Goal: Task Accomplishment & Management: Manage account settings

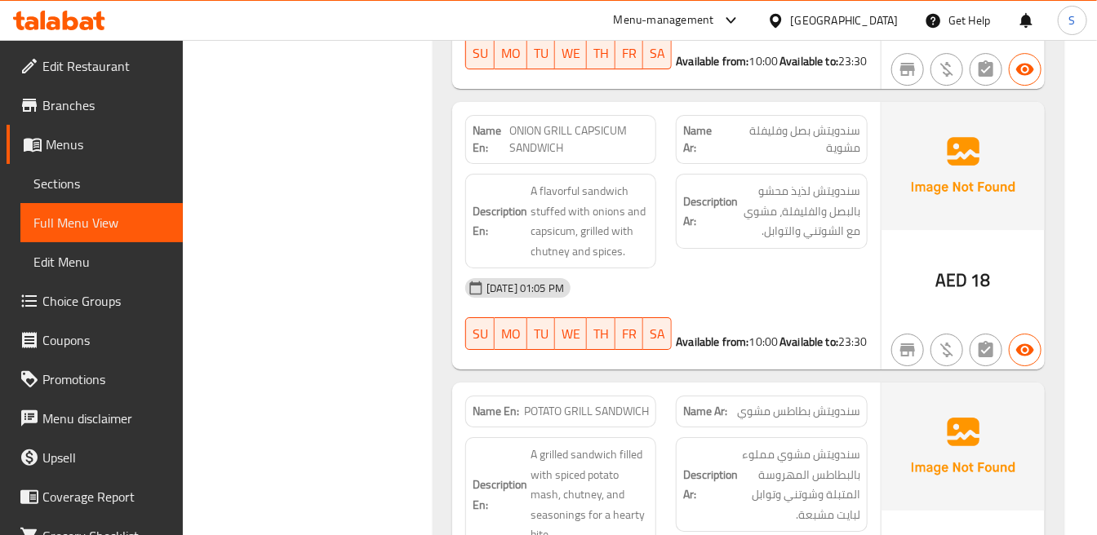
scroll to position [14559, 0]
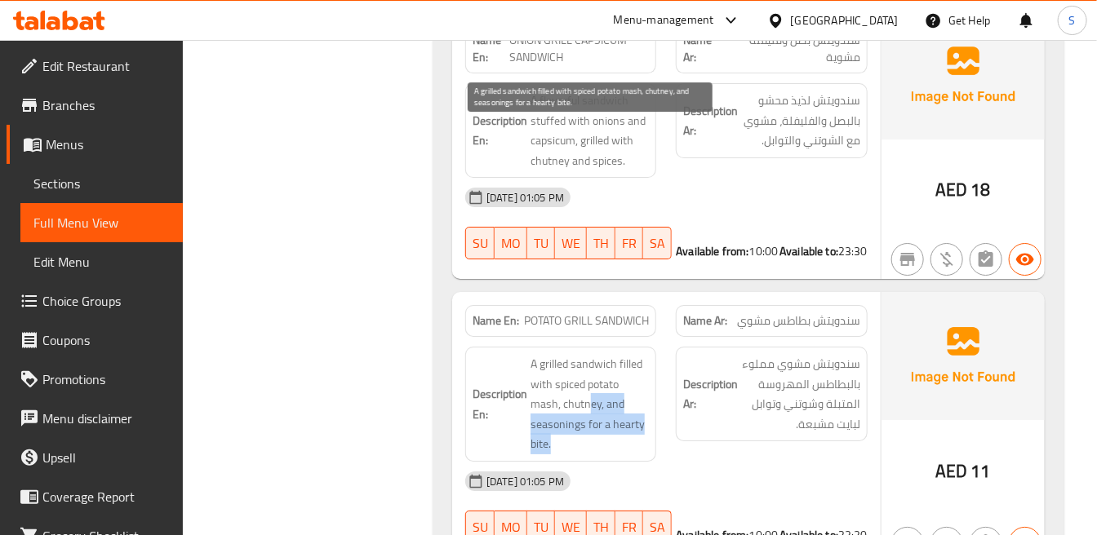
drag, startPoint x: 587, startPoint y: 177, endPoint x: 629, endPoint y: 215, distance: 56.0
click at [629, 354] on span "A grilled sandwich filled with spiced potato mash, chutney, and seasonings for …" at bounding box center [589, 404] width 118 height 100
click at [626, 354] on span "A grilled sandwich filled with spiced potato mash, chutney, and seasonings for …" at bounding box center [589, 404] width 118 height 100
drag, startPoint x: 589, startPoint y: 190, endPoint x: 609, endPoint y: 207, distance: 26.0
click at [609, 354] on span "A grilled sandwich filled with spiced potato mash, chutney, and seasonings for …" at bounding box center [589, 404] width 118 height 100
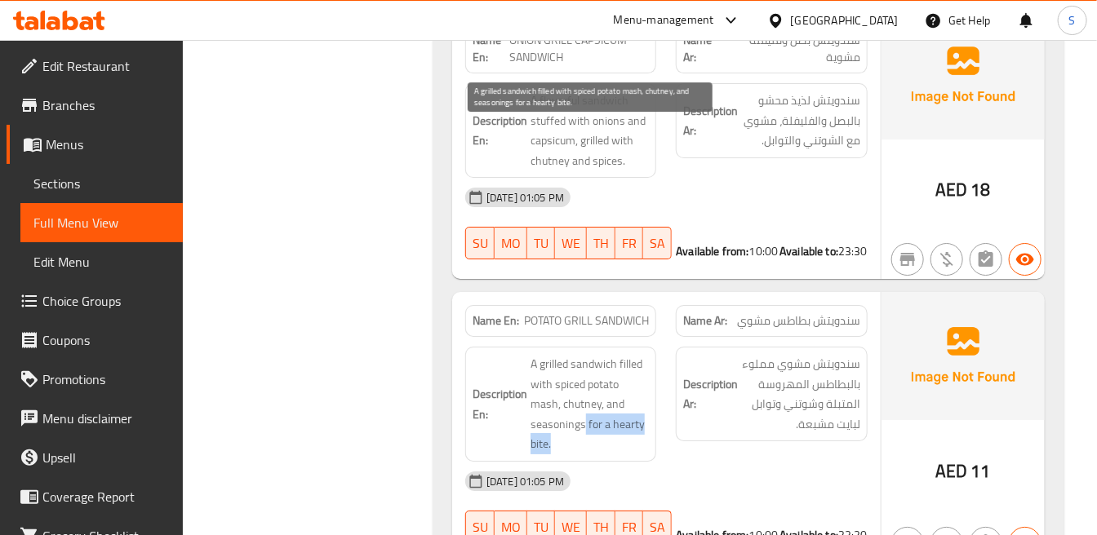
copy span "for a hearty bite."
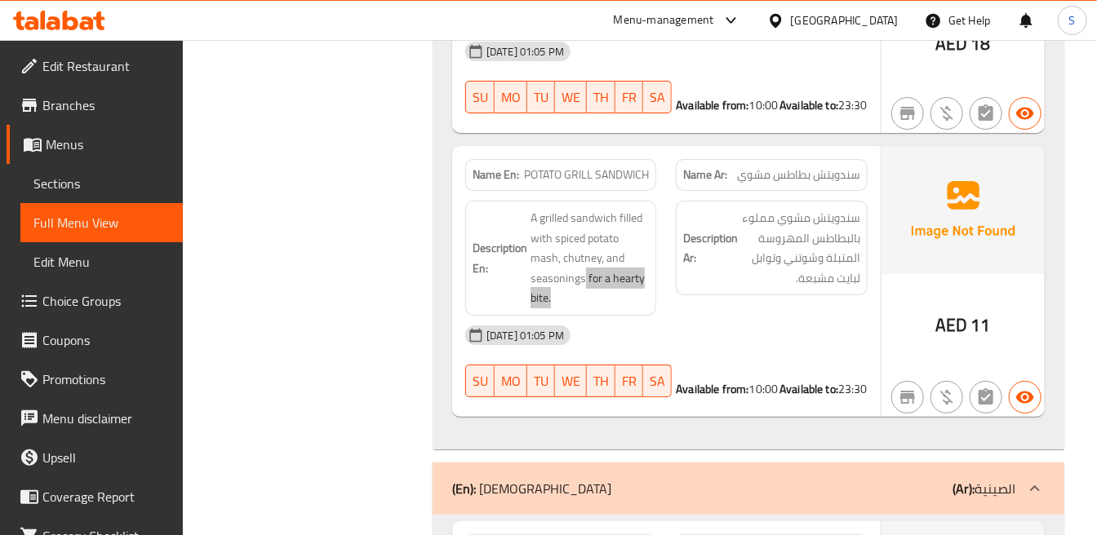
scroll to position [14741, 0]
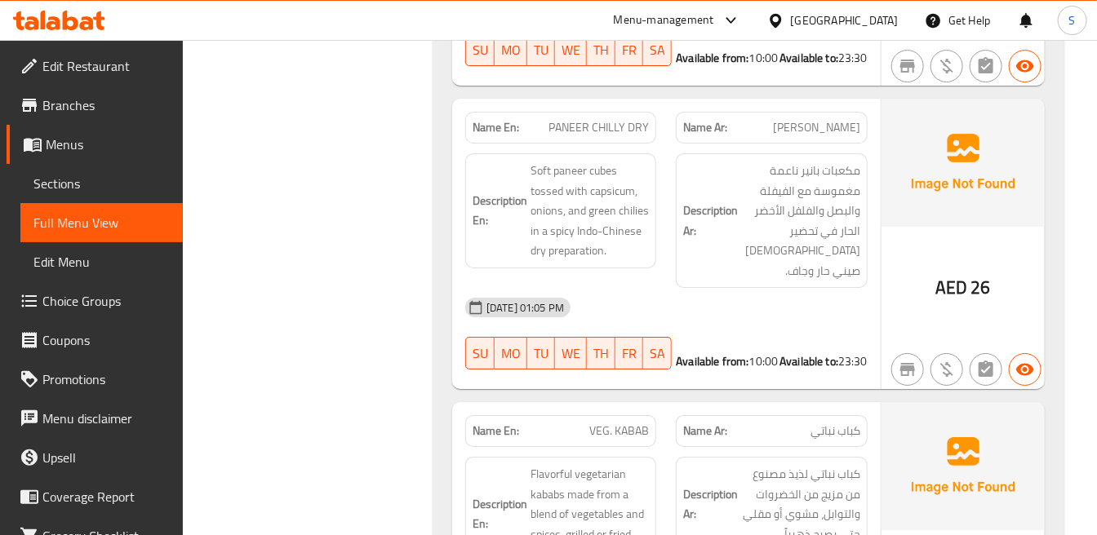
scroll to position [22129, 0]
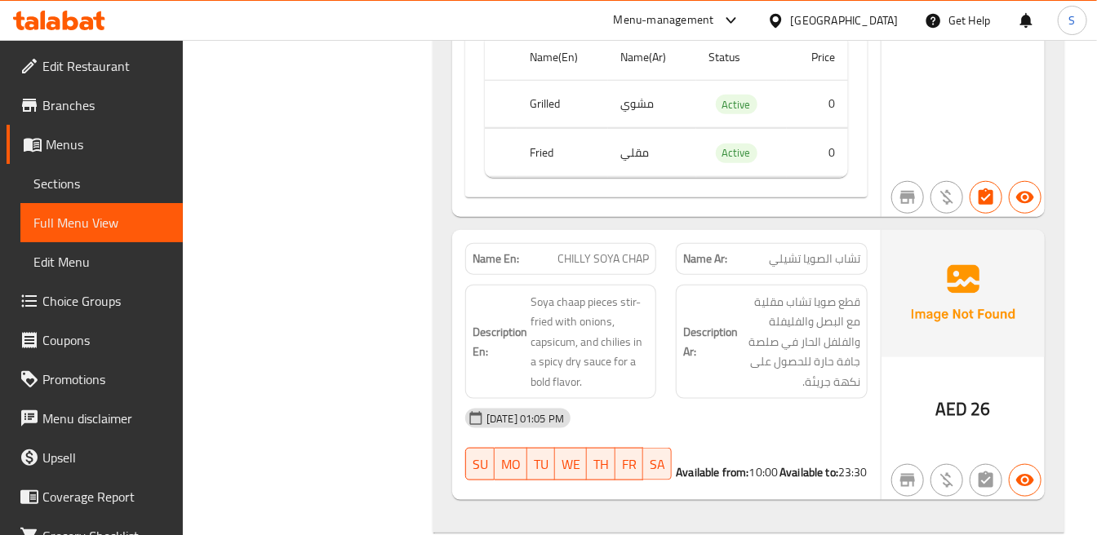
scroll to position [21313, 0]
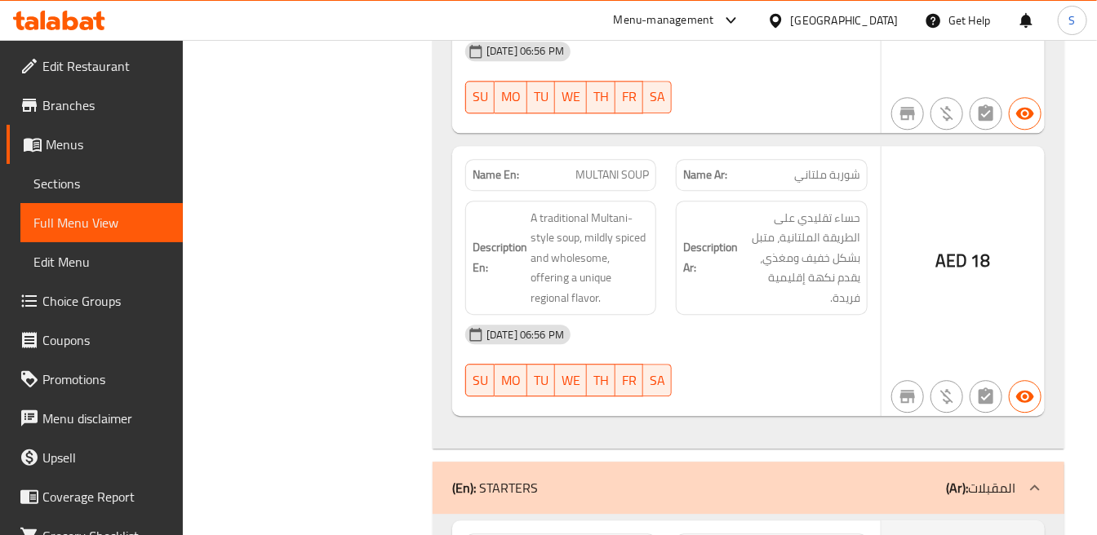
drag, startPoint x: 955, startPoint y: 215, endPoint x: 955, endPoint y: 202, distance: 12.3
click at [955, 476] on b "(Ar):" at bounding box center [957, 488] width 22 height 24
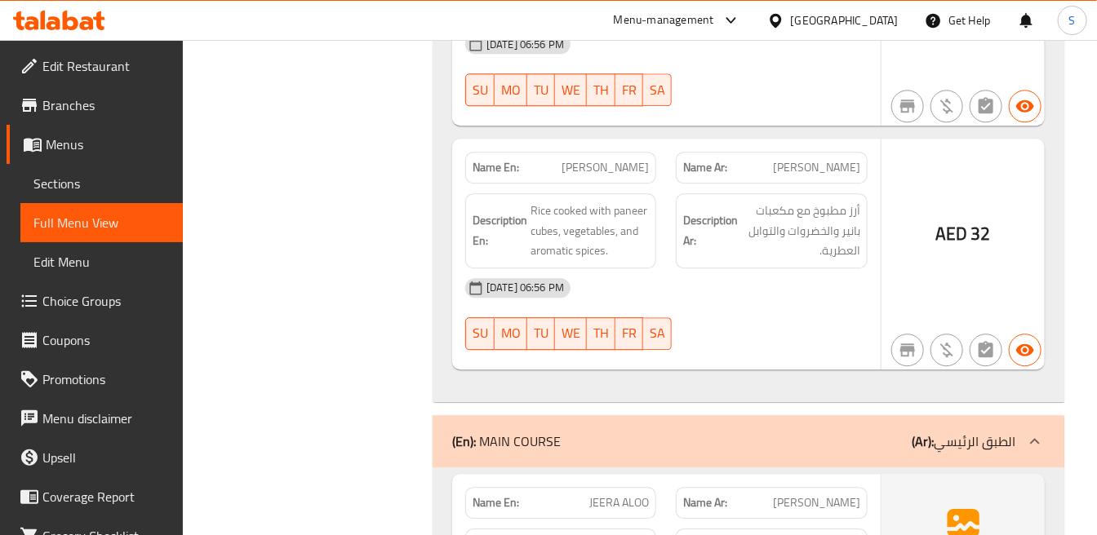
scroll to position [23901, 0]
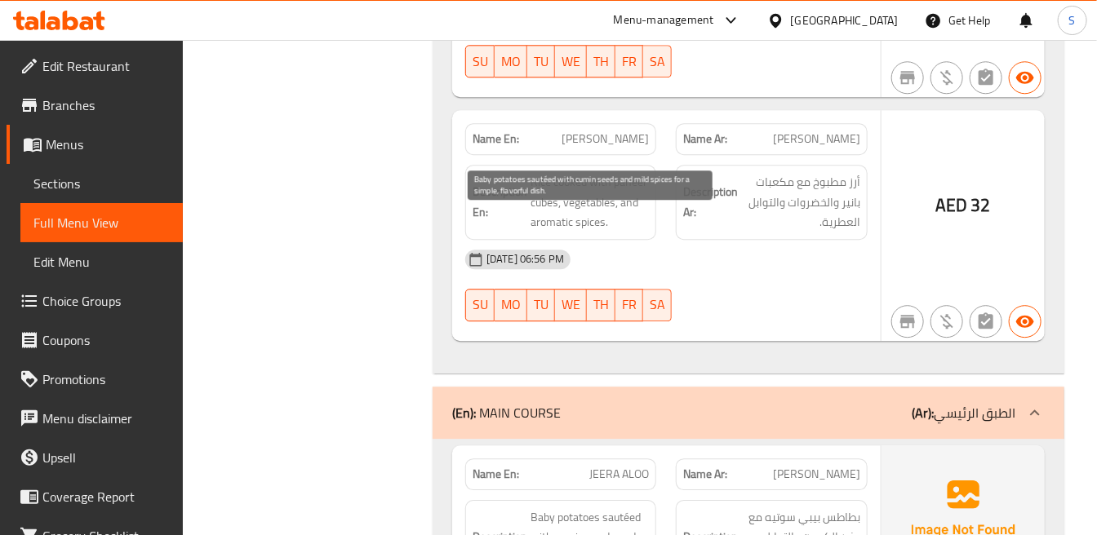
drag, startPoint x: 586, startPoint y: 257, endPoint x: 601, endPoint y: 280, distance: 27.6
drag, startPoint x: 601, startPoint y: 277, endPoint x: 598, endPoint y: 264, distance: 13.5
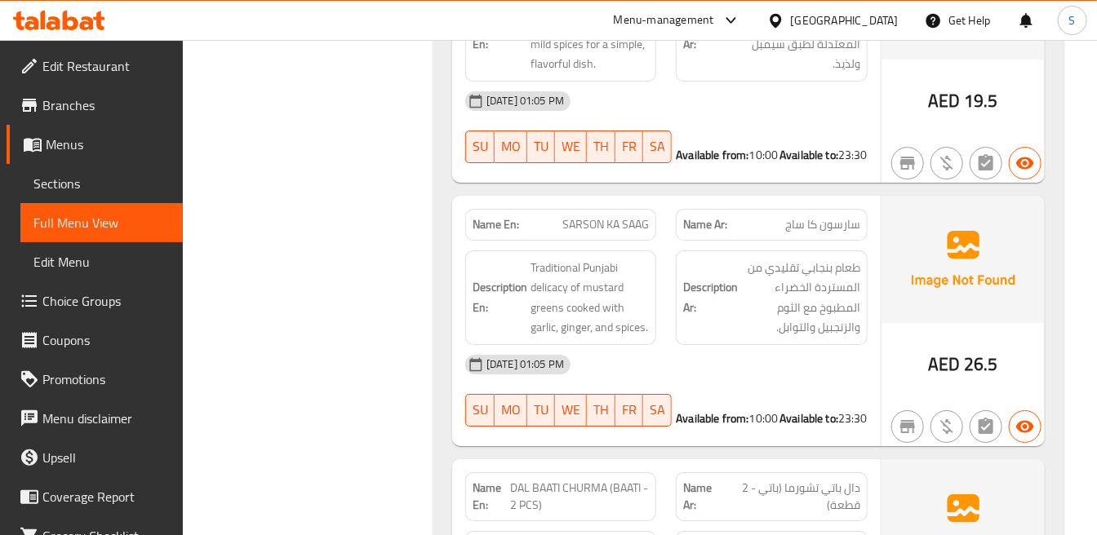
scroll to position [24445, 0]
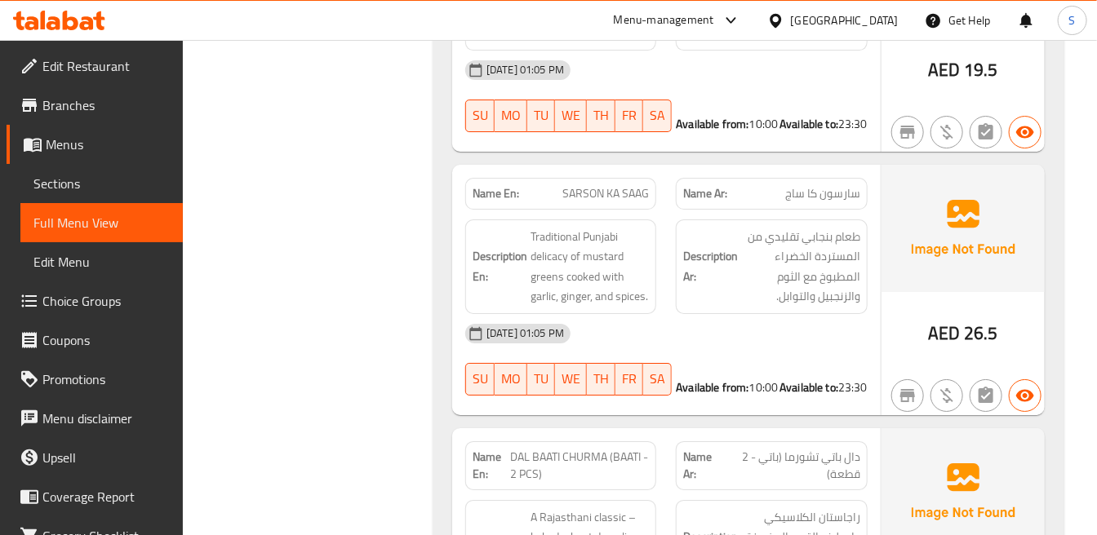
drag, startPoint x: 791, startPoint y: 475, endPoint x: 933, endPoint y: 340, distance: 195.7
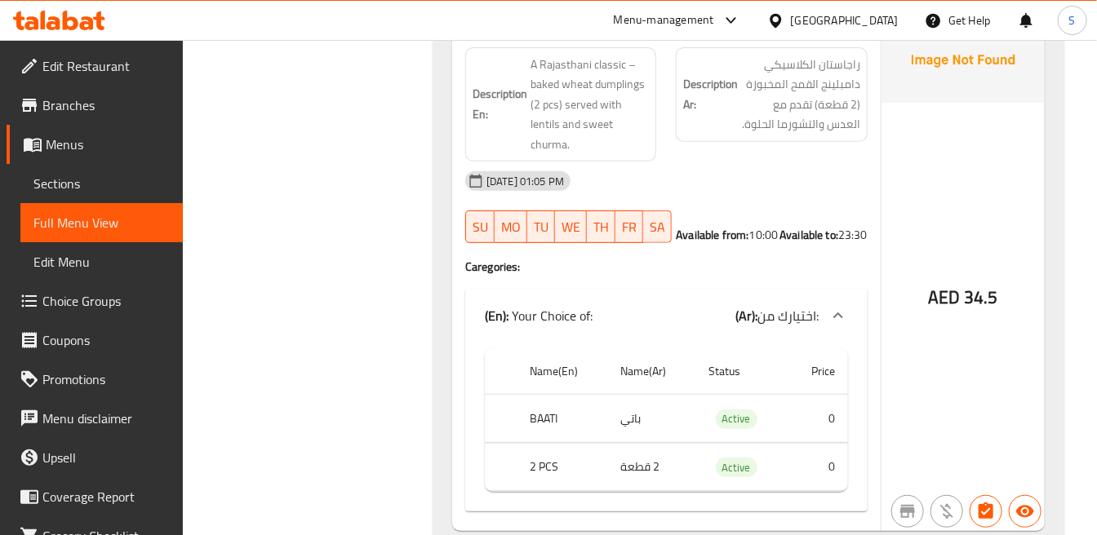
scroll to position [24989, 0]
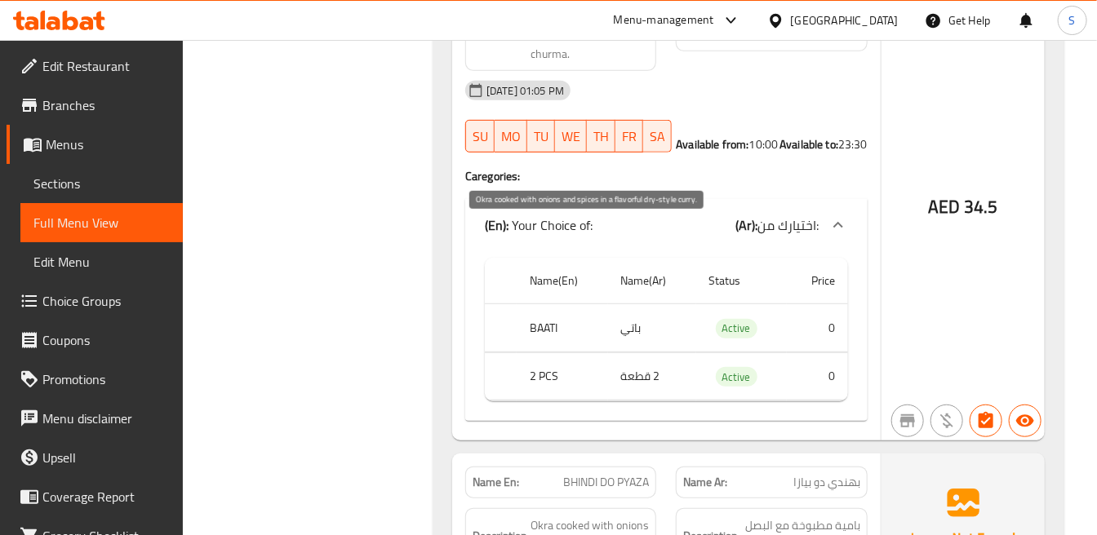
copy span "flavorful"
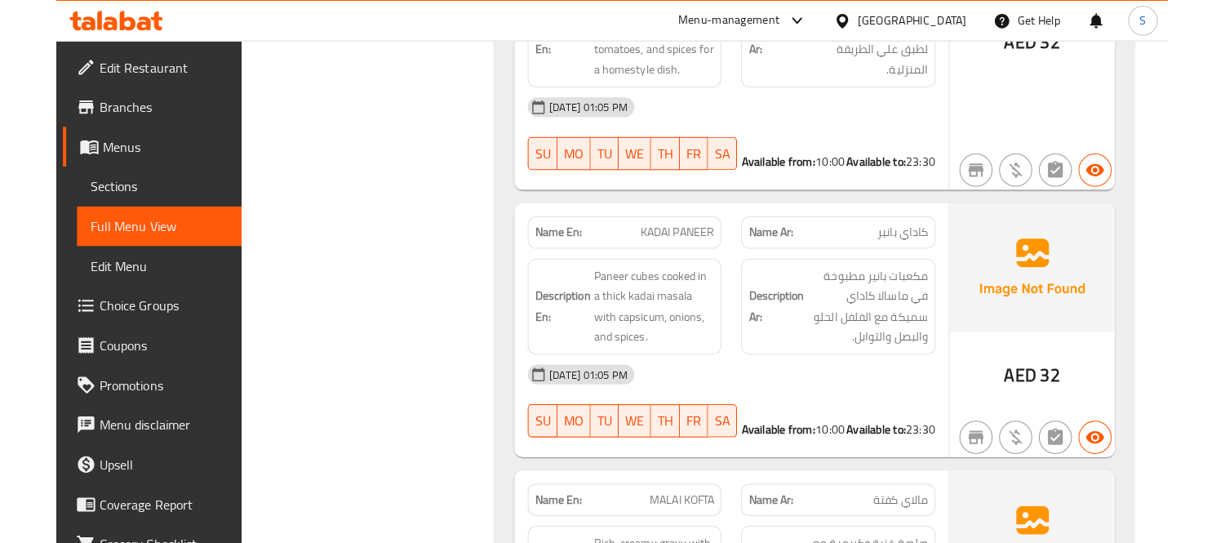
scroll to position [27437, 0]
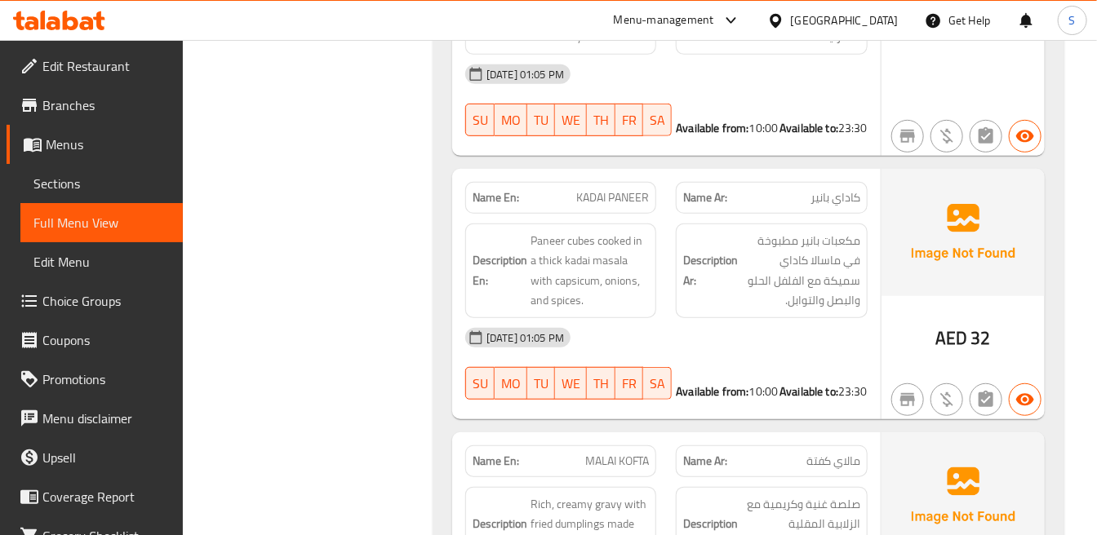
click at [641, 445] on div "Name En: MALAI KOFTA" at bounding box center [560, 461] width 191 height 32
copy span "MALAI KOFTA"
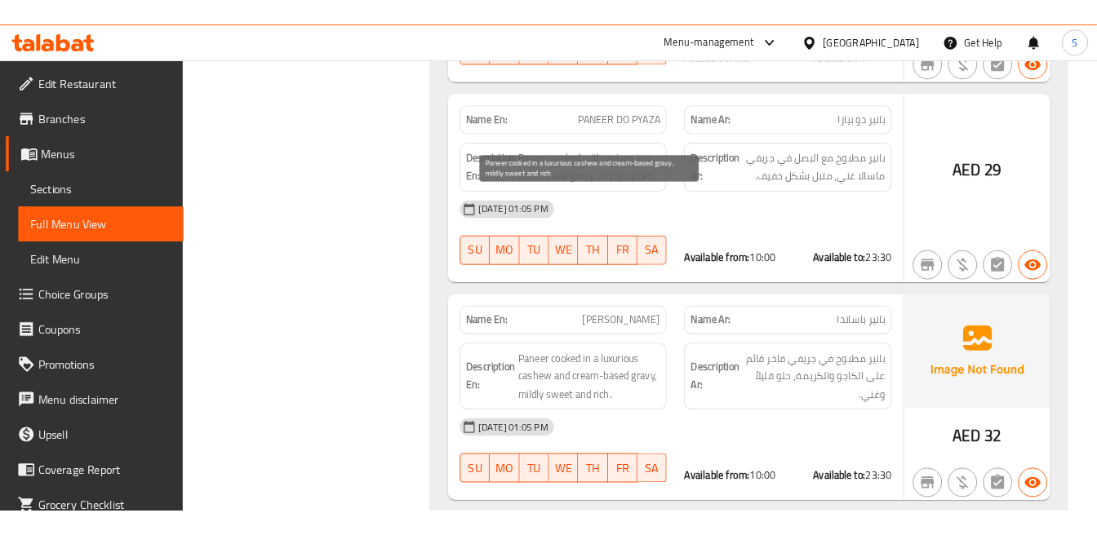
scroll to position [25066, 0]
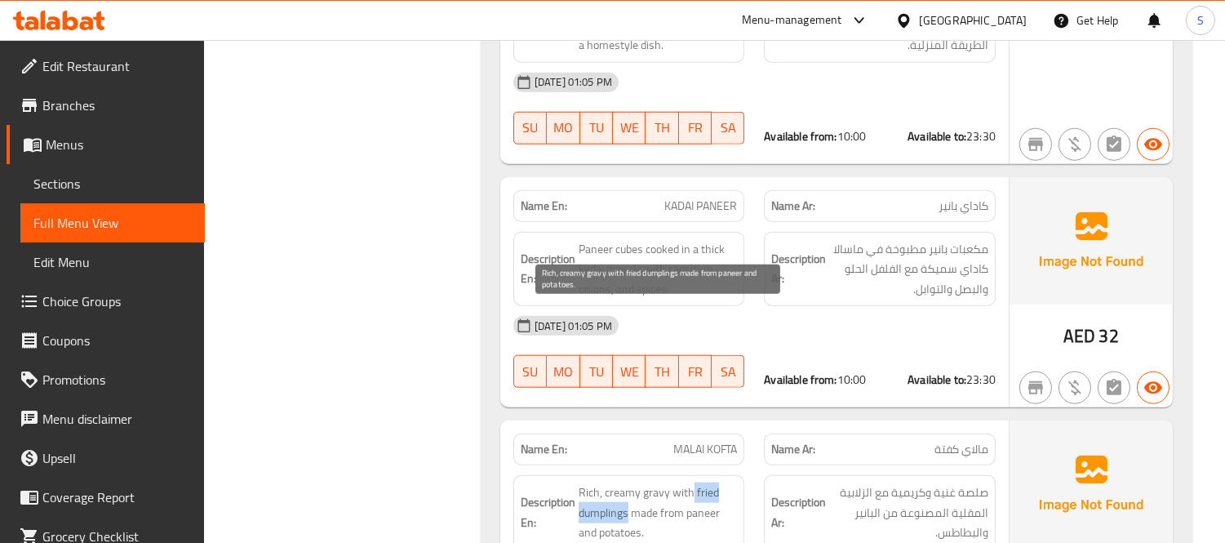
drag, startPoint x: 692, startPoint y: 308, endPoint x: 627, endPoint y: 328, distance: 68.4
click at [627, 482] on span "Rich, creamy gravy with fried dumplings made from paneer and potatoes." at bounding box center [657, 512] width 159 height 60
copy span "fried dumplings"
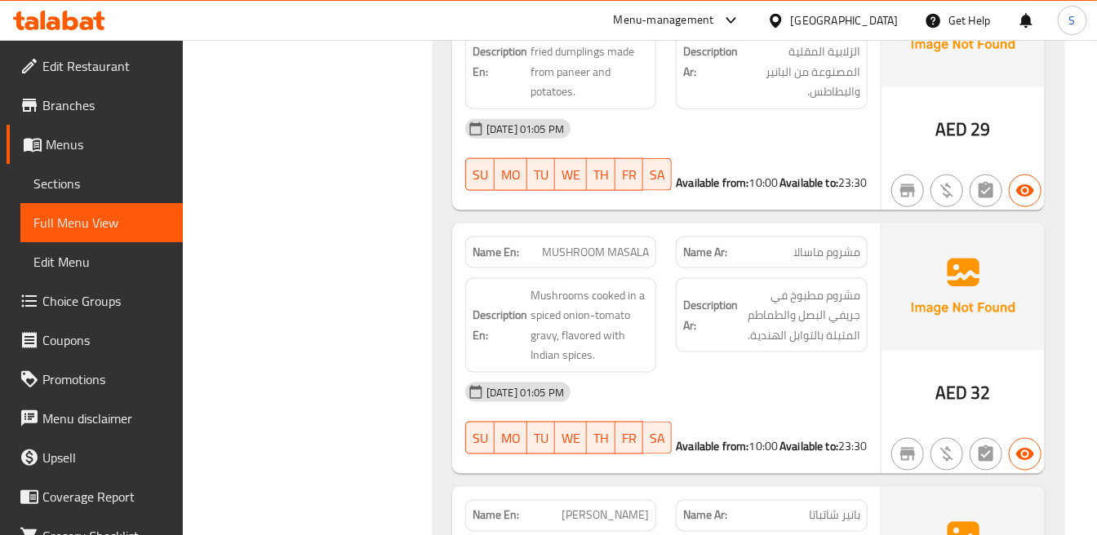
scroll to position [27915, 0]
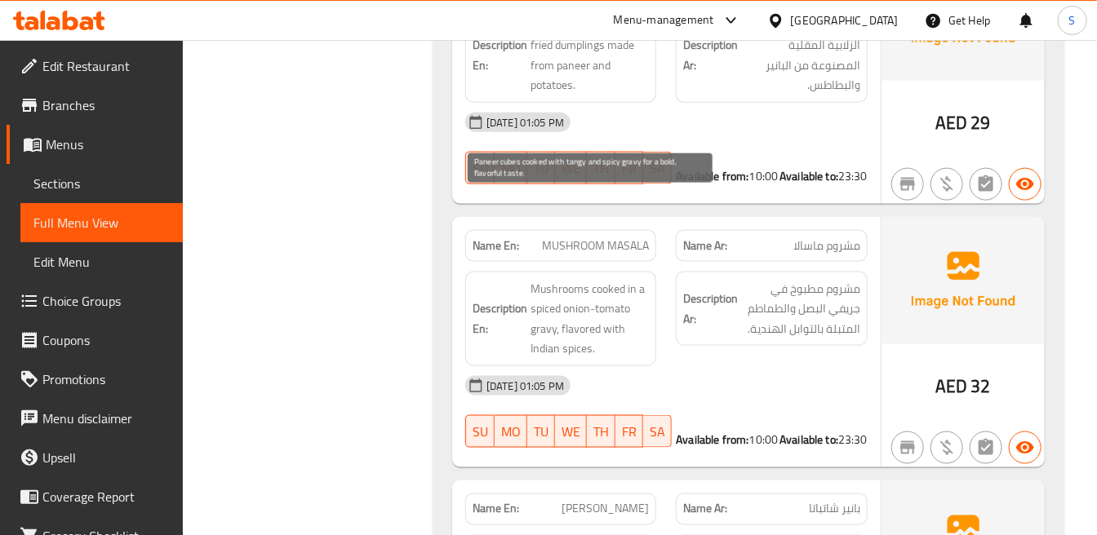
copy span "tangy"
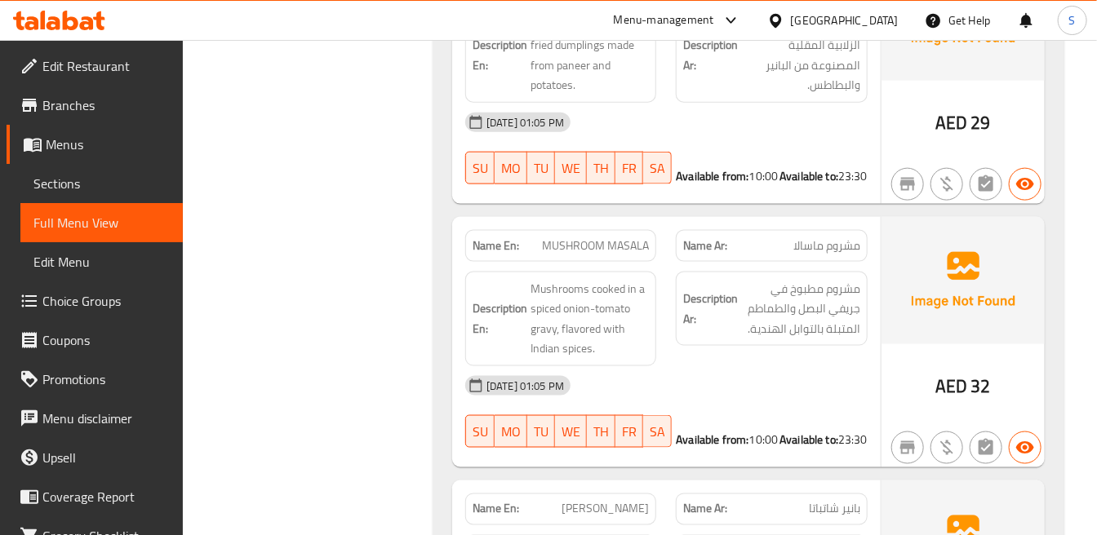
click at [944, 481] on img at bounding box center [962, 544] width 163 height 127
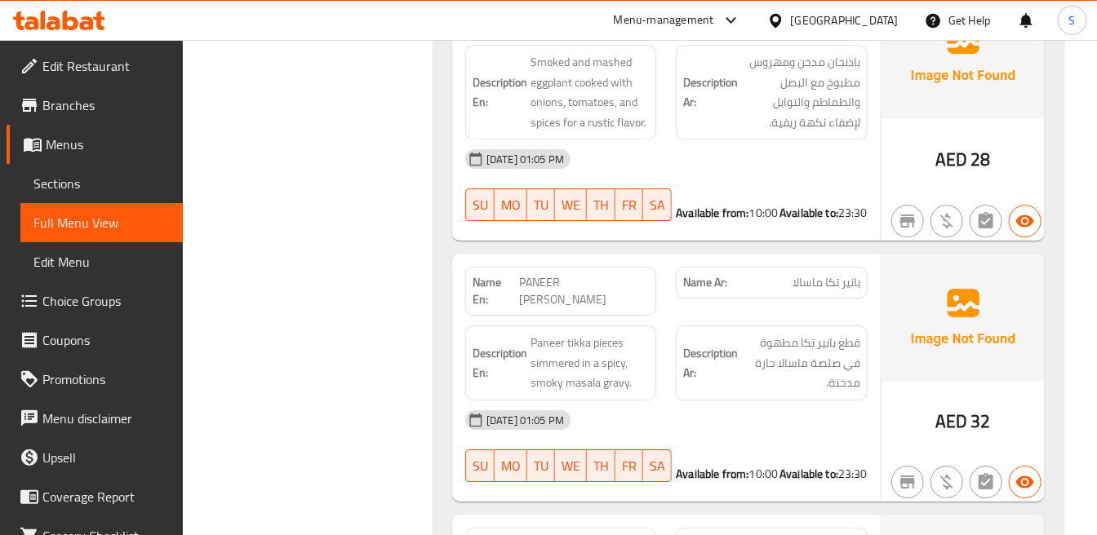
scroll to position [29184, 0]
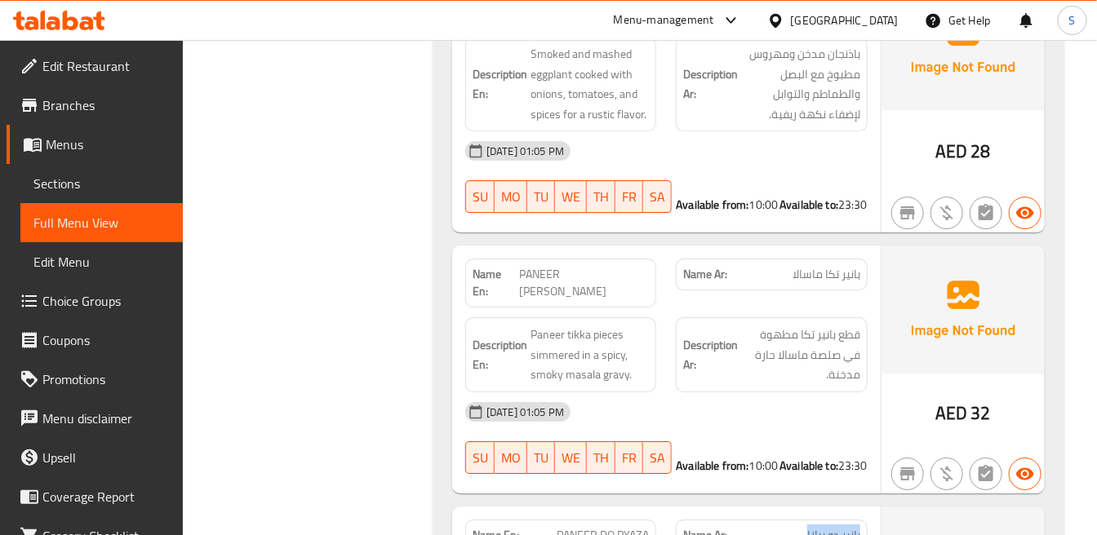
drag, startPoint x: 802, startPoint y: 164, endPoint x: 865, endPoint y: 167, distance: 62.9
click at [865, 520] on div "Name Ar: بانير دو بيازا" at bounding box center [771, 536] width 191 height 32
drag, startPoint x: 838, startPoint y: 175, endPoint x: 871, endPoint y: 197, distance: 39.4
copy span "بانير دو بيازا"
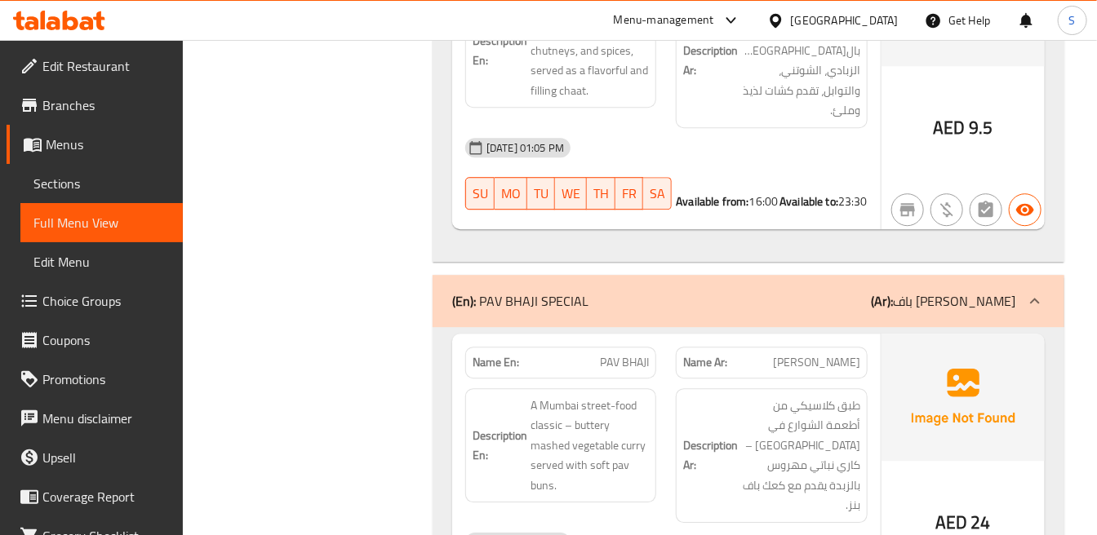
scroll to position [11601, 0]
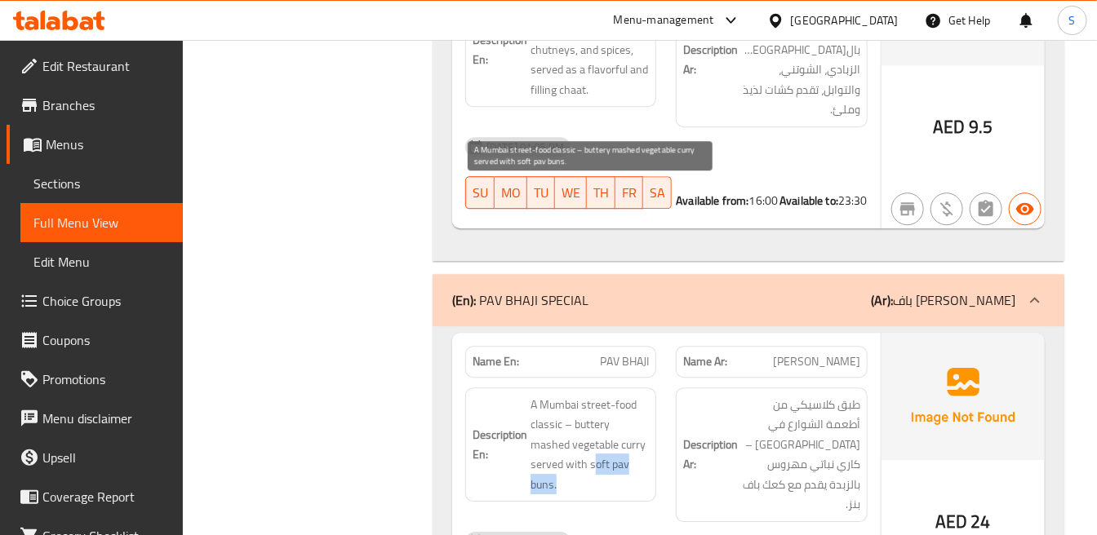
drag, startPoint x: 606, startPoint y: 258, endPoint x: 624, endPoint y: 266, distance: 19.7
click at [624, 395] on span "A Mumbai street-food classic – buttery mashed vegetable curry served with soft …" at bounding box center [589, 445] width 118 height 100
click at [575, 395] on span "A Mumbai street-food classic – buttery mashed vegetable curry served with soft …" at bounding box center [589, 445] width 118 height 100
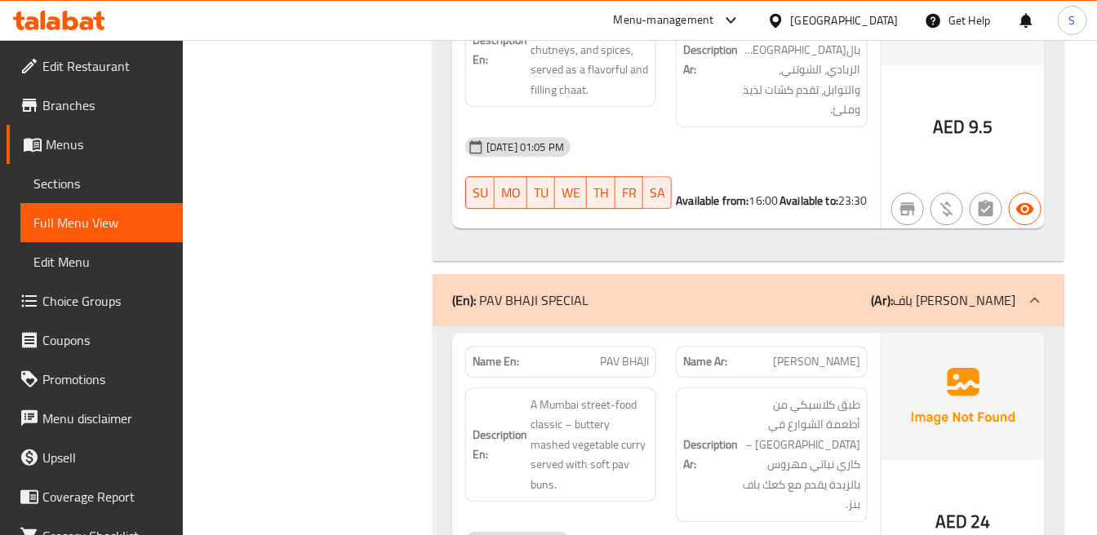
drag, startPoint x: 947, startPoint y: 171, endPoint x: 956, endPoint y: 150, distance: 23.0
click at [947, 333] on img at bounding box center [962, 396] width 163 height 127
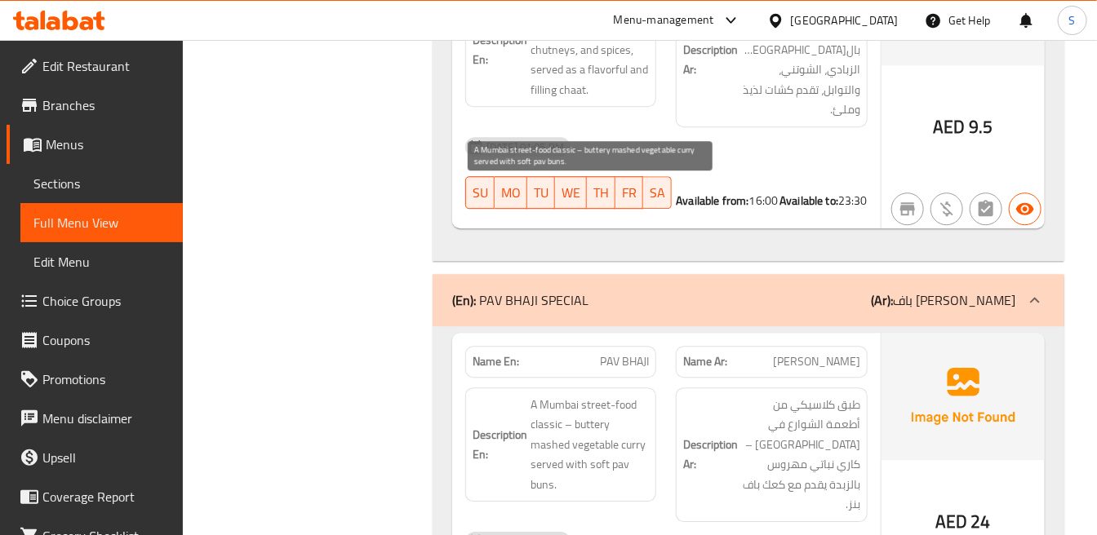
drag, startPoint x: 624, startPoint y: 269, endPoint x: 612, endPoint y: 259, distance: 16.2
click at [624, 395] on span "A Mumbai street-food classic – buttery mashed vegetable curry served with soft …" at bounding box center [589, 445] width 118 height 100
drag, startPoint x: 590, startPoint y: 250, endPoint x: 638, endPoint y: 271, distance: 52.6
click at [638, 395] on span "A Mumbai street-food classic – buttery mashed vegetable curry served with soft …" at bounding box center [589, 445] width 118 height 100
copy span "soft pav buns."
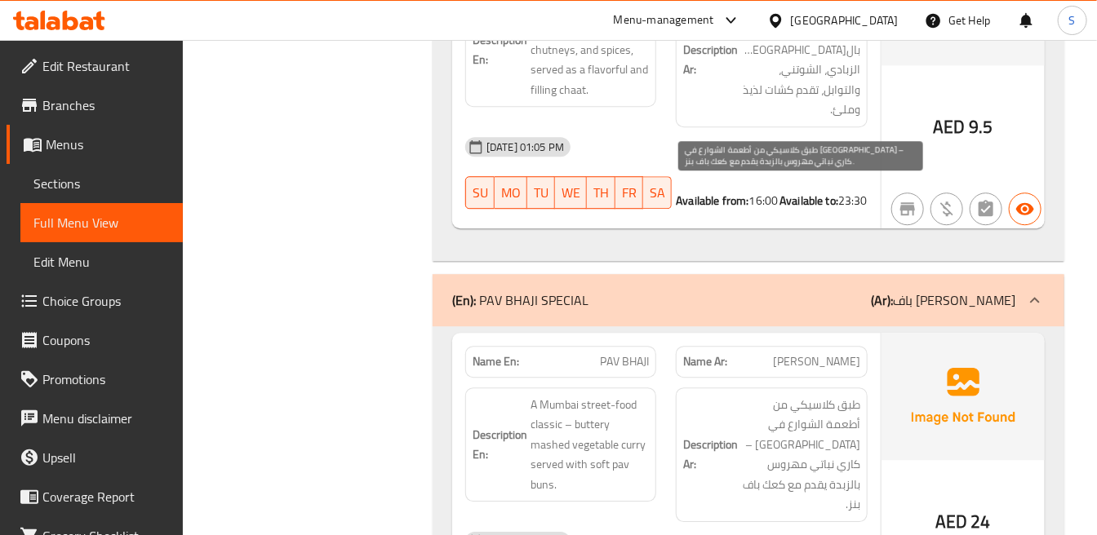
click at [857, 395] on span "طبق كلاسيكي من أطعمة الشوارع في مومباي – كاري نباتي مهروس بالزبدة يقدم مع كعك ب…" at bounding box center [800, 455] width 118 height 120
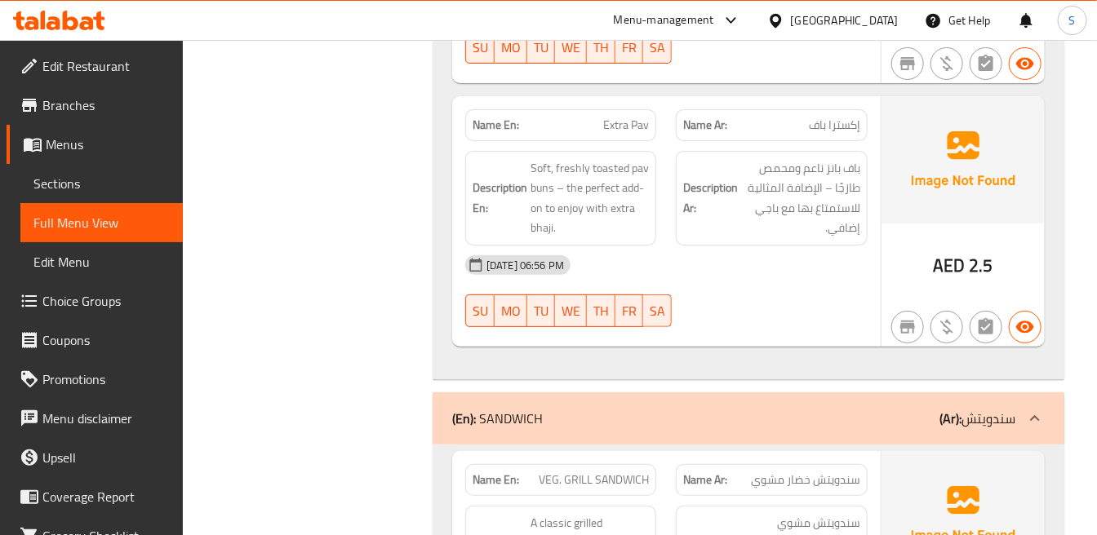
scroll to position [12417, 0]
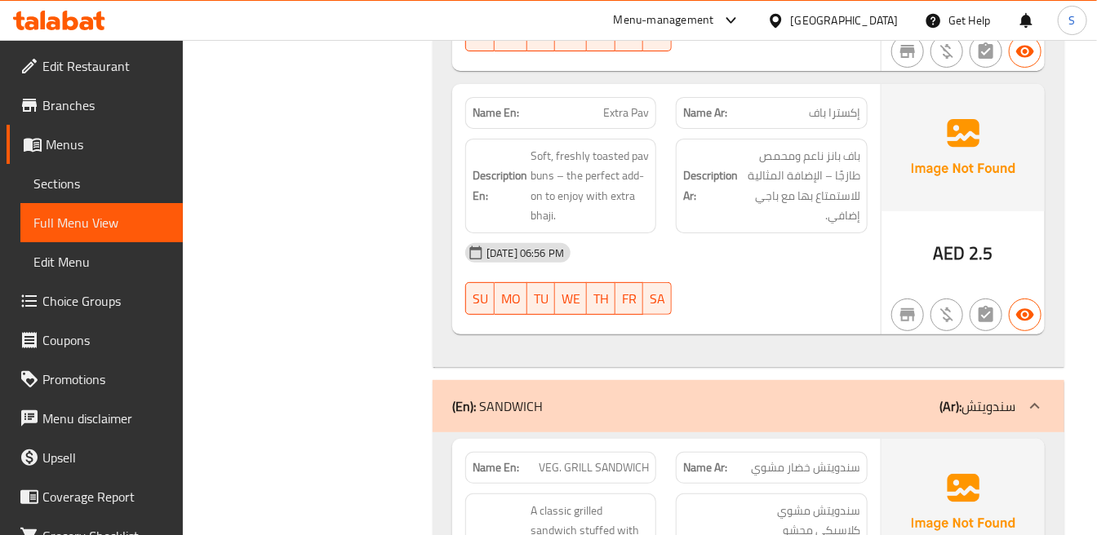
click at [967, 397] on p "(Ar): سندويتش" at bounding box center [977, 407] width 76 height 20
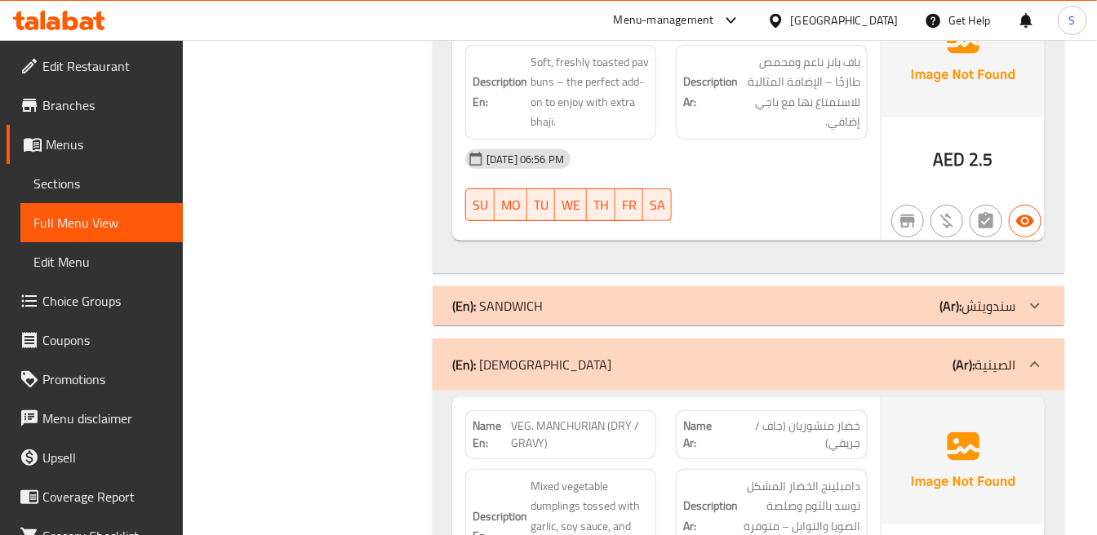
scroll to position [12599, 0]
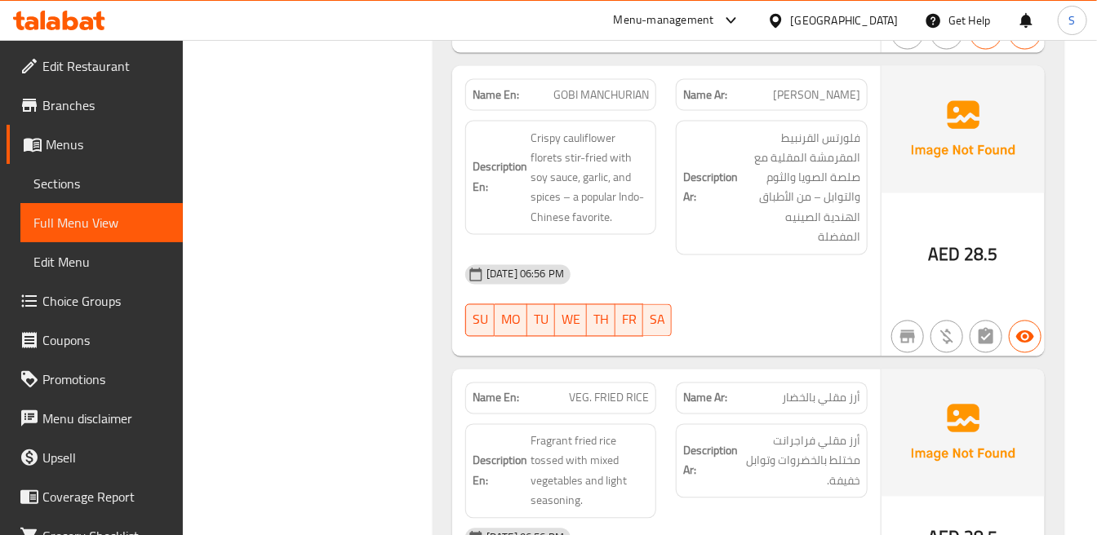
scroll to position [13415, 0]
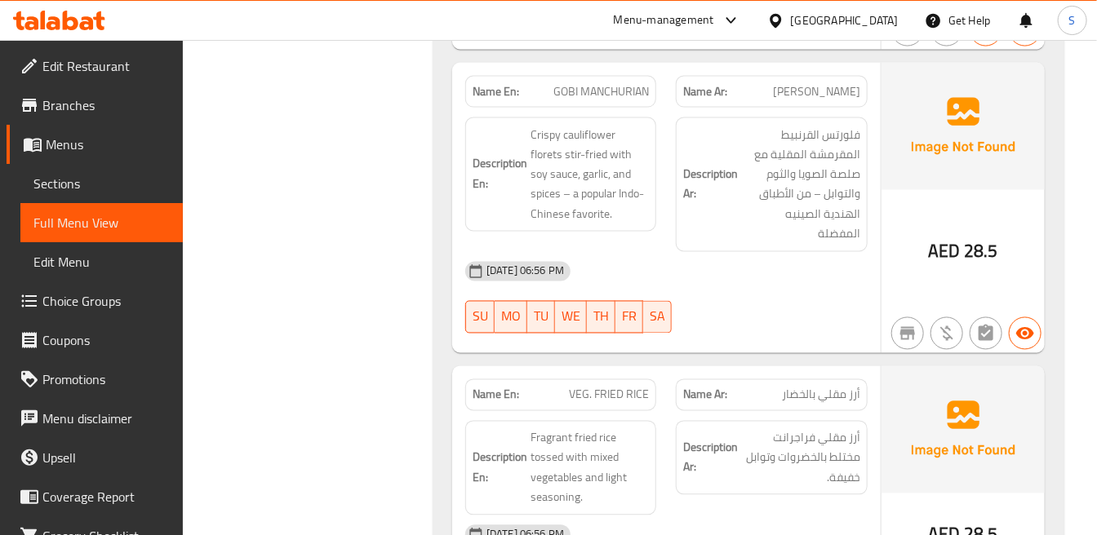
drag, startPoint x: 753, startPoint y: 259, endPoint x: 711, endPoint y: 238, distance: 47.4
click at [753, 411] on div "Description Ar: أرز مقلي فراجرانت مختلط بالخضروات وتوابل خفيفة." at bounding box center [771, 468] width 211 height 114
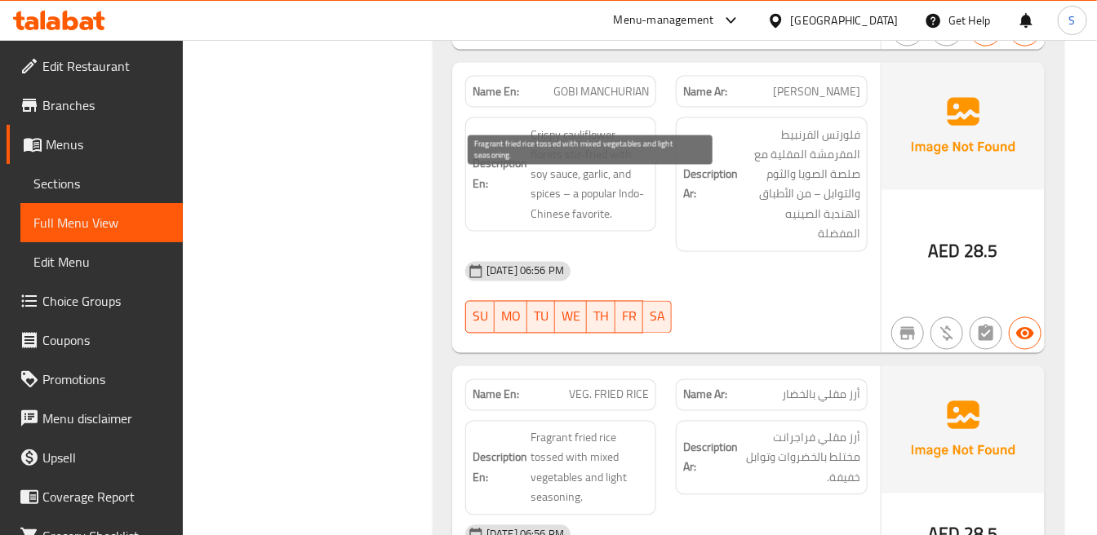
click at [553, 428] on span "Fragrant fried rice tossed with mixed vegetables and light seasoning." at bounding box center [589, 468] width 118 height 80
copy span "Fragrant"
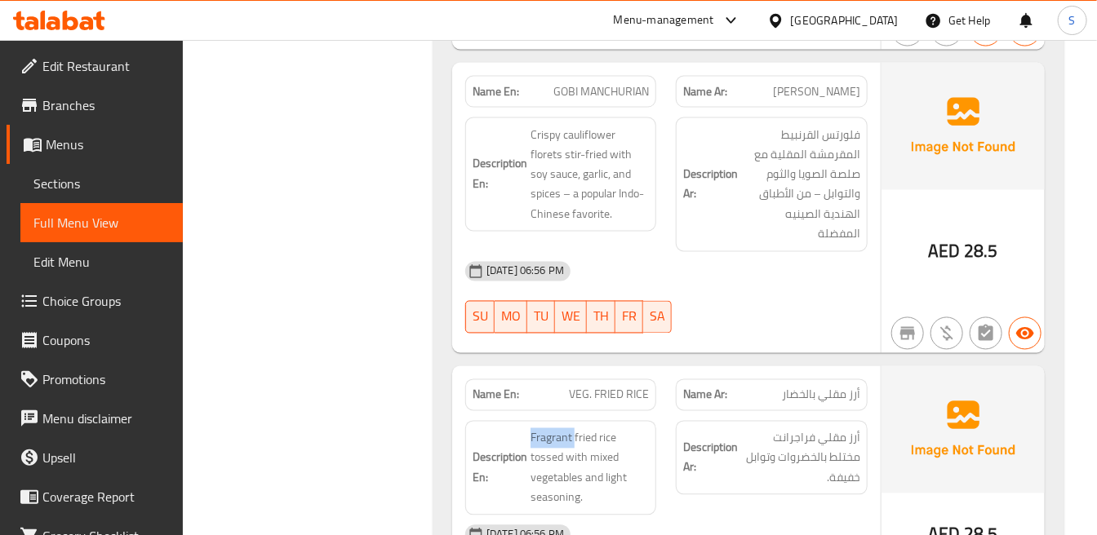
click at [822, 516] on div "09-09-2025 06:56 PM" at bounding box center [666, 535] width 422 height 39
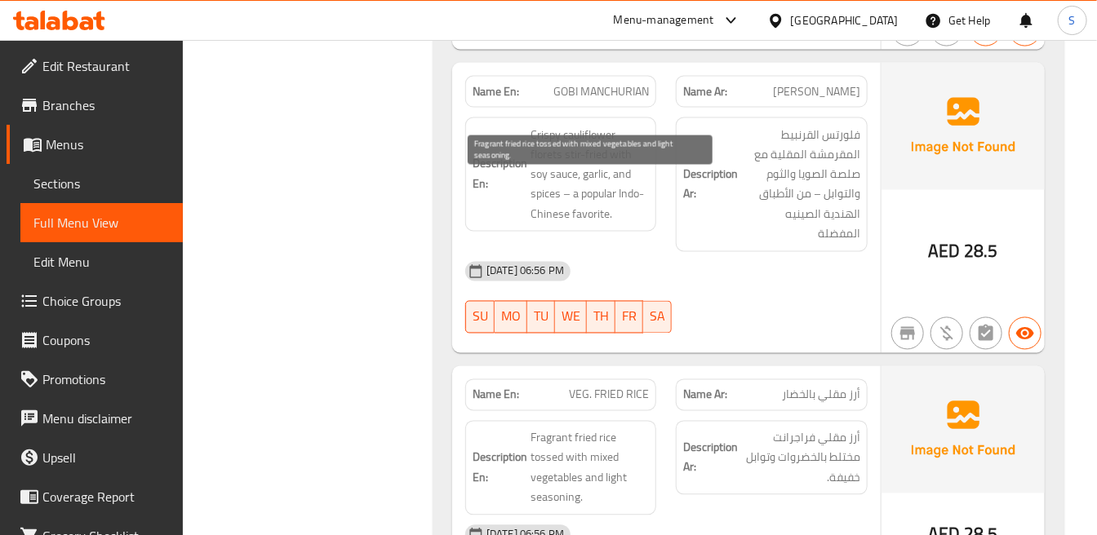
click at [532, 428] on span "Fragrant fried rice tossed with mixed vegetables and light seasoning." at bounding box center [589, 468] width 118 height 80
copy span "tossed"
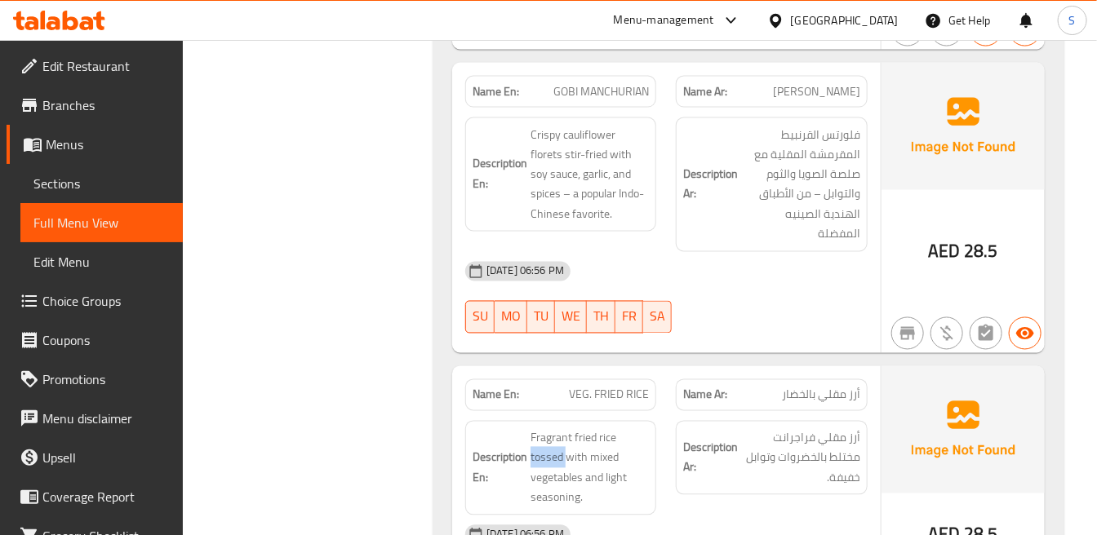
click at [785, 421] on div "Description Ar: أرز مقلي فراجرانت مختلط بالخضروات وتوابل خفيفة." at bounding box center [771, 458] width 191 height 75
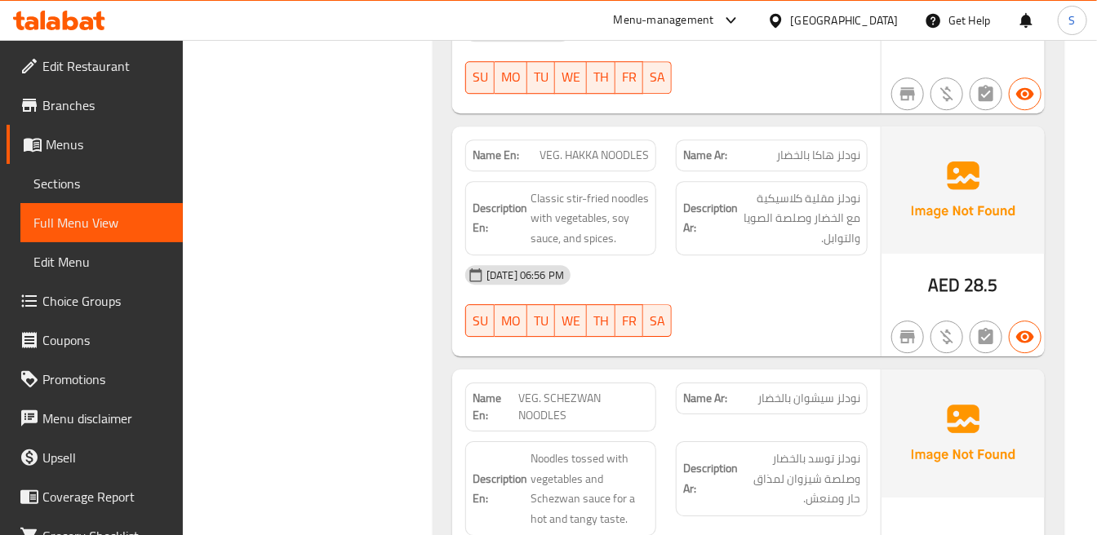
scroll to position [14231, 0]
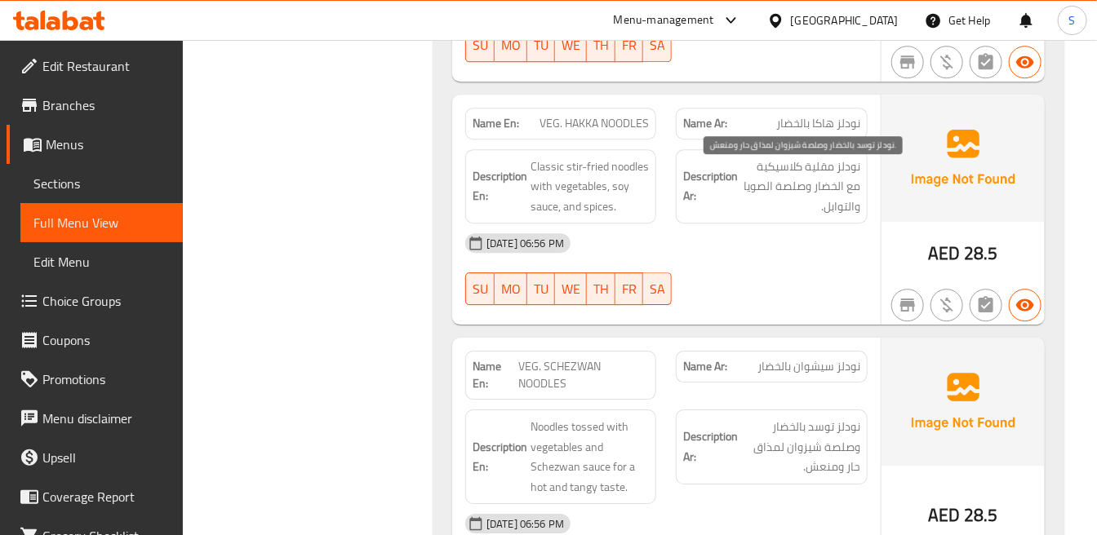
click at [821, 417] on span "نودلز توسد بالخضار وصلصة شيزوان لمذاق حار ومنعش." at bounding box center [800, 447] width 118 height 60
copy span "توسد"
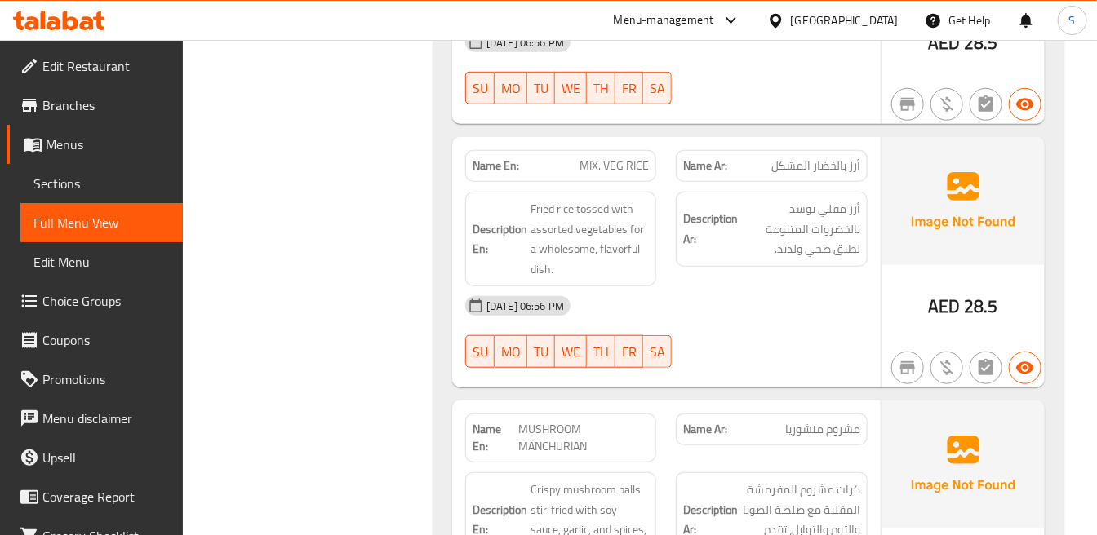
scroll to position [15318, 0]
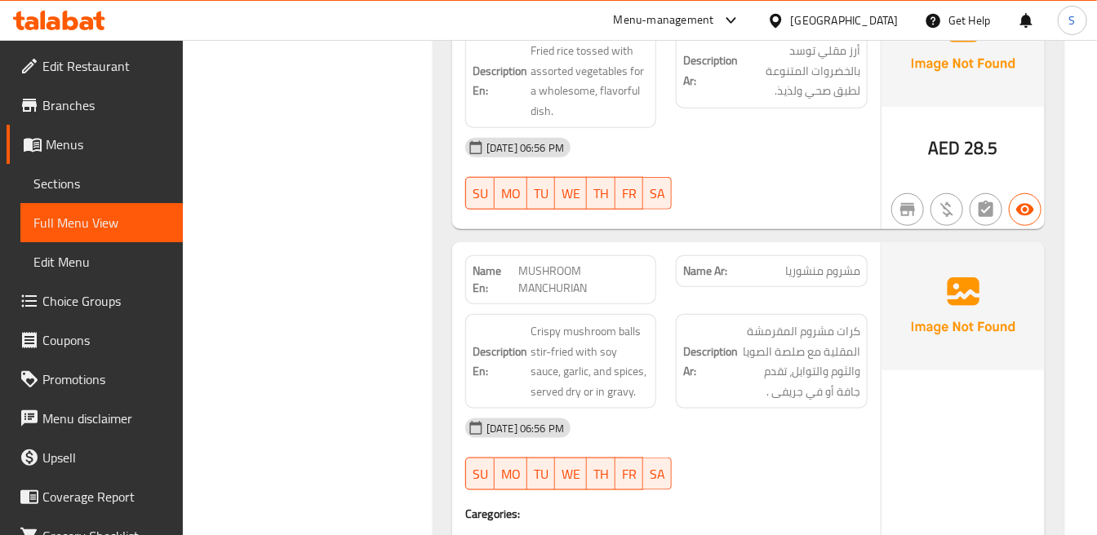
scroll to position [15228, 0]
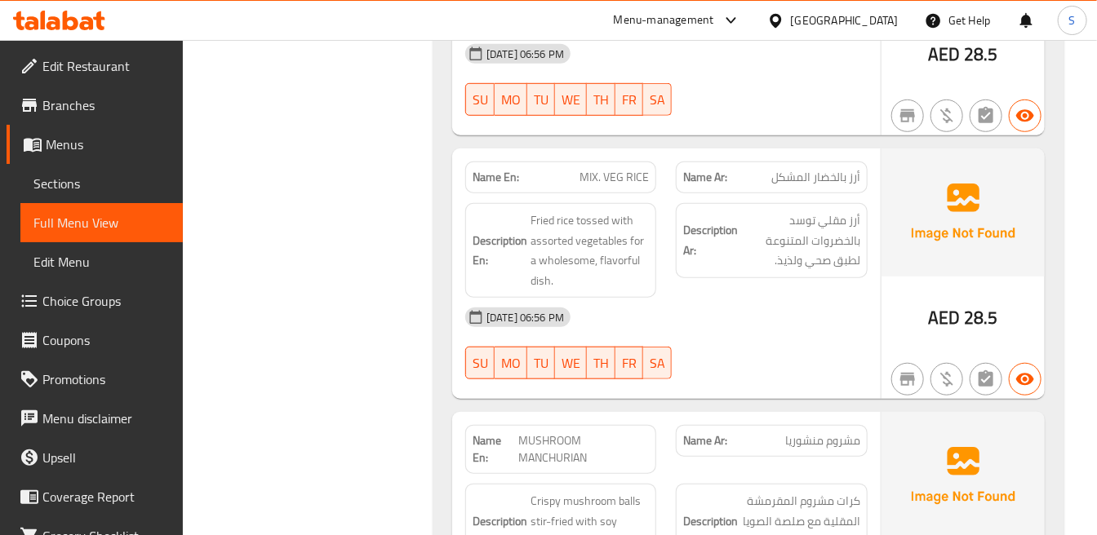
click at [547, 432] on span "MUSHROOM MANCHURIAN" at bounding box center [583, 449] width 131 height 34
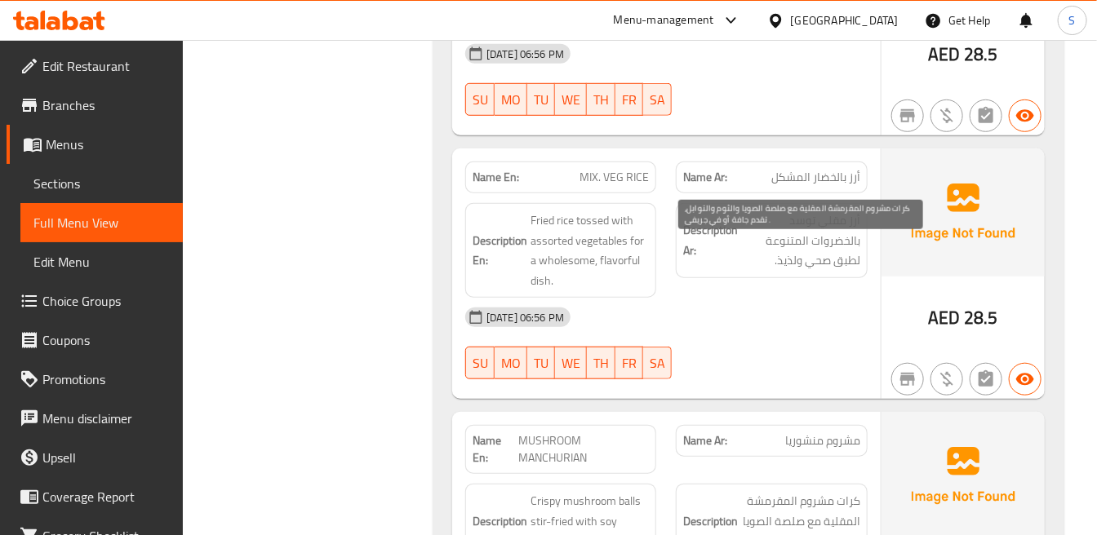
click at [825, 491] on span "كرات مشروم المقرمشة المقلية مع صلصة الصويا والثوم والتوابل، تقدم جافة أو في جري…" at bounding box center [800, 531] width 118 height 80
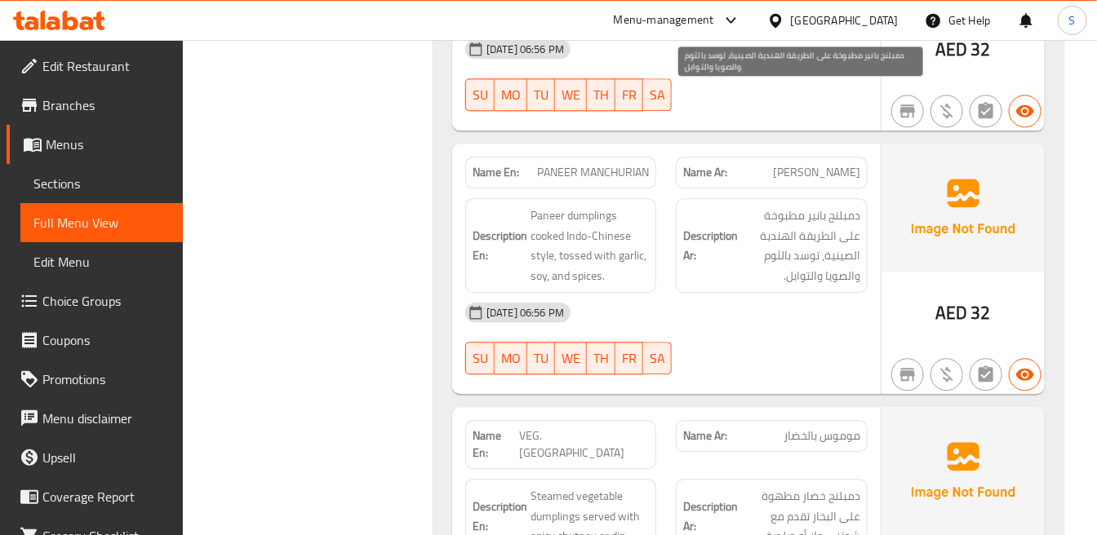
scroll to position [16333, 0]
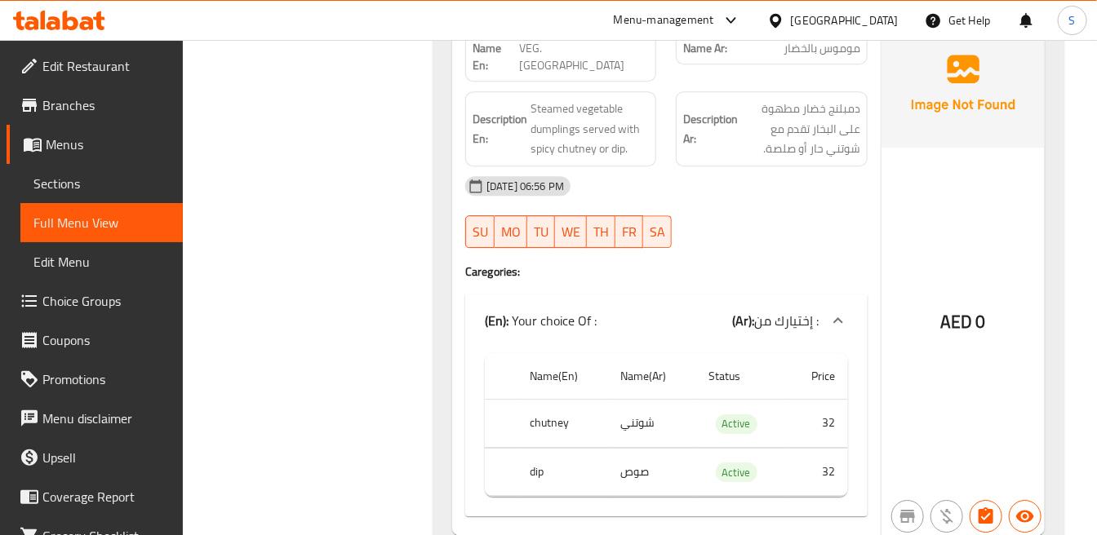
scroll to position [16787, 0]
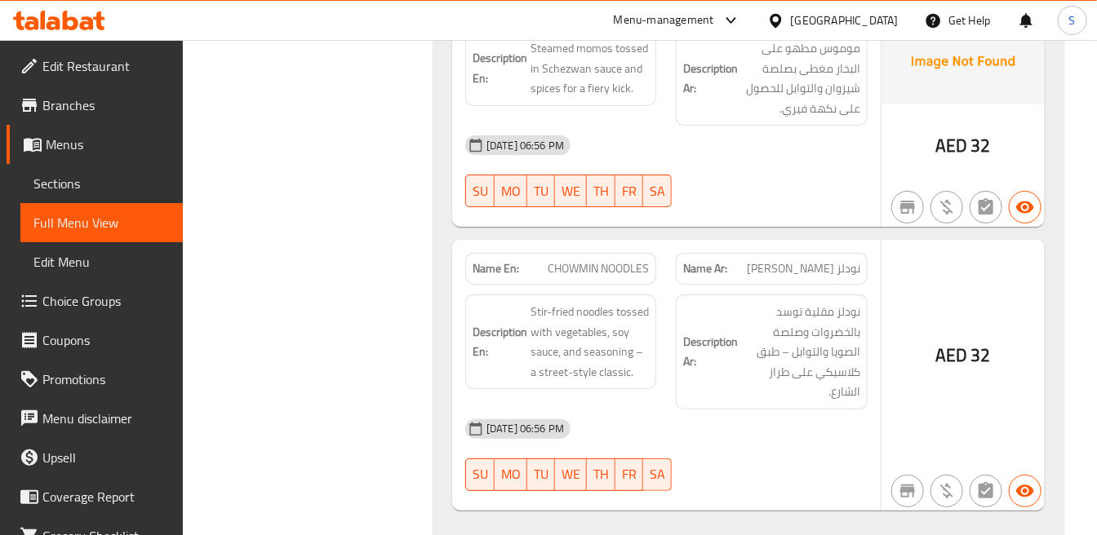
scroll to position [17331, 0]
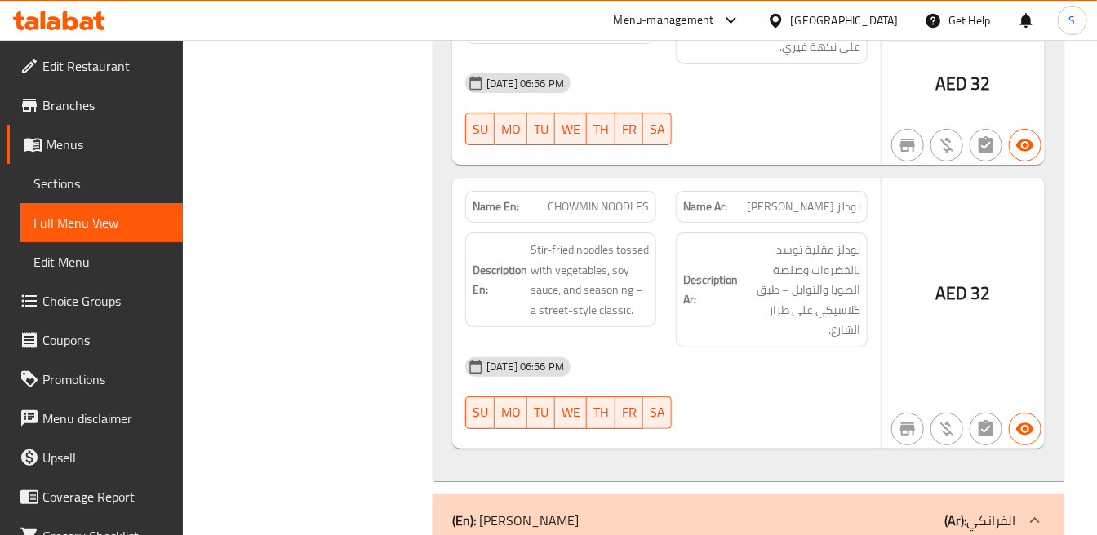
click at [654, 348] on div "09-09-2025 06:56 PM" at bounding box center [666, 367] width 422 height 39
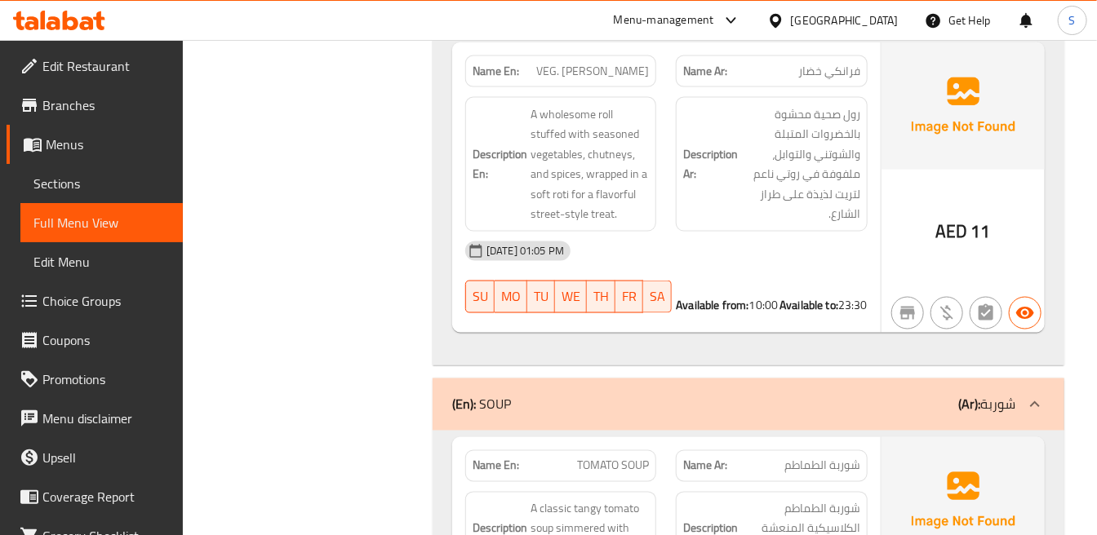
scroll to position [18167, 0]
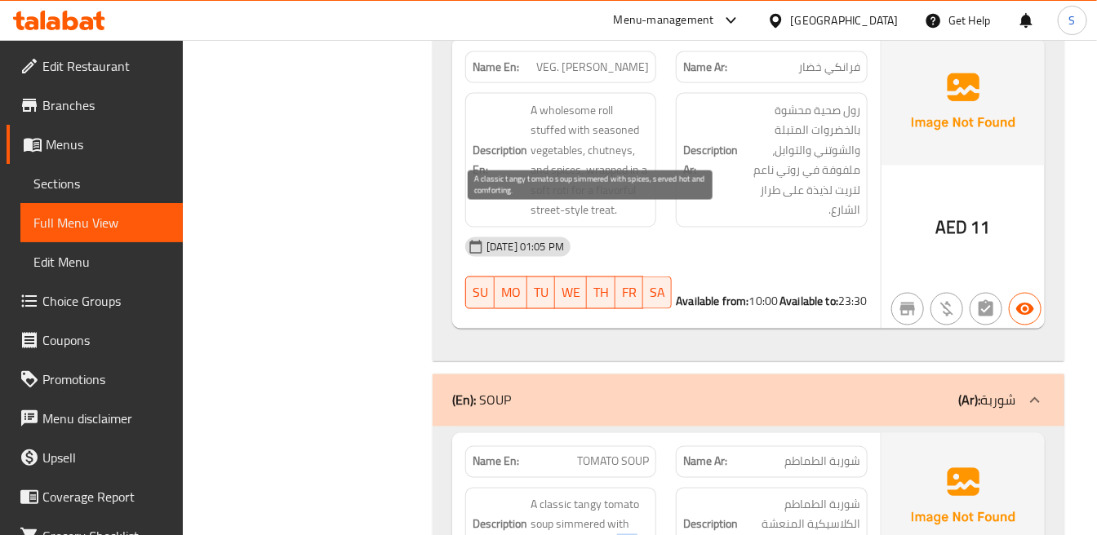
drag, startPoint x: 617, startPoint y: 258, endPoint x: 637, endPoint y: 281, distance: 30.6
click at [637, 495] on span "A classic tangy tomato soup simmered with spices, served hot and comforting." at bounding box center [589, 535] width 118 height 80
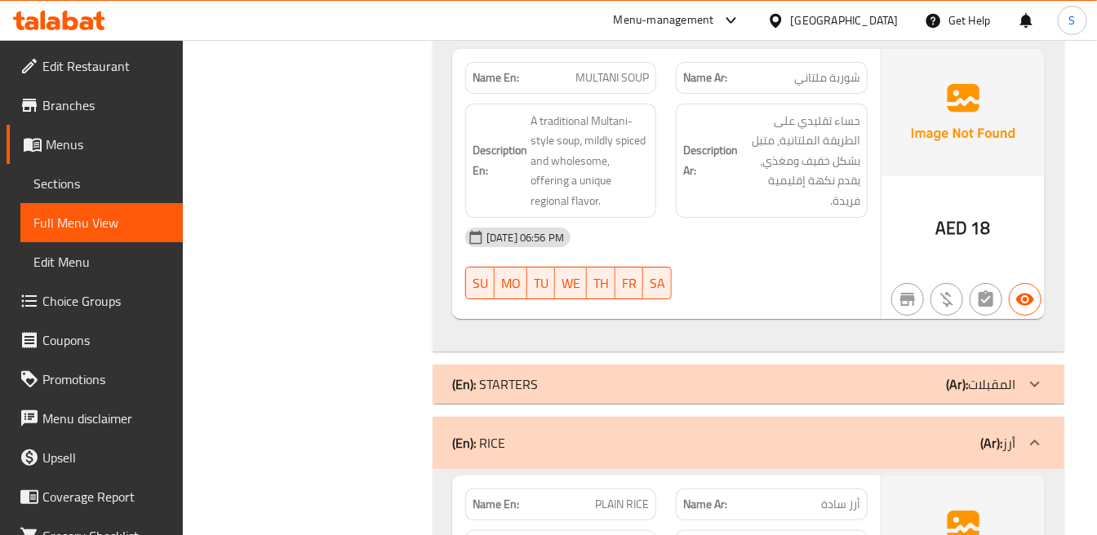
scroll to position [19684, 0]
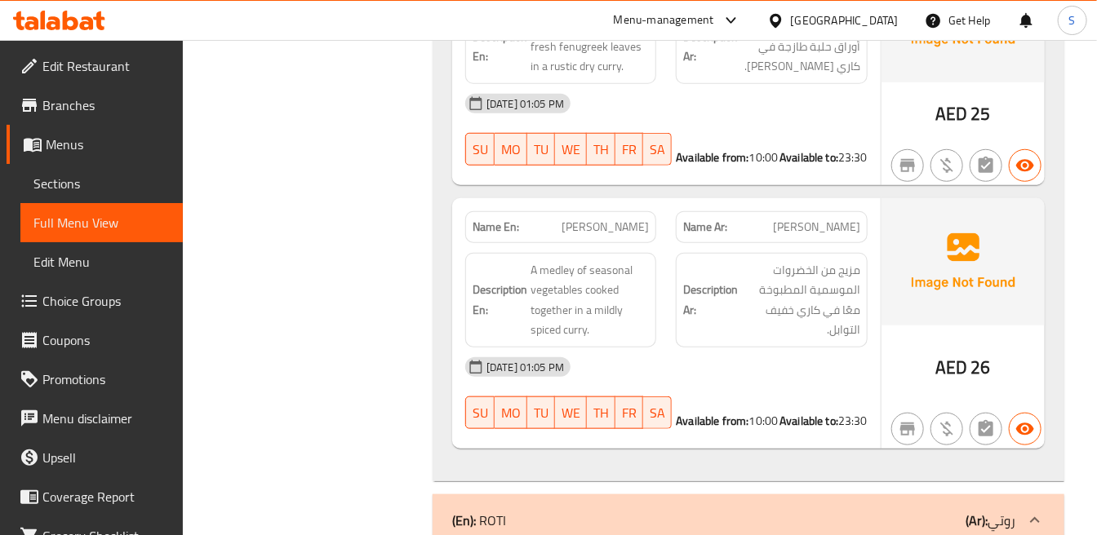
scroll to position [30185, 0]
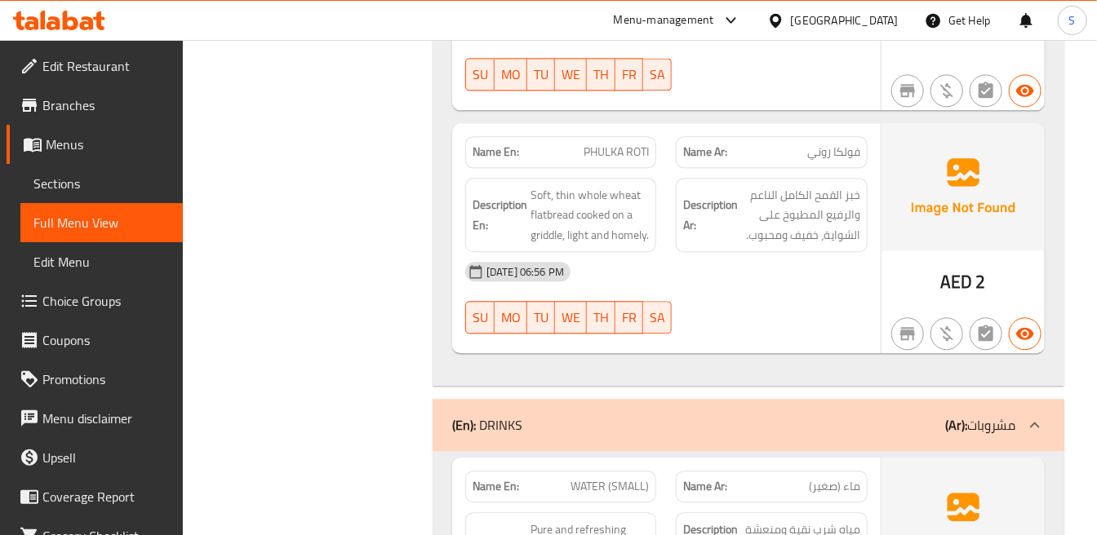
scroll to position [31182, 0]
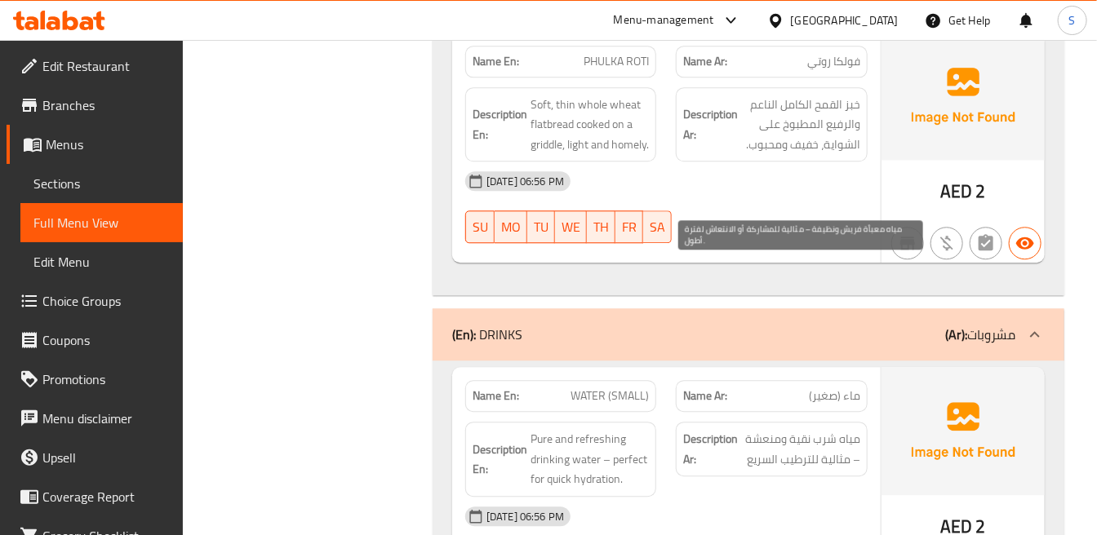
drag, startPoint x: 853, startPoint y: 335, endPoint x: 788, endPoint y: 325, distance: 66.0
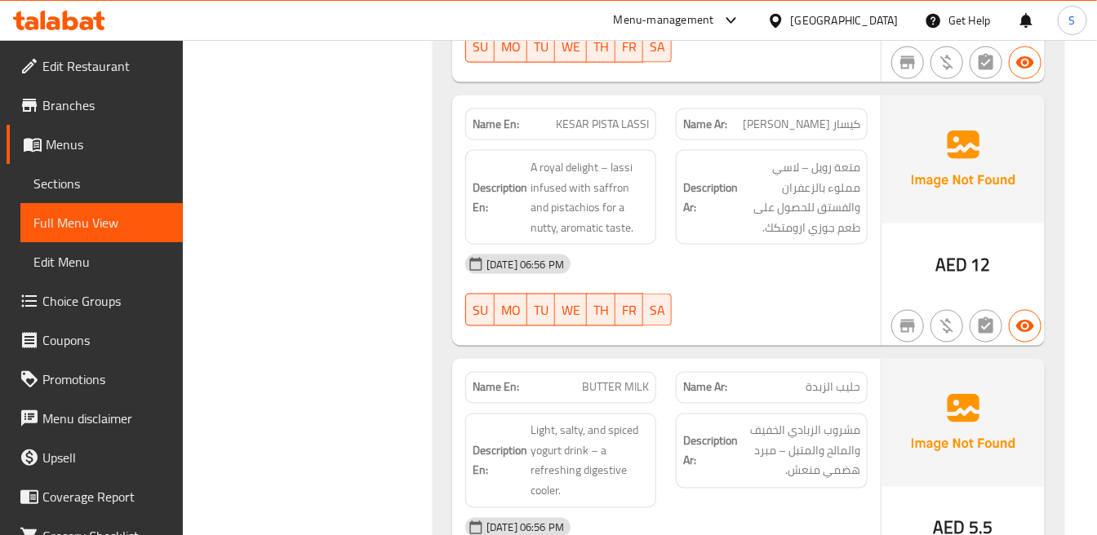
scroll to position [33086, 0]
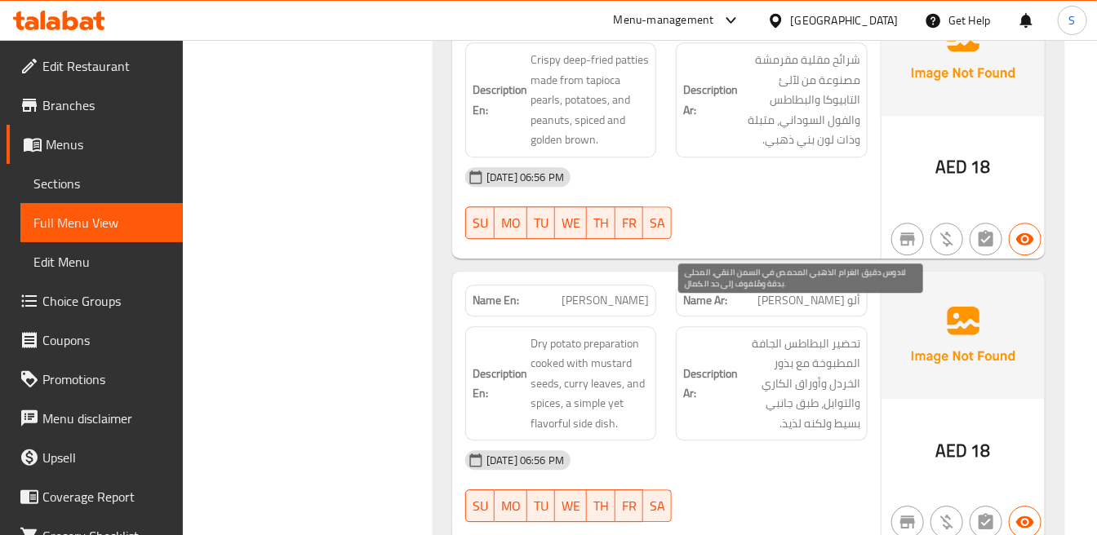
scroll to position [33720, 0]
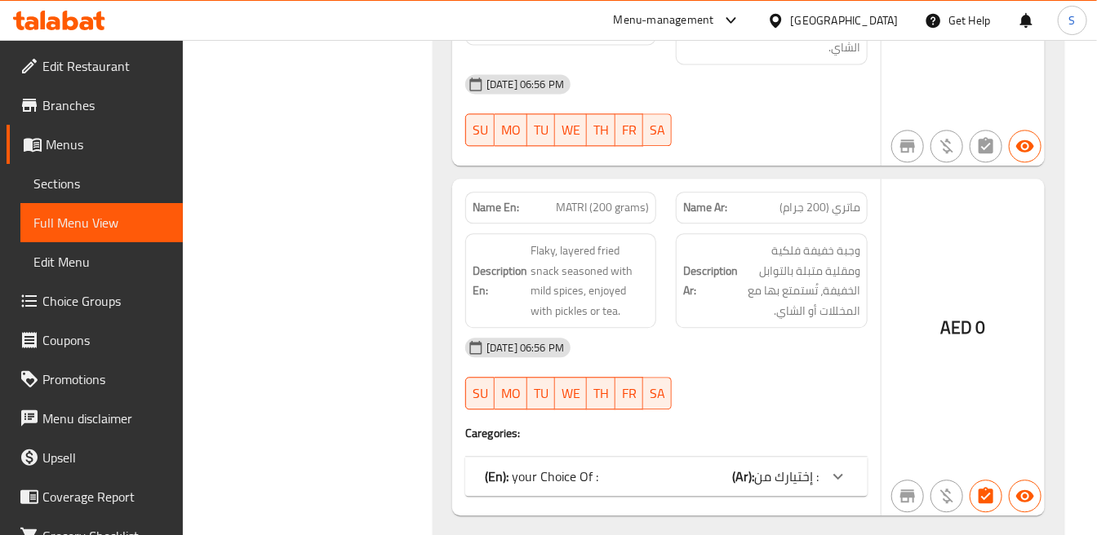
scroll to position [40980, 0]
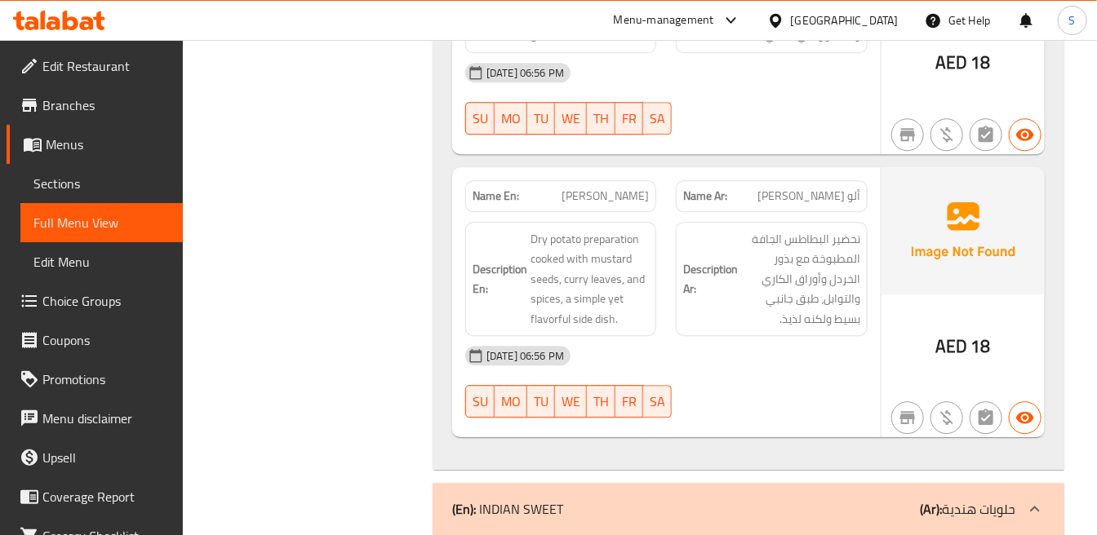
scroll to position [33826, 0]
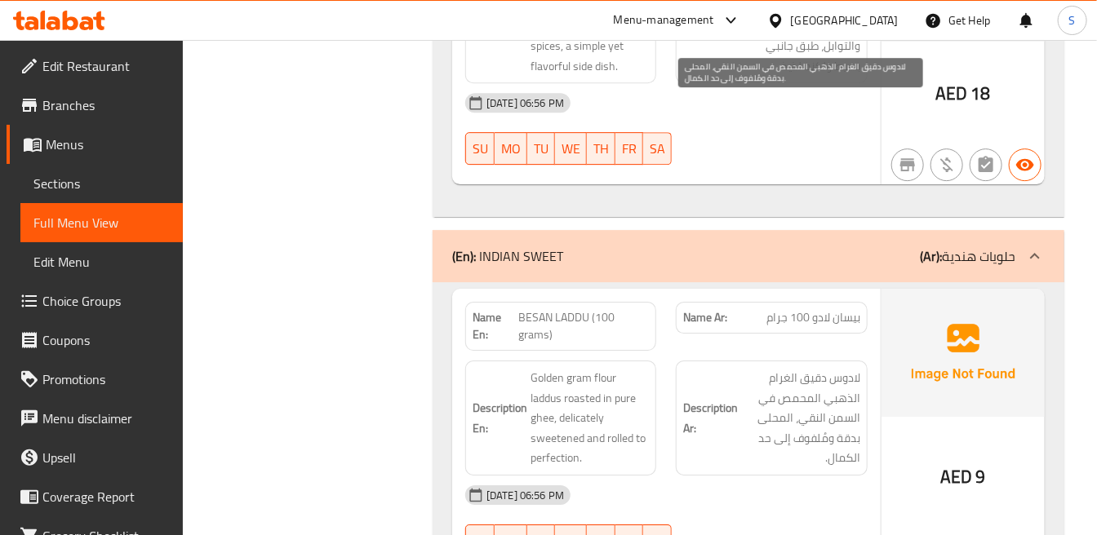
scroll to position [34099, 0]
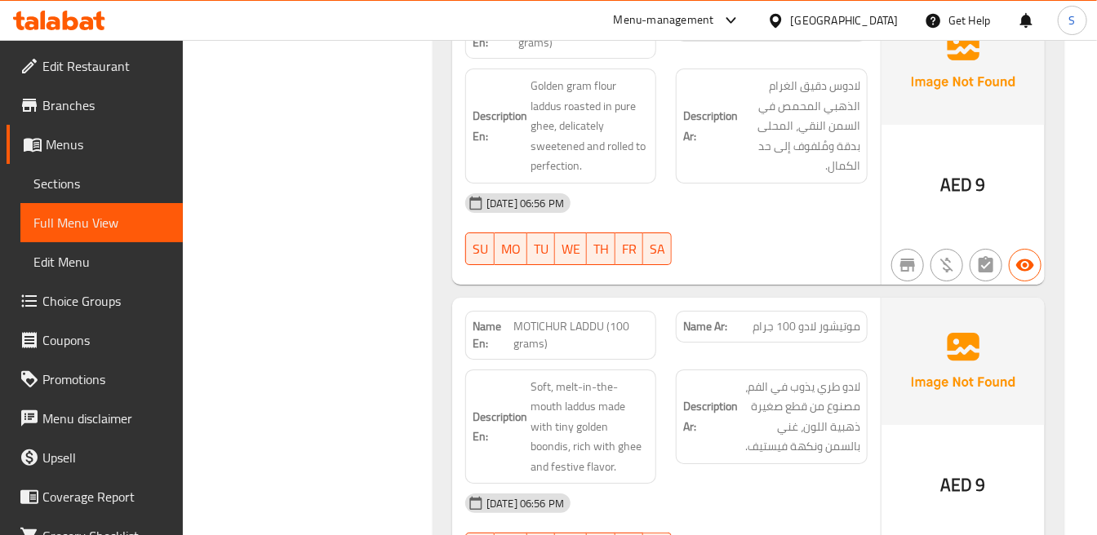
scroll to position [34461, 0]
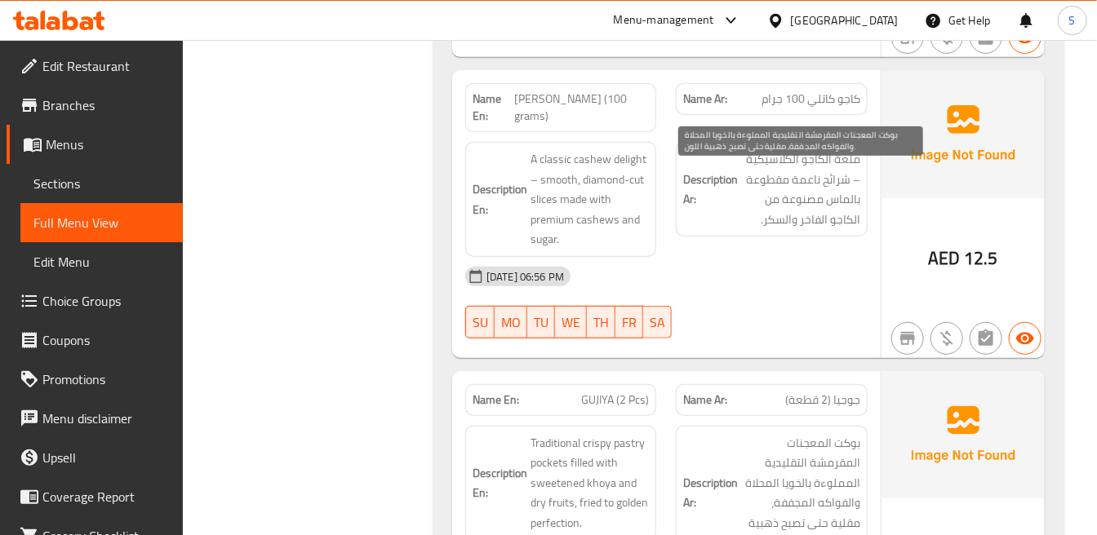
scroll to position [34930, 0]
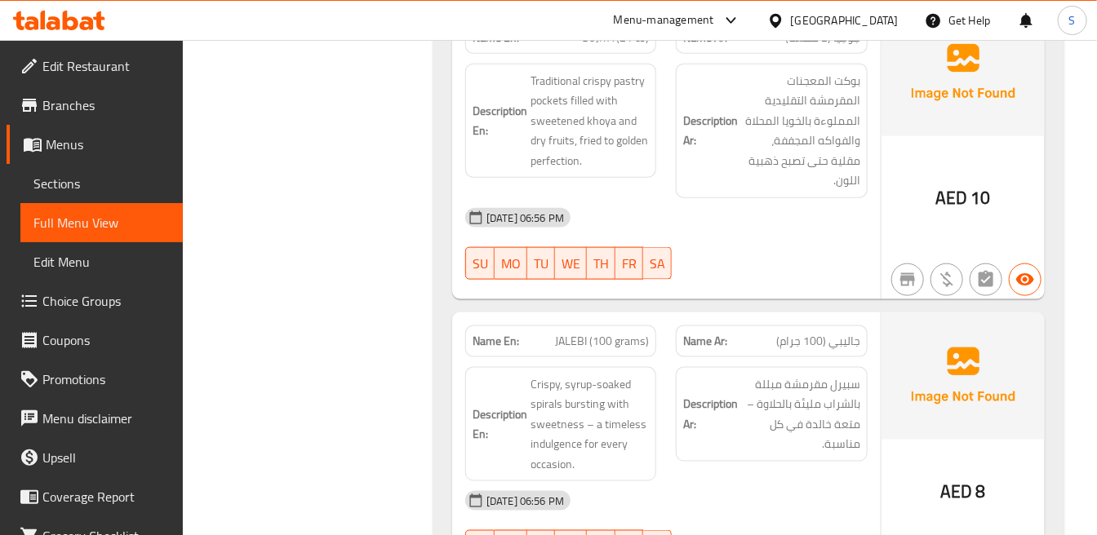
scroll to position [35292, 0]
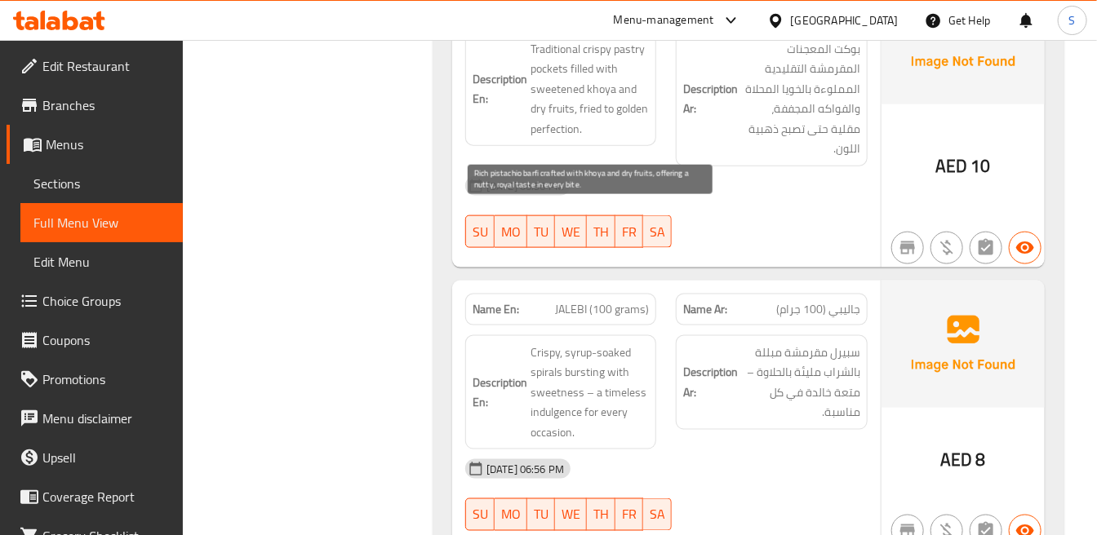
drag, startPoint x: 561, startPoint y: 271, endPoint x: 635, endPoint y: 290, distance: 76.6
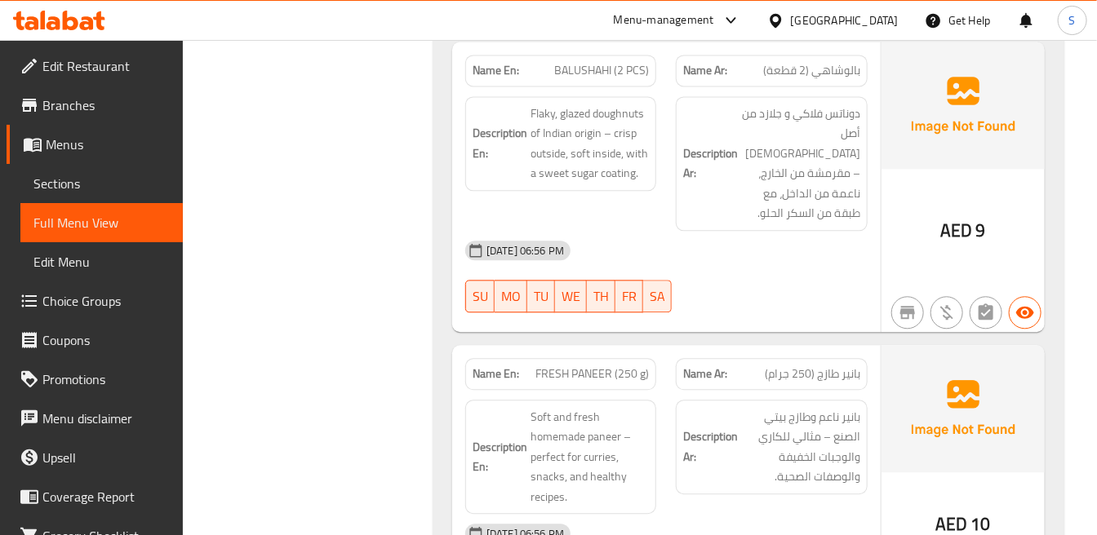
scroll to position [38526, 0]
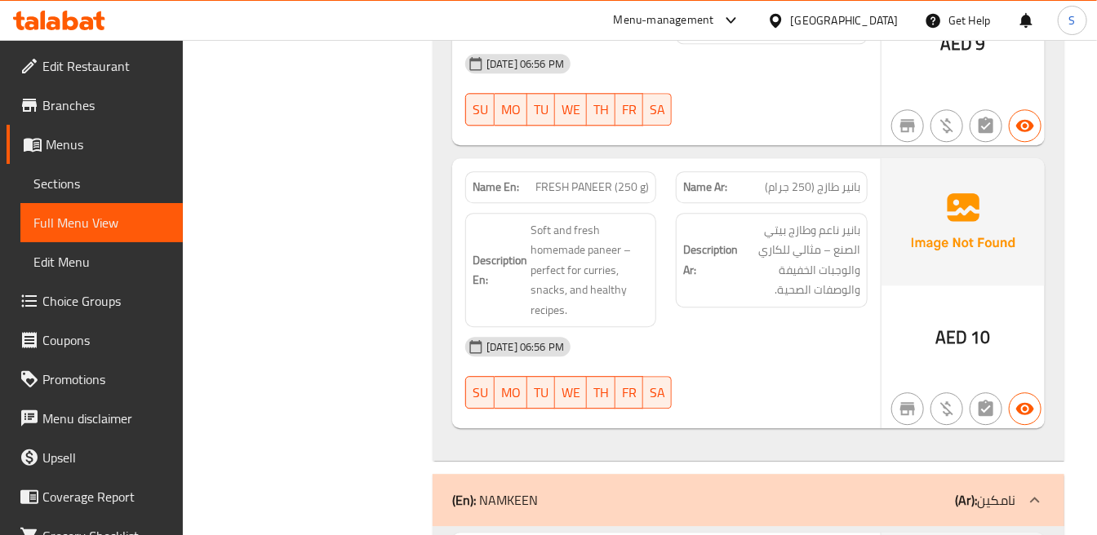
scroll to position [38632, 0]
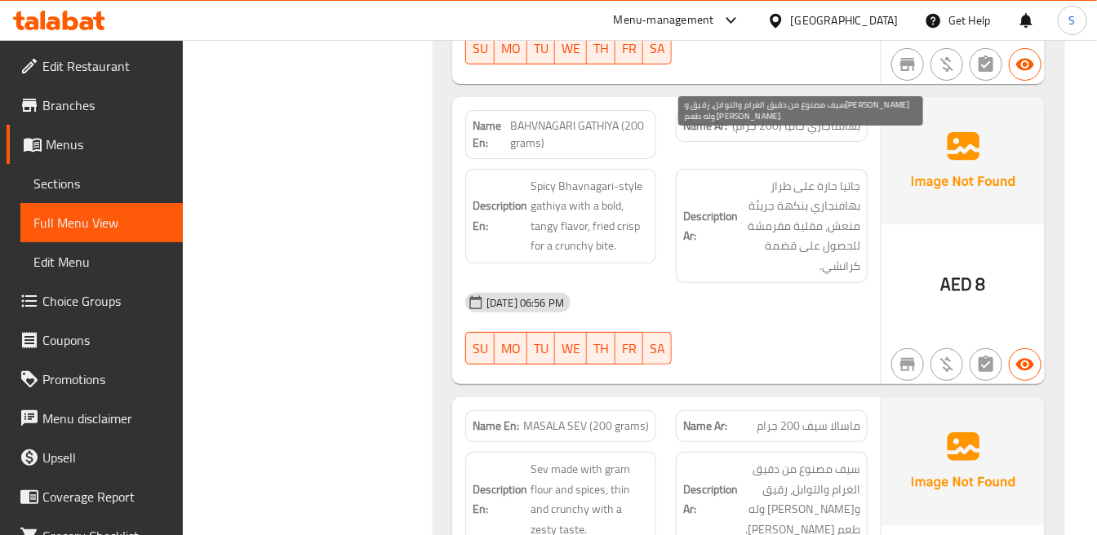
scroll to position [39630, 0]
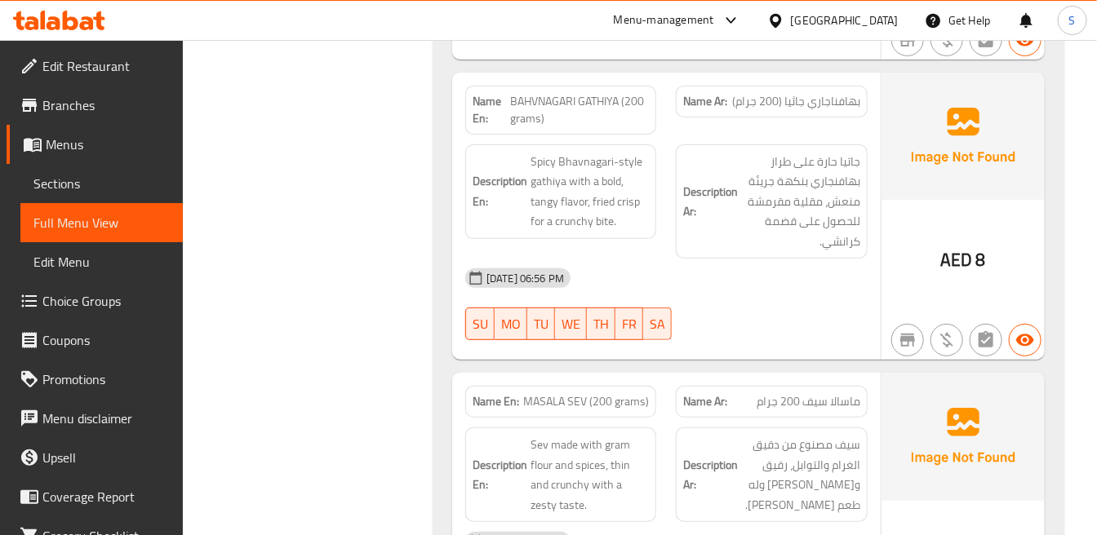
drag, startPoint x: 637, startPoint y: 214, endPoint x: 753, endPoint y: 247, distance: 120.6
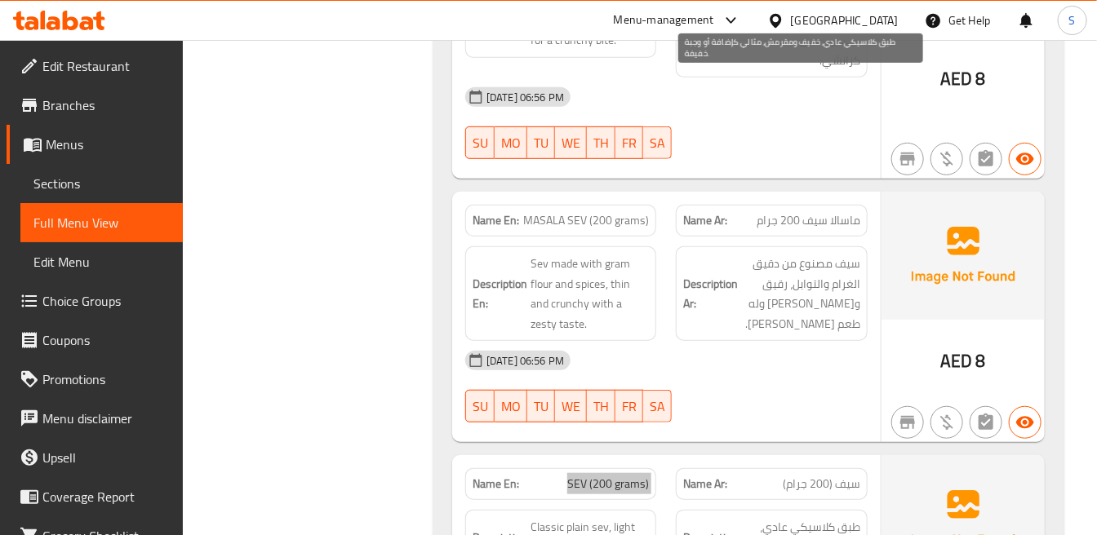
scroll to position [39902, 0]
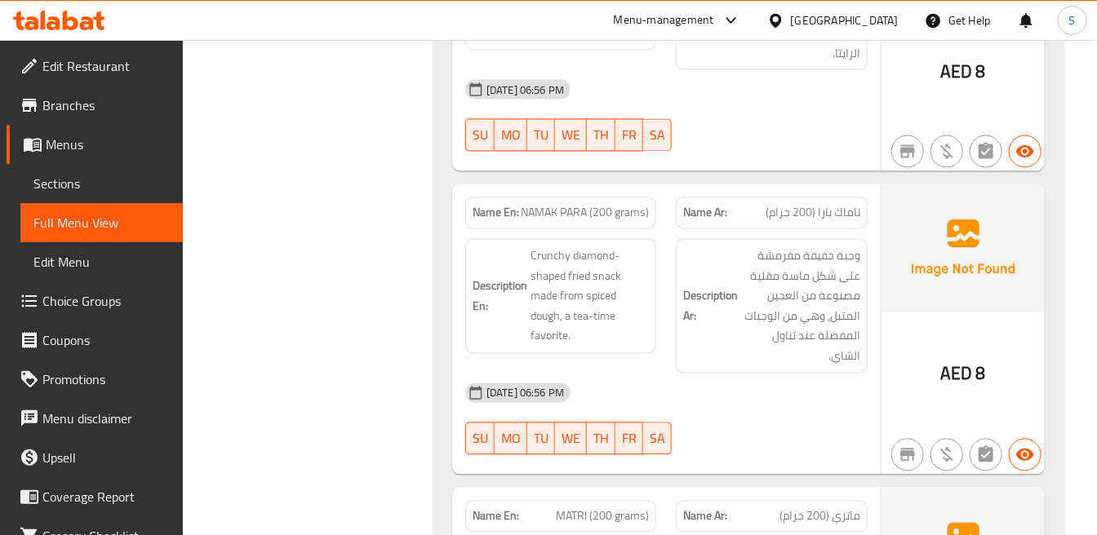
scroll to position [40627, 0]
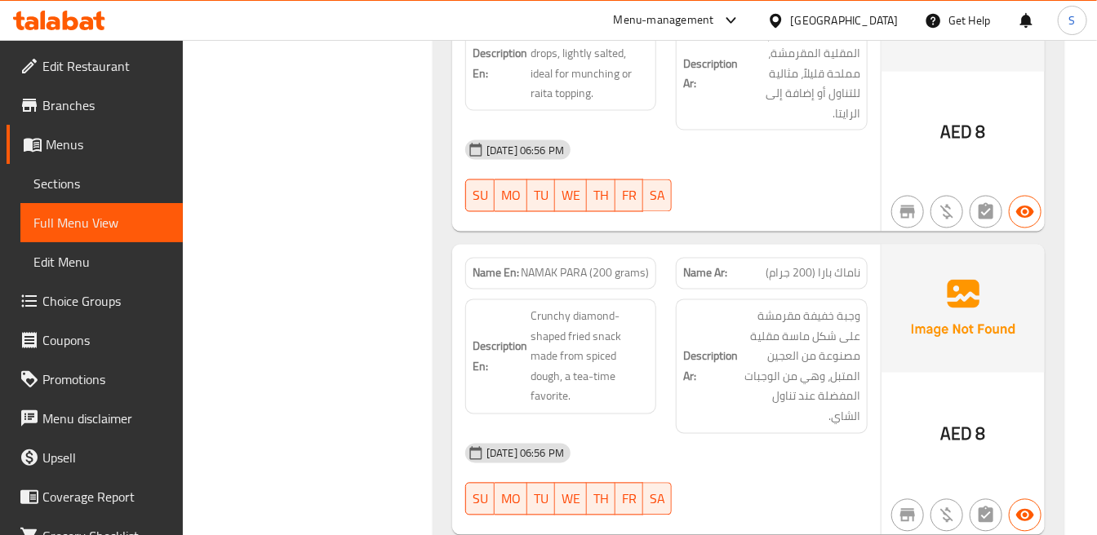
scroll to position [40536, 0]
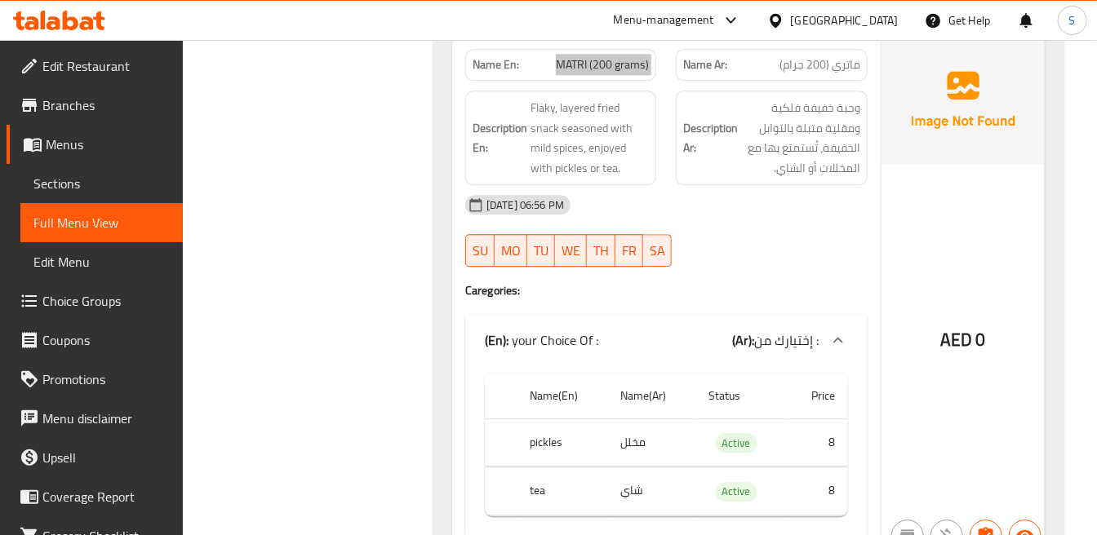
scroll to position [41080, 0]
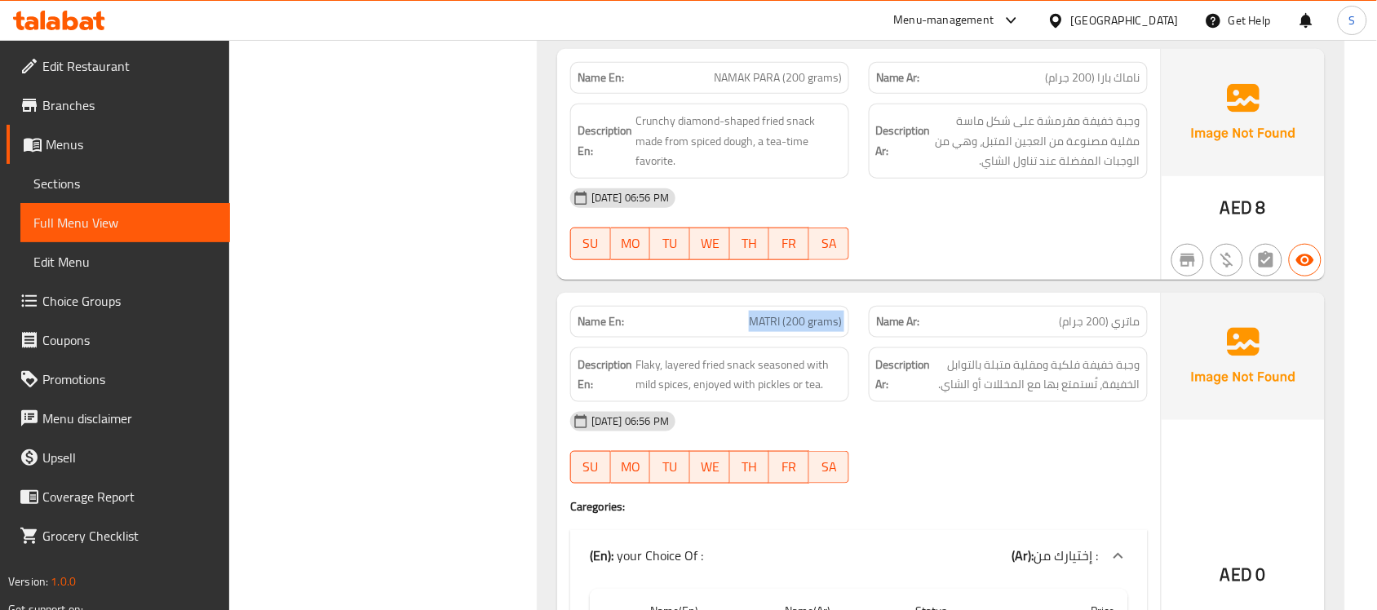
scroll to position [35371, 0]
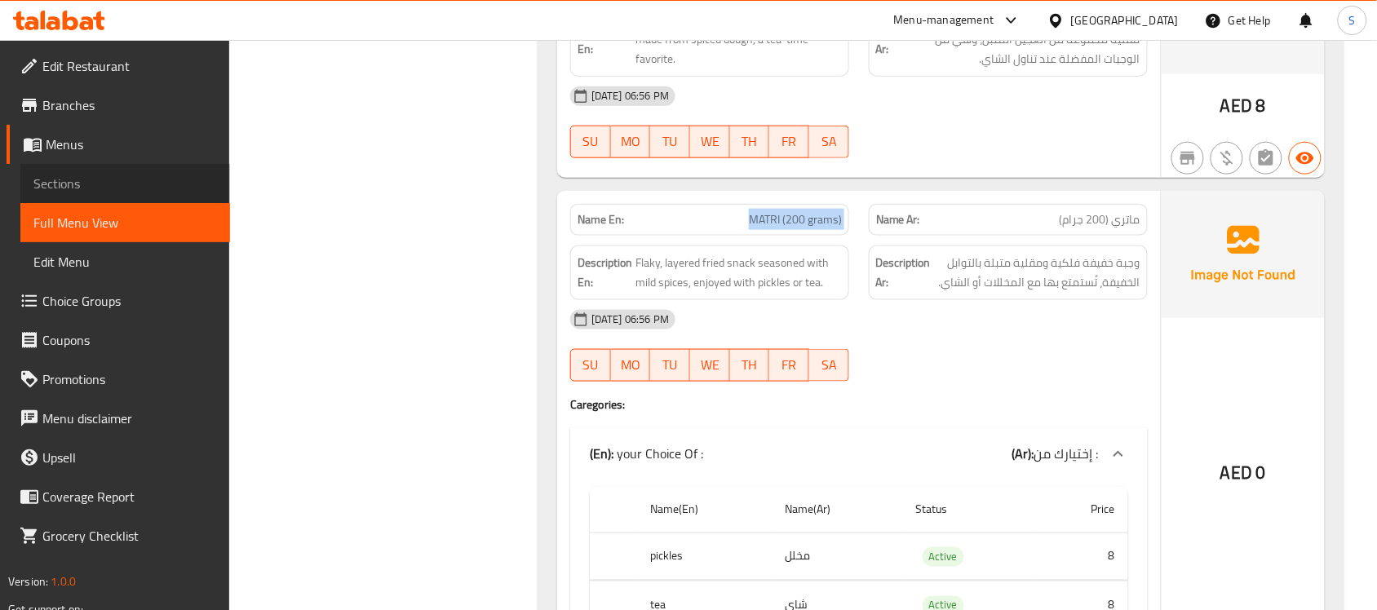
click at [94, 190] on span "Sections" at bounding box center [125, 184] width 184 height 20
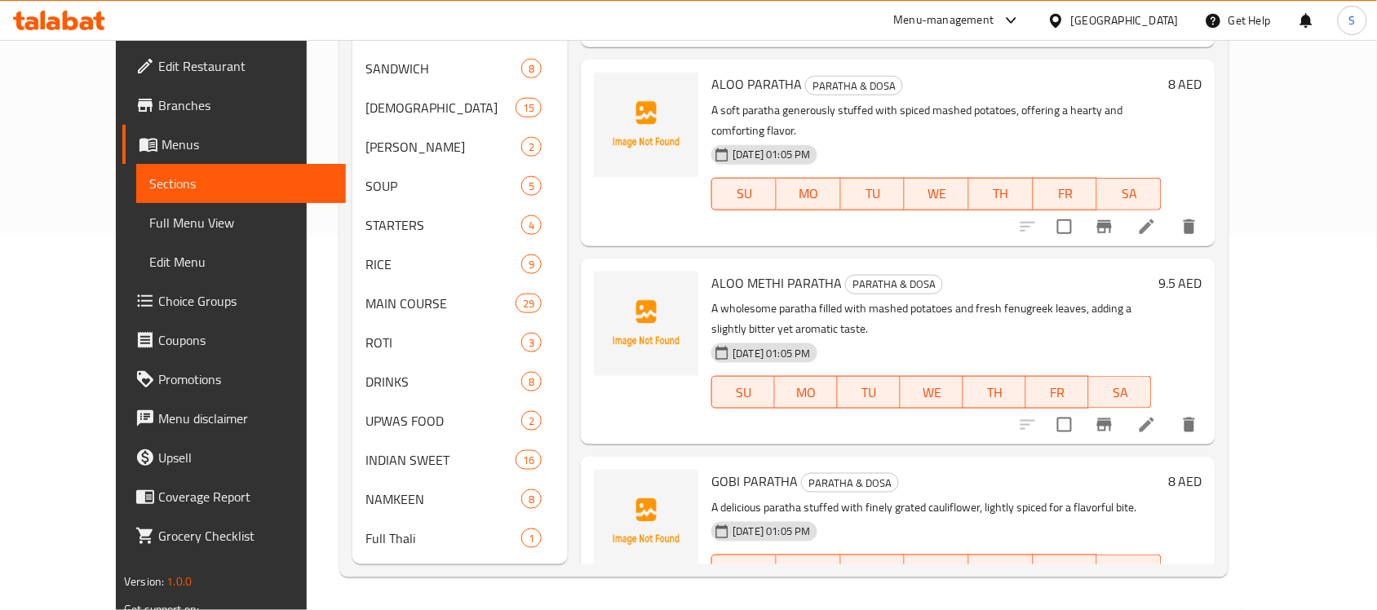
scroll to position [229, 0]
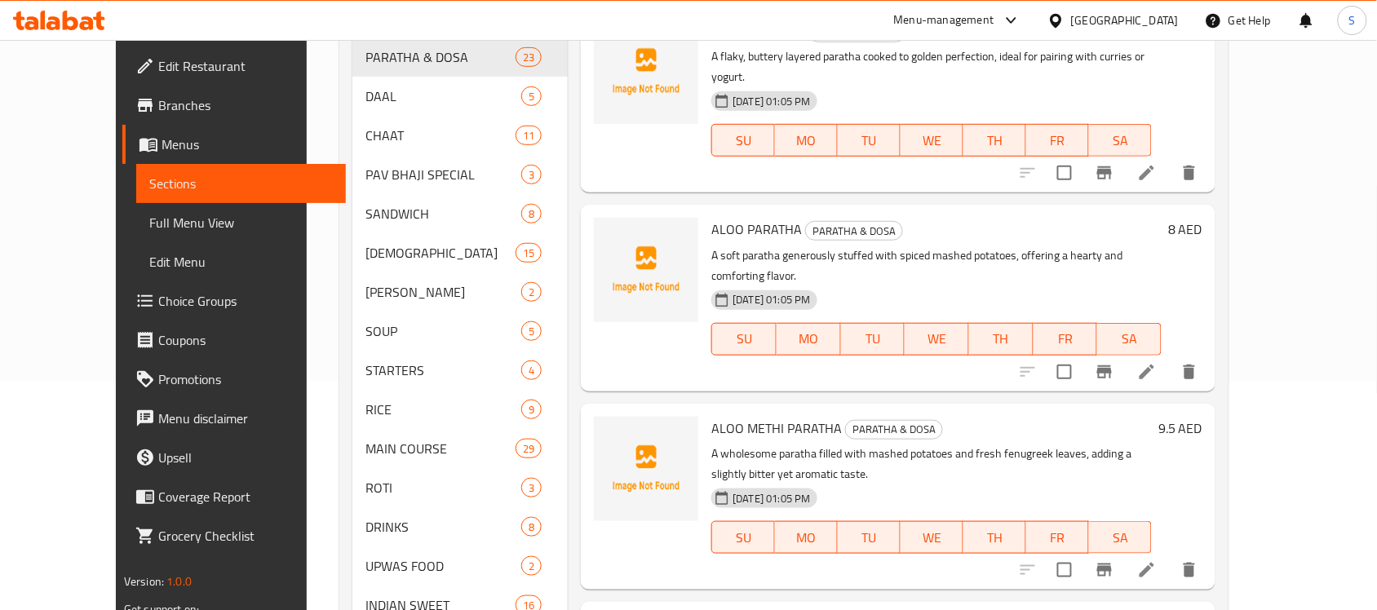
click at [941, 218] on h6 "ALOO PARATHA PARATHA & DOSA" at bounding box center [936, 229] width 450 height 23
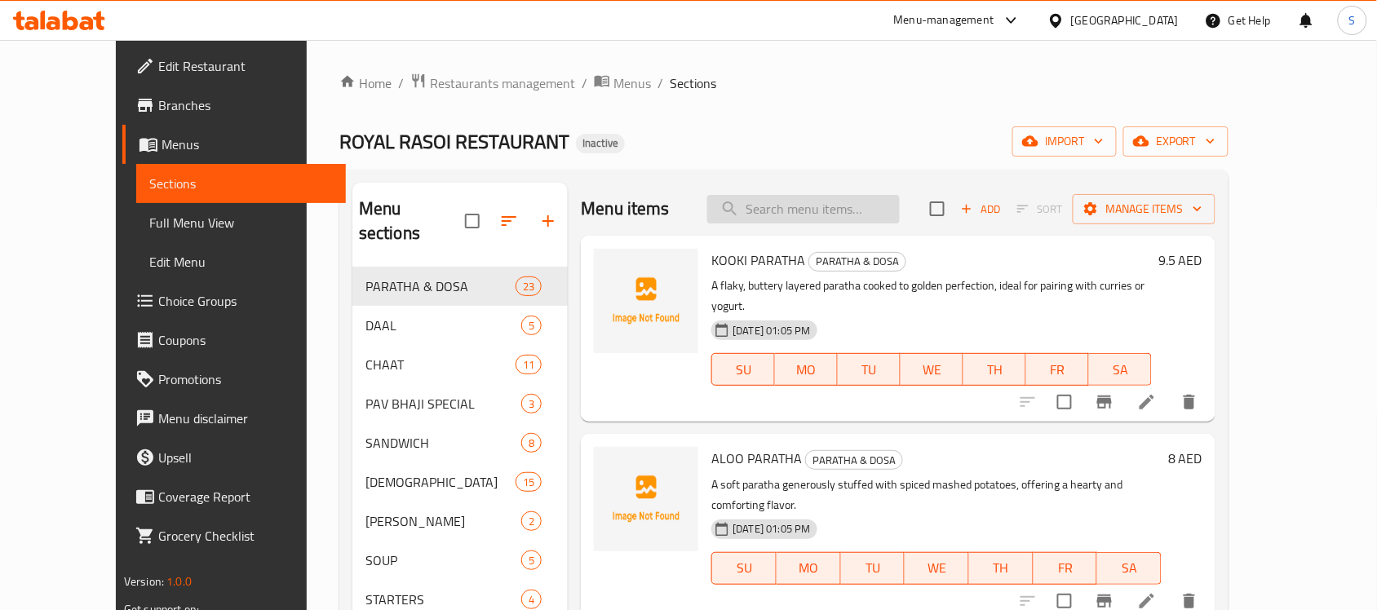
paste input "offering a hearty and comforting flavor."
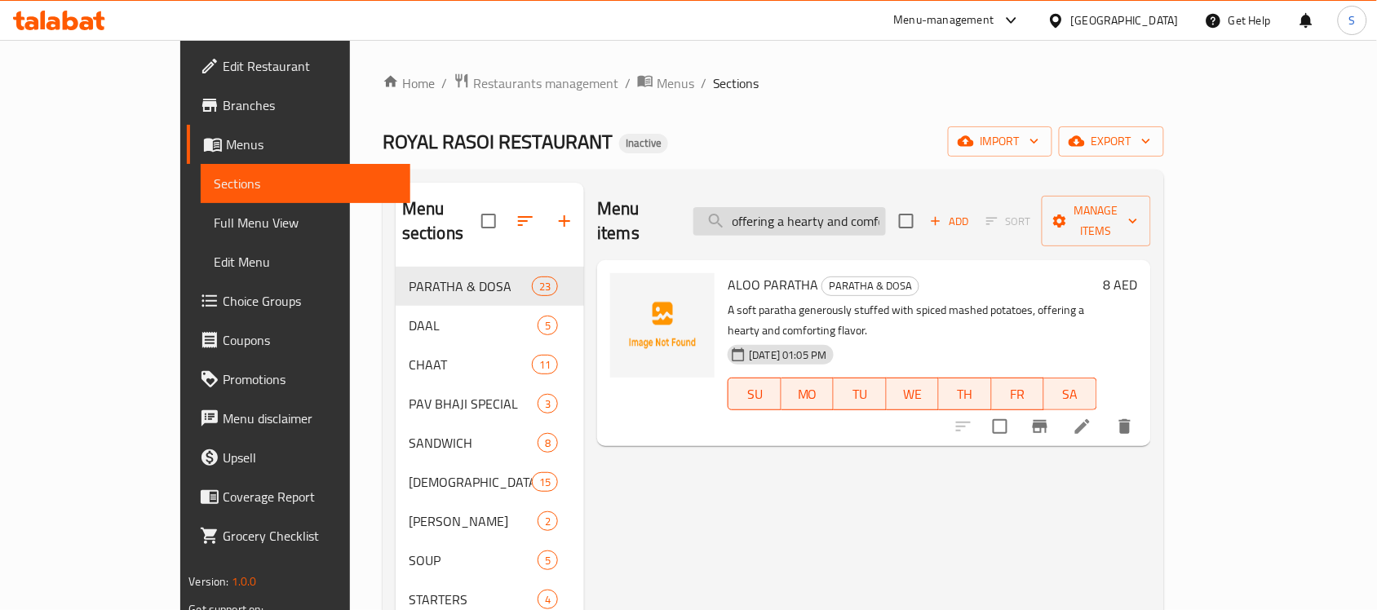
click at [810, 209] on input "offering a hearty and comforting flavor." at bounding box center [790, 221] width 193 height 29
paste input "adding a slightly bitter yet aromatic taste"
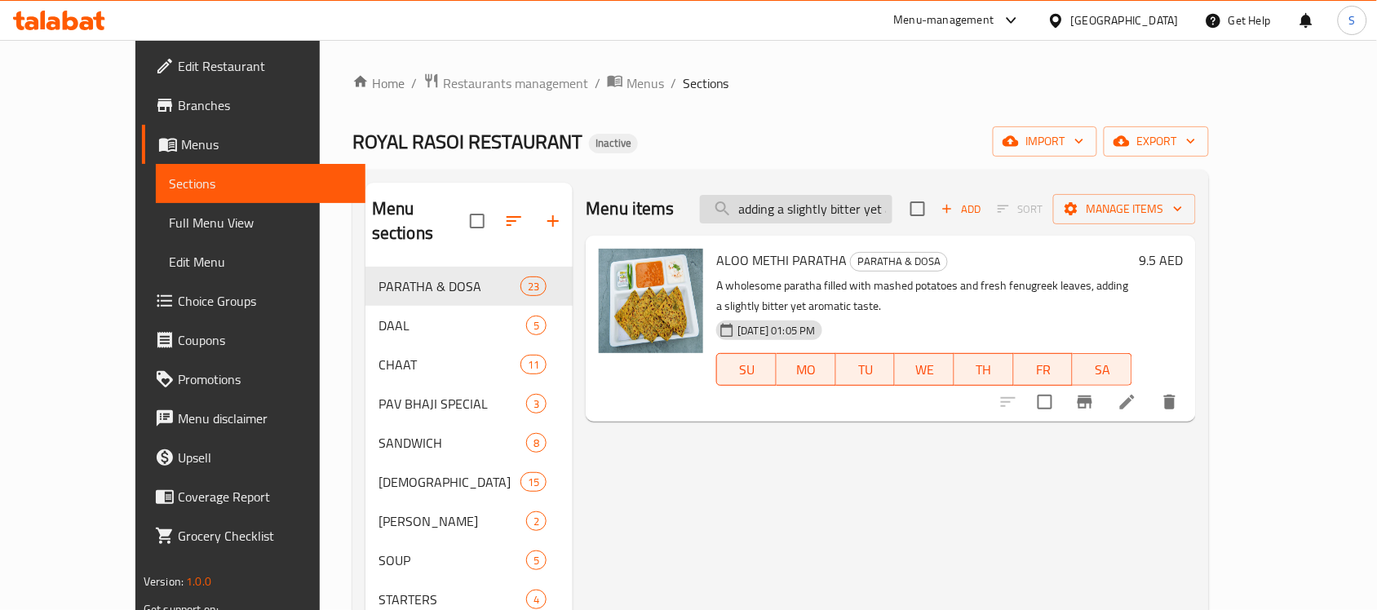
click at [888, 211] on input "adding a slightly bitter yet aromatic taste." at bounding box center [796, 209] width 193 height 29
click at [889, 213] on input "adding a slightly bitter yet aromatic taste." at bounding box center [796, 209] width 193 height 29
paste input "for a flavorful bi"
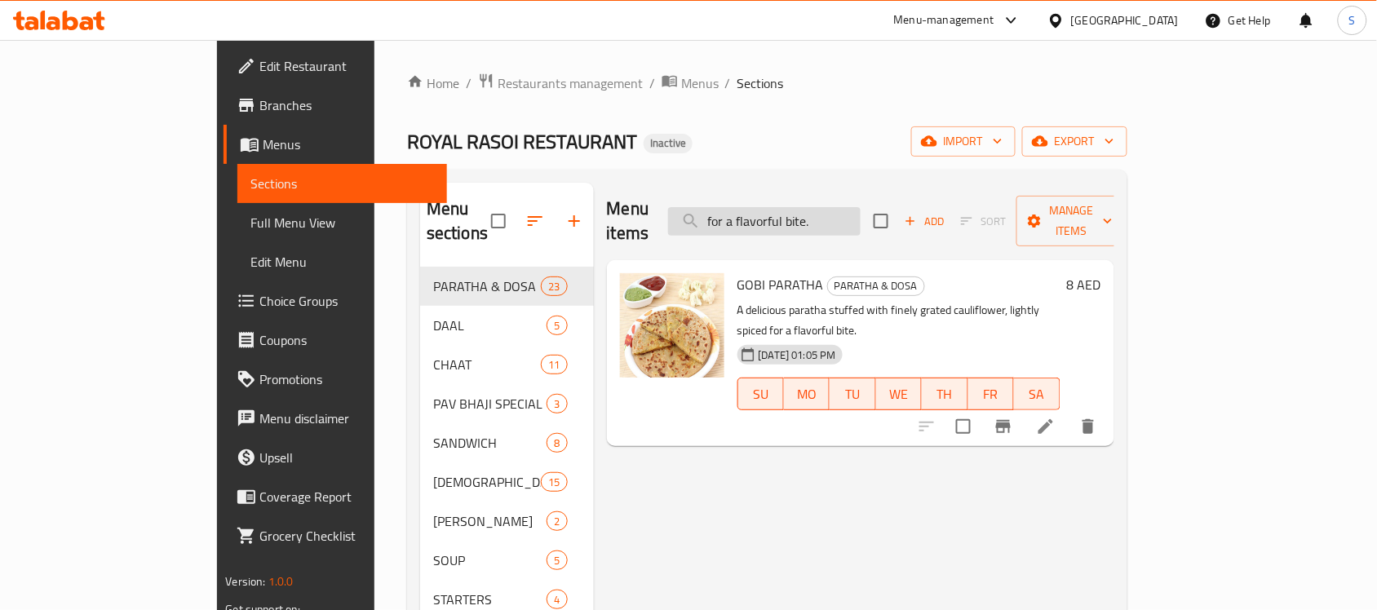
click at [861, 216] on input "for a flavorful bite." at bounding box center [764, 221] width 193 height 29
paste input "or a balanced,"
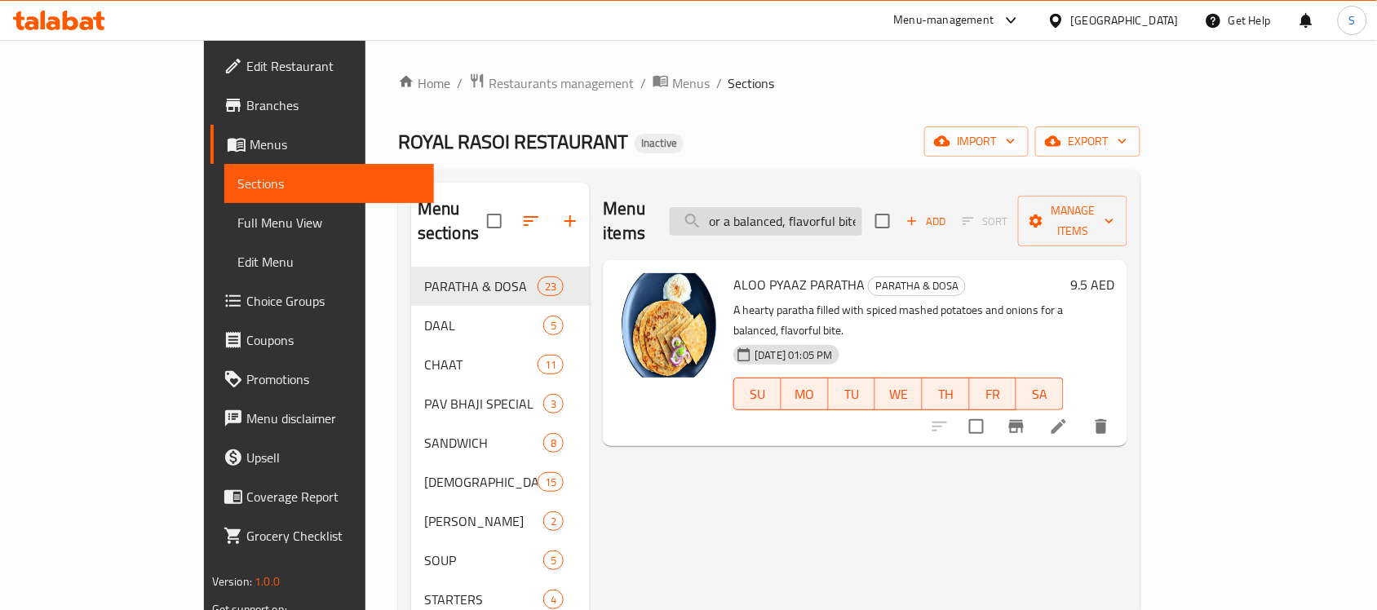
click at [862, 208] on input "or a balanced, flavorful bite." at bounding box center [766, 221] width 193 height 29
paste input "for a hearty"
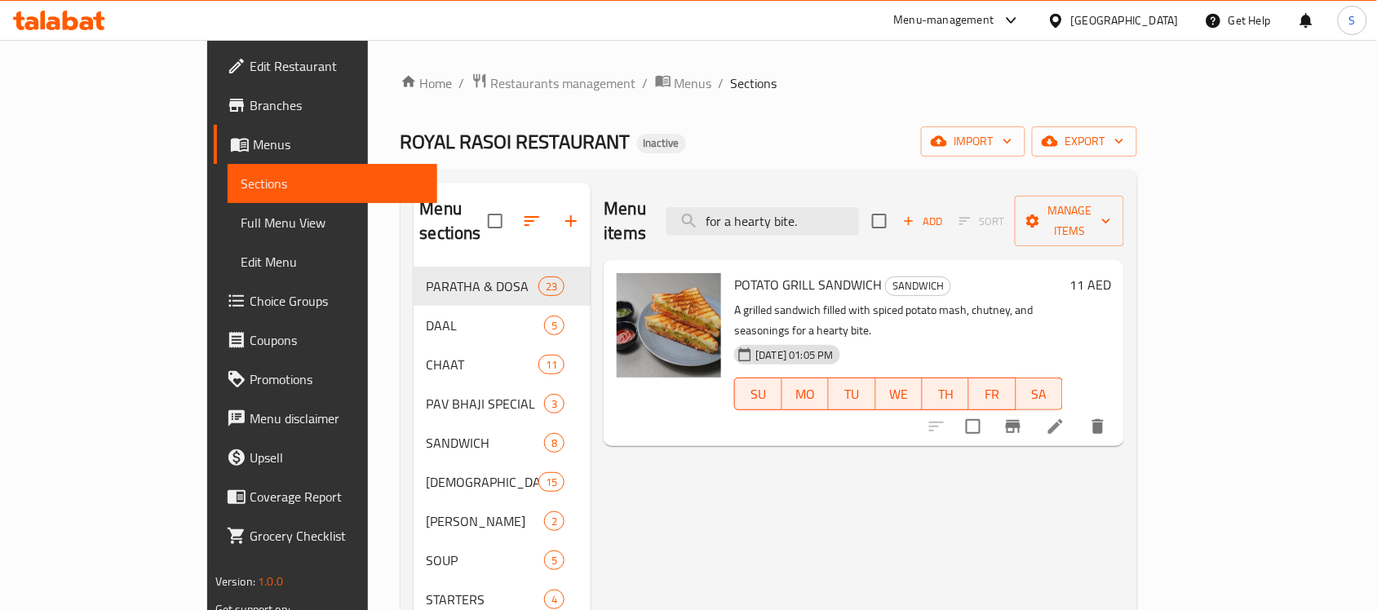
drag, startPoint x: 846, startPoint y: 202, endPoint x: 1066, endPoint y: 264, distance: 228.9
click at [859, 212] on input "for a hearty bite." at bounding box center [763, 221] width 193 height 29
click at [985, 231] on div "Menu items for a hearty bite. Add Sort Manage items" at bounding box center [864, 222] width 521 height 78
drag, startPoint x: 985, startPoint y: 231, endPoint x: 902, endPoint y: 212, distance: 85.3
click at [859, 212] on input "for a hearty bite." at bounding box center [763, 221] width 193 height 29
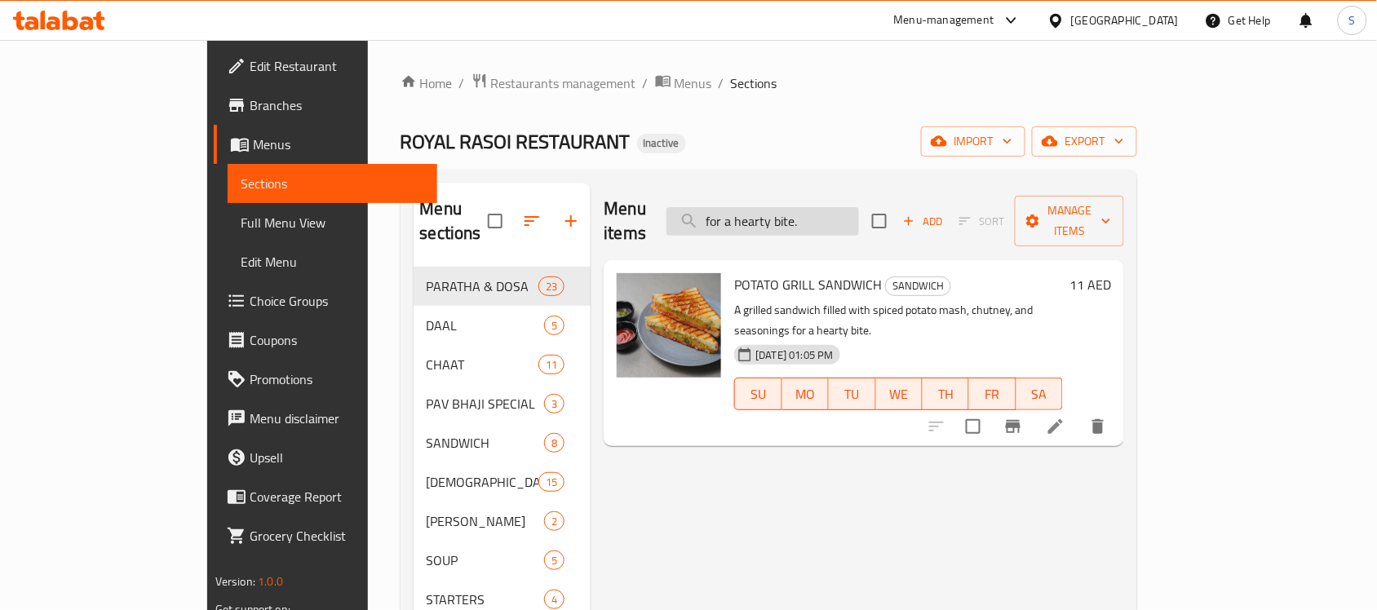
click at [859, 212] on input "for a hearty bite." at bounding box center [763, 221] width 193 height 29
paste input "and comforting"
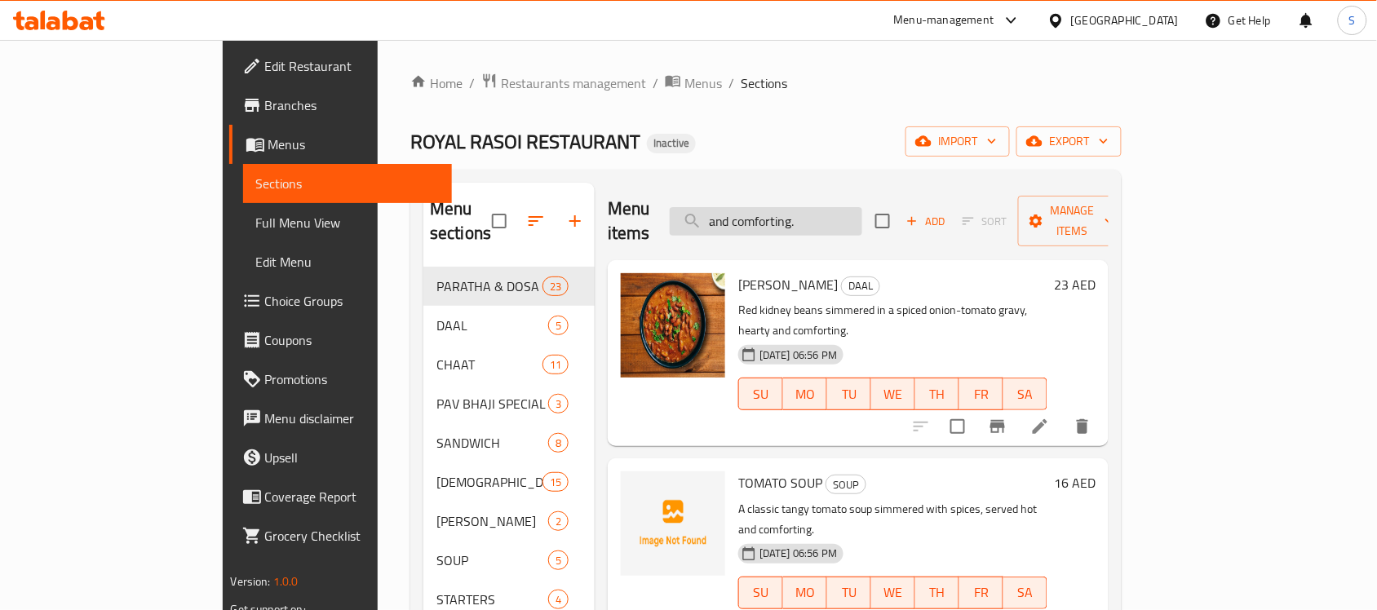
click at [862, 220] on input "and comforting." at bounding box center [766, 221] width 193 height 29
paste input "royal taste in every bite"
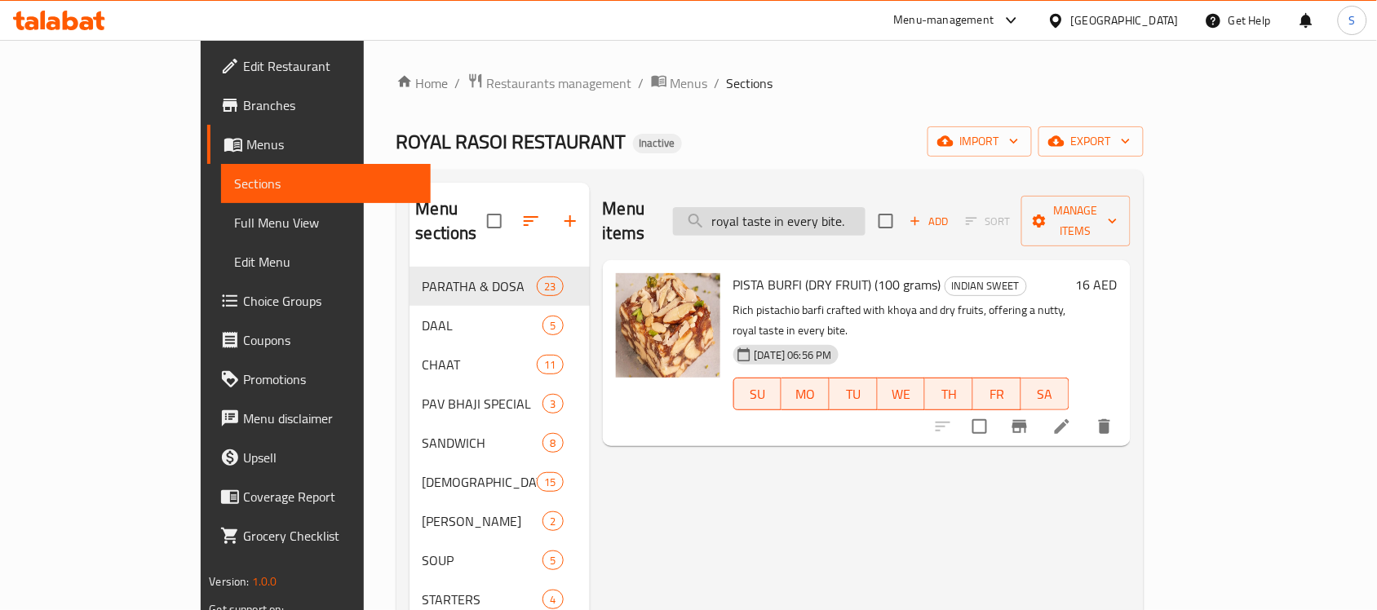
click at [858, 207] on input "royal taste in every bite." at bounding box center [769, 221] width 193 height 29
drag, startPoint x: 858, startPoint y: 206, endPoint x: 1055, endPoint y: 246, distance: 200.7
click at [1047, 242] on div "Menu items royal taste in every bite. Add Sort Manage items PISTA BURFI (DRY FR…" at bounding box center [860, 561] width 541 height 756
click at [1055, 267] on div "PISTA BURFI (DRY FRUIT) (100 grams) INDIAN SWEET Rich pistachio barfi crafted w…" at bounding box center [901, 353] width 349 height 173
click at [866, 210] on input "royal taste in every bite." at bounding box center [769, 221] width 193 height 29
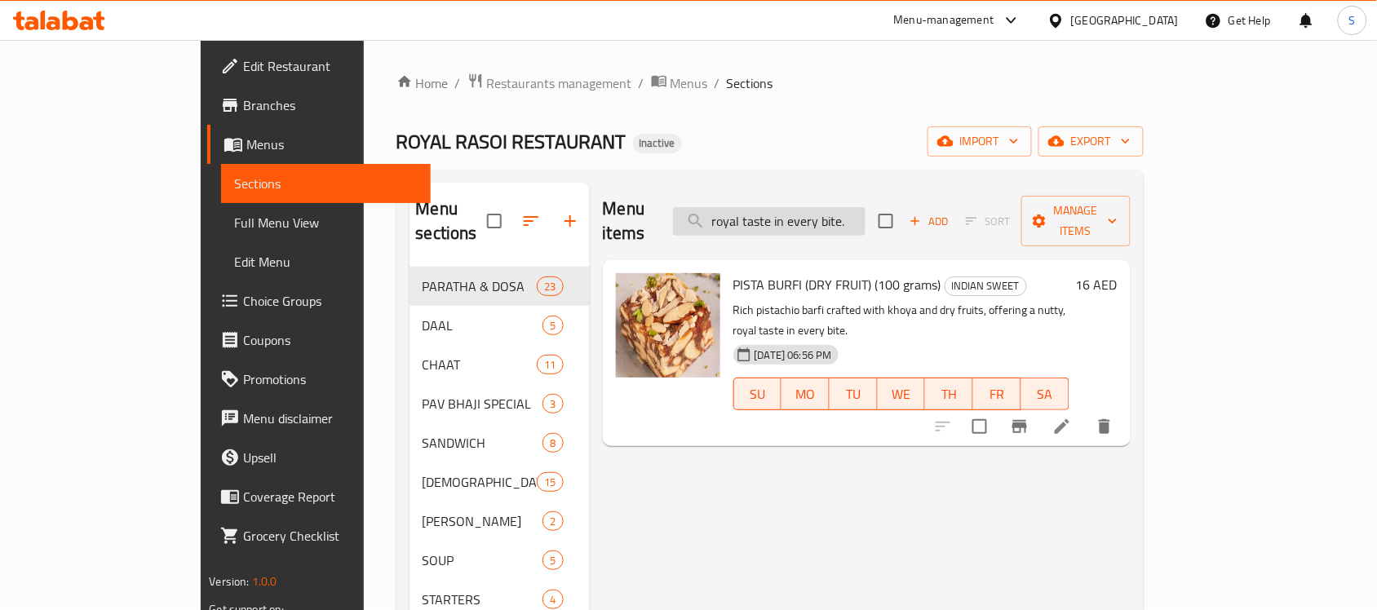
click at [866, 210] on input "royal taste in every bite." at bounding box center [769, 221] width 193 height 29
paste input "SADA DOSA"
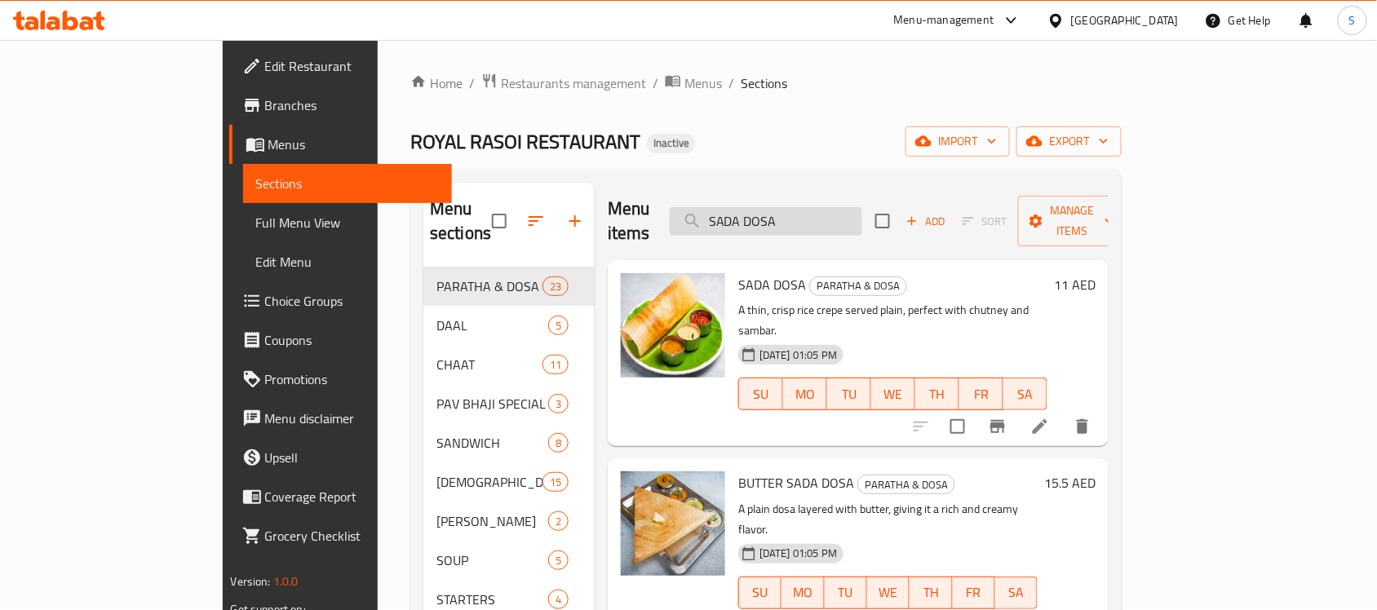
click at [845, 223] on input "SADA DOSA" at bounding box center [766, 221] width 193 height 29
paste input "WATER (BIG)"
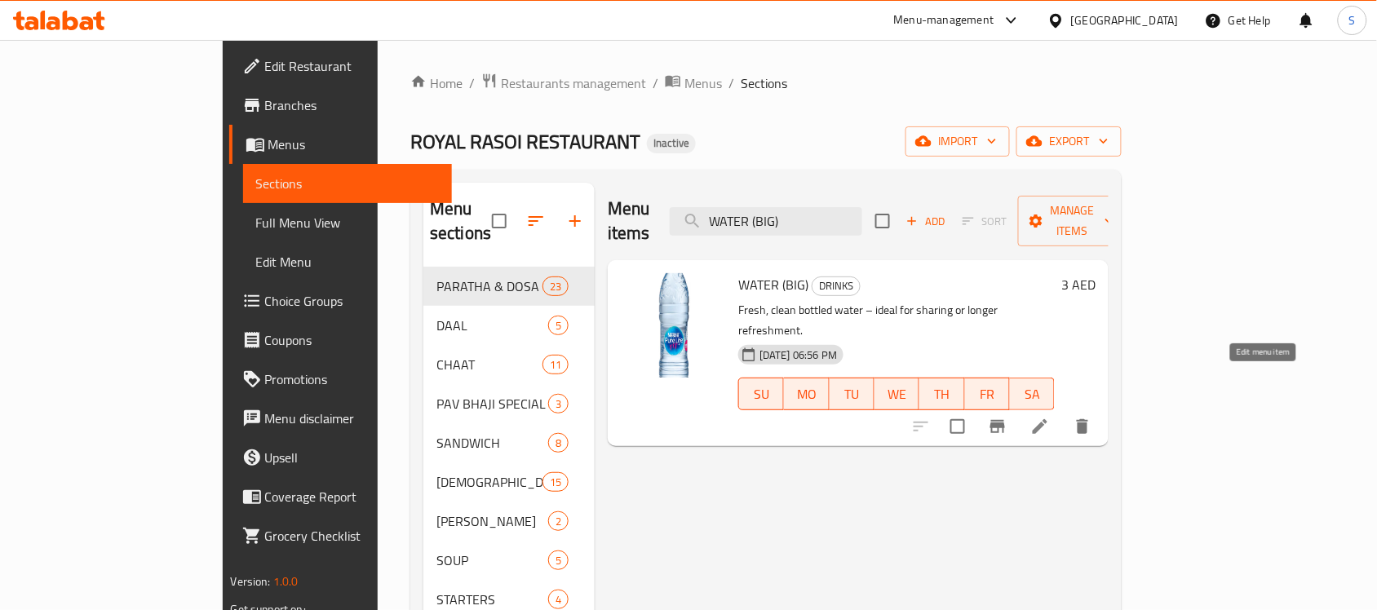
type input "WATER (BIG)"
click at [1050, 417] on icon at bounding box center [1041, 427] width 20 height 20
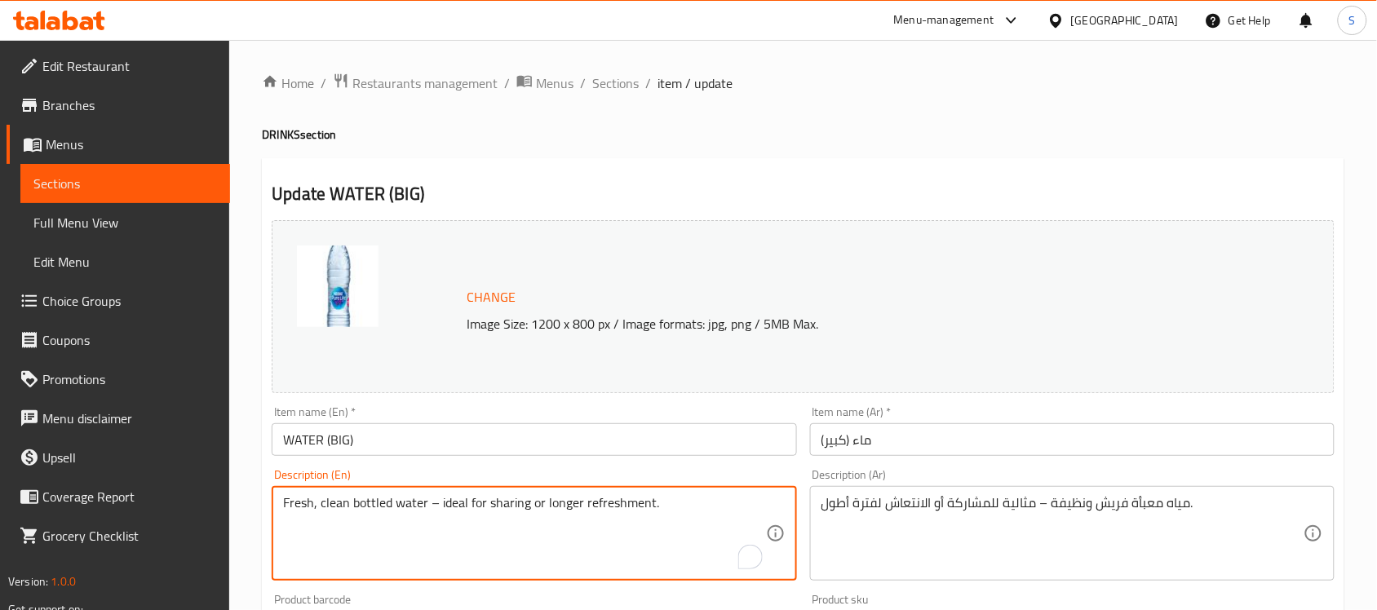
drag, startPoint x: 747, startPoint y: 503, endPoint x: 736, endPoint y: 508, distance: 12.0
type textarea "Fresh, clean bottled water –"
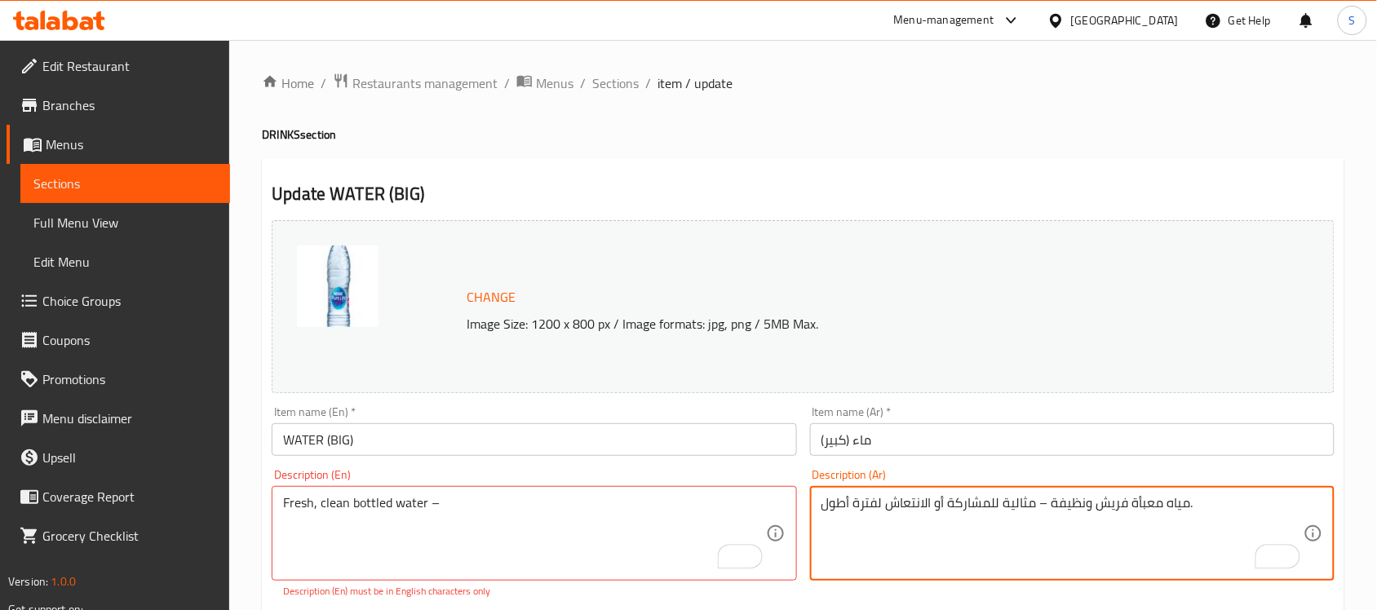
drag, startPoint x: 1034, startPoint y: 499, endPoint x: 820, endPoint y: 499, distance: 213.8
type textarea "مياه معبأة فريش ونظيفة ."
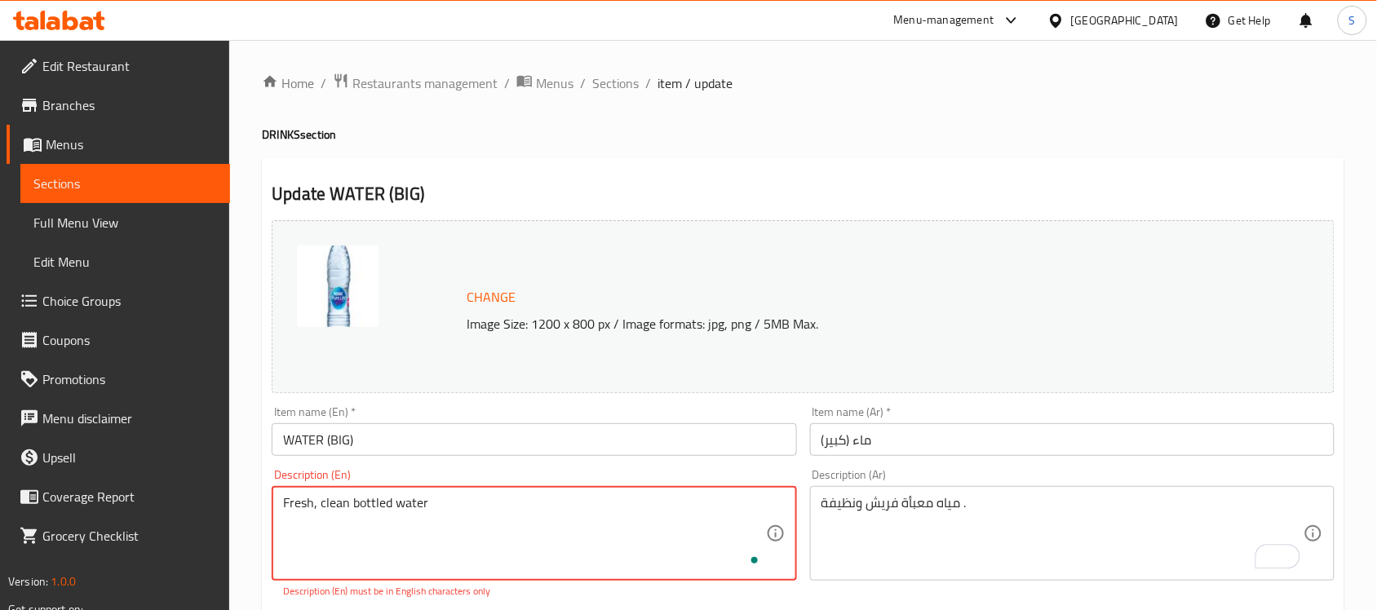
type textarea "Fresh, clean bottled water"
click at [465, 439] on input "WATER (BIG)" at bounding box center [534, 439] width 525 height 33
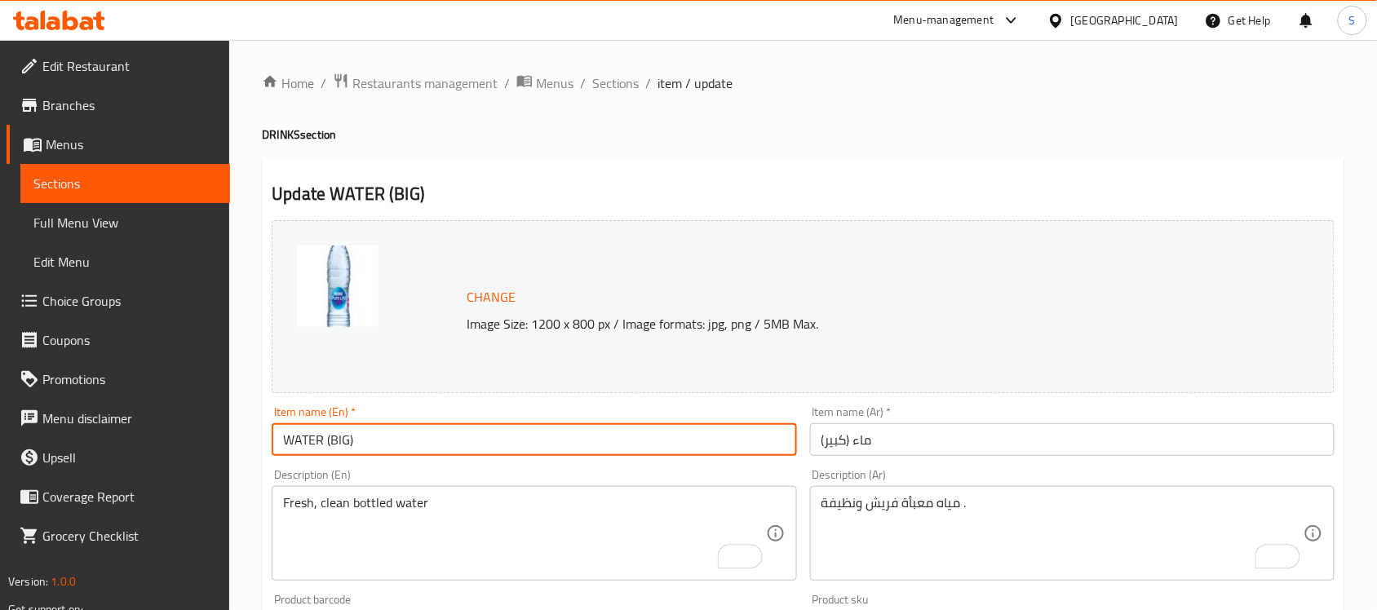
click at [465, 439] on input "WATER (BIG)" at bounding box center [534, 439] width 525 height 33
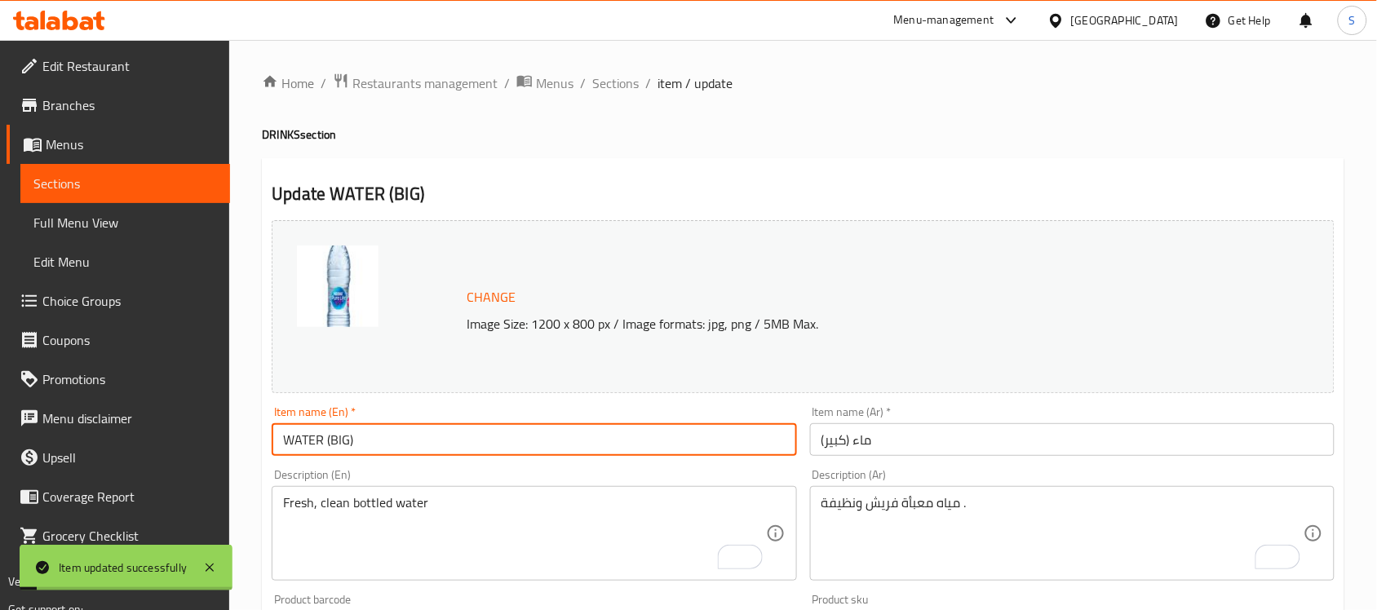
drag, startPoint x: 65, startPoint y: 184, endPoint x: 871, endPoint y: 124, distance: 807.6
click at [65, 184] on span "Sections" at bounding box center [125, 184] width 184 height 20
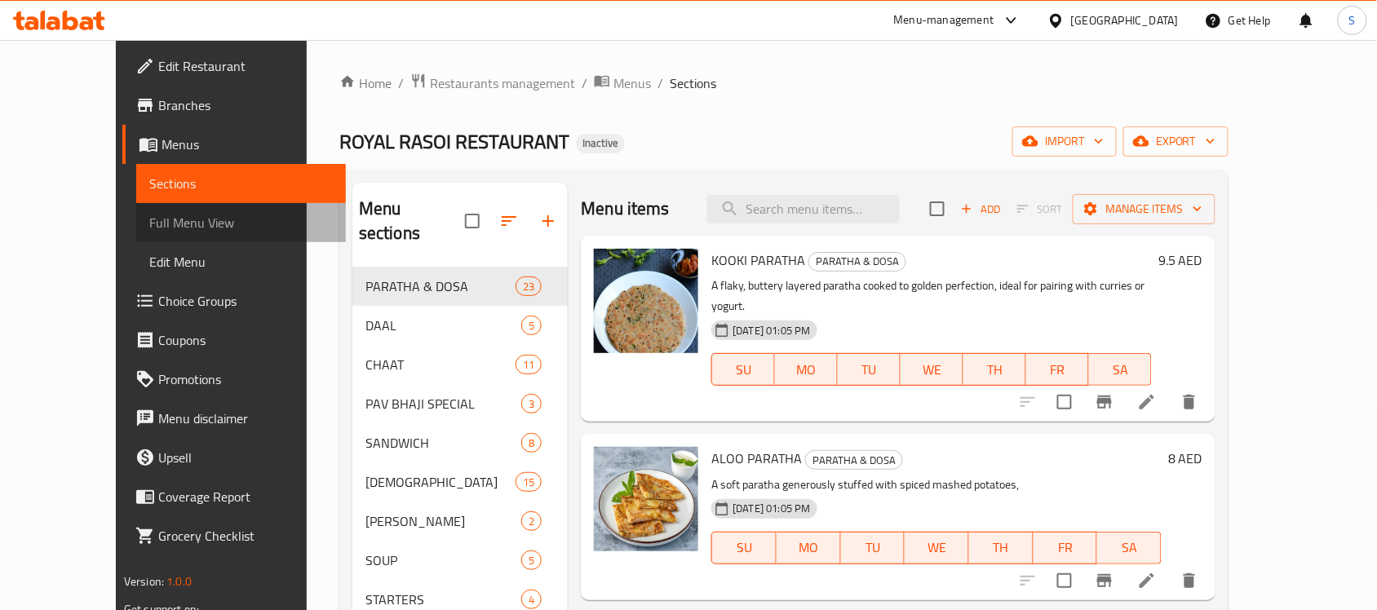
click at [149, 223] on span "Full Menu View" at bounding box center [241, 223] width 184 height 20
click at [149, 219] on span "Full Menu View" at bounding box center [241, 223] width 184 height 20
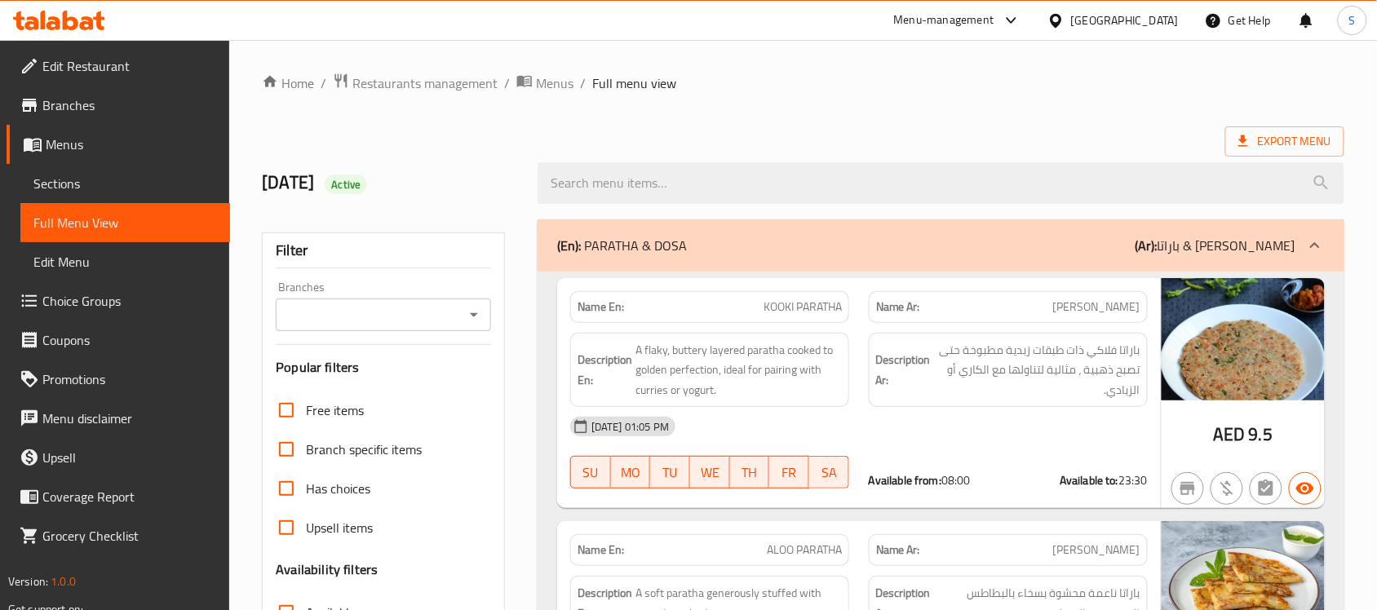
scroll to position [21975, 0]
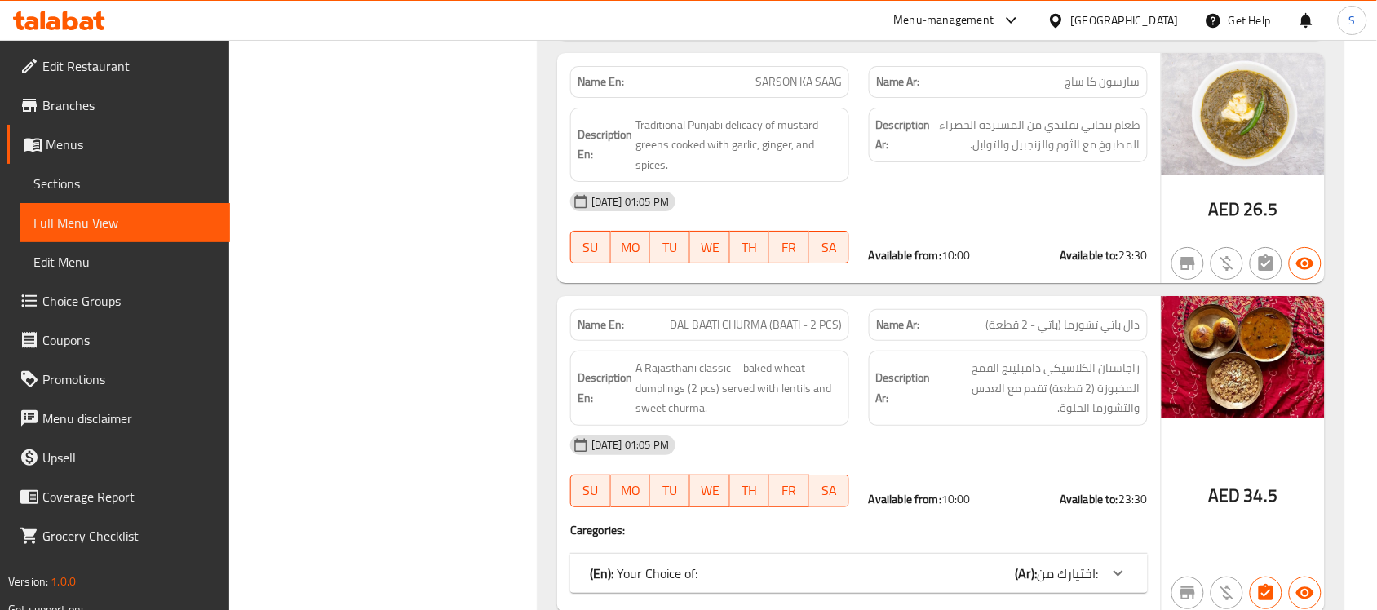
click at [993, 534] on div "(En): Your Choice of: (Ar): اختيارك من:" at bounding box center [844, 574] width 509 height 20
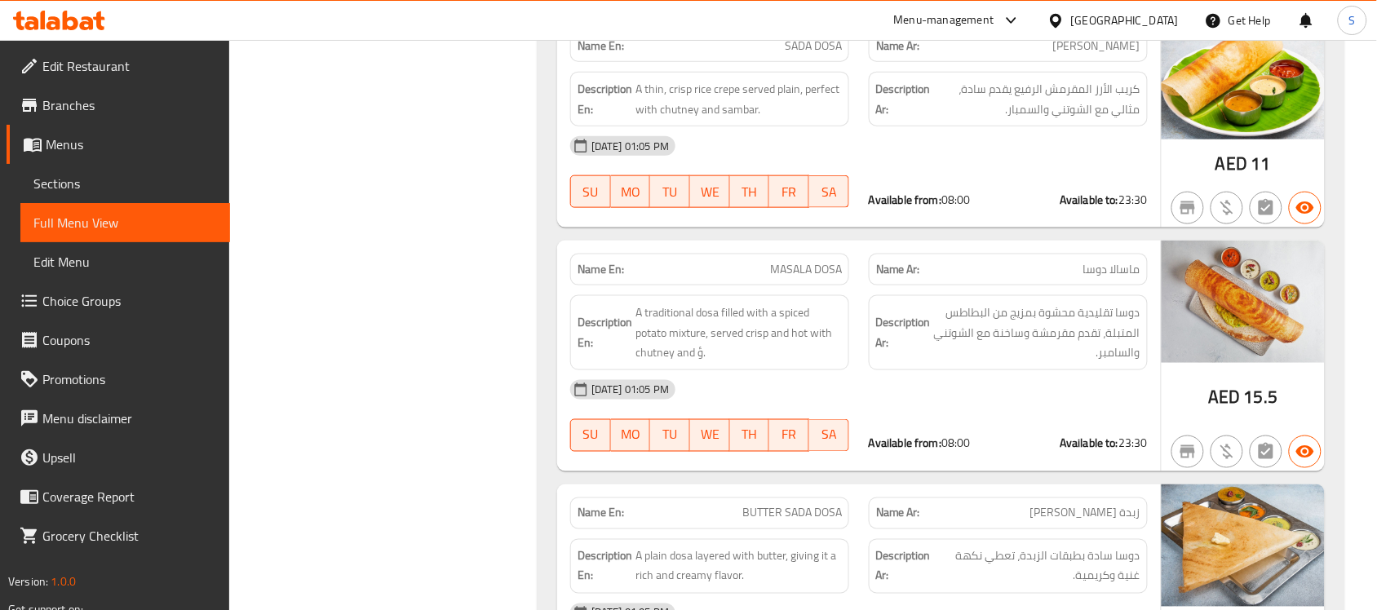
scroll to position [0, 0]
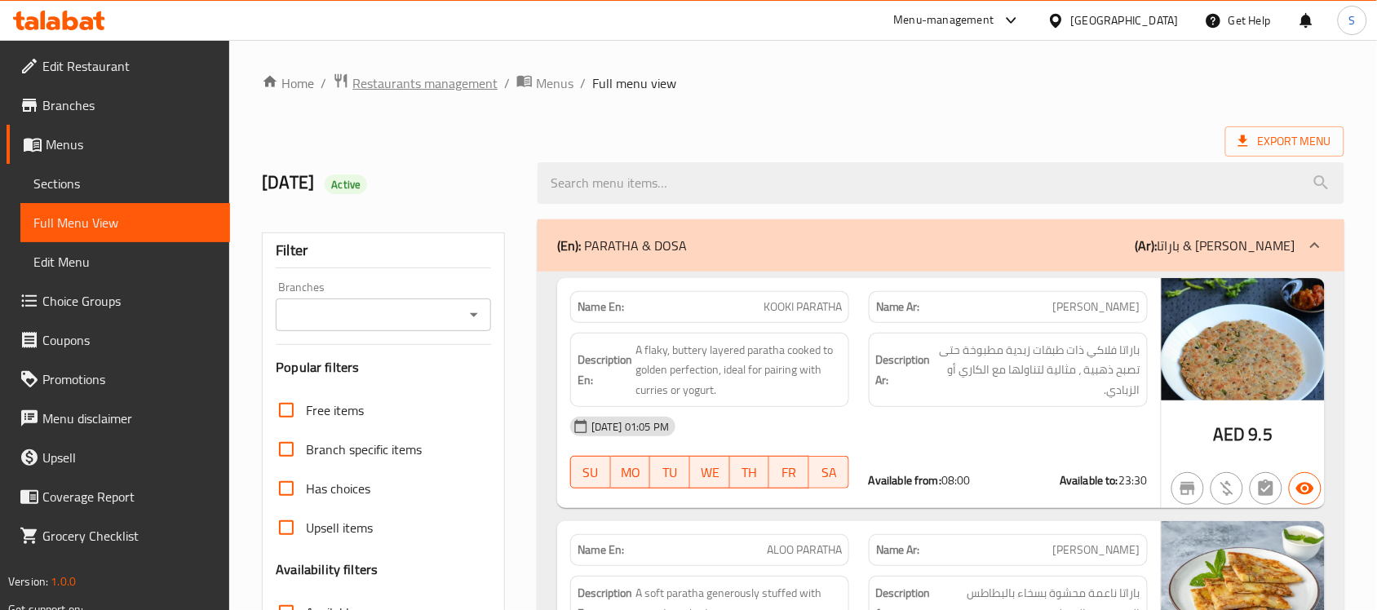
click at [425, 93] on span "Restaurants management" at bounding box center [424, 83] width 145 height 20
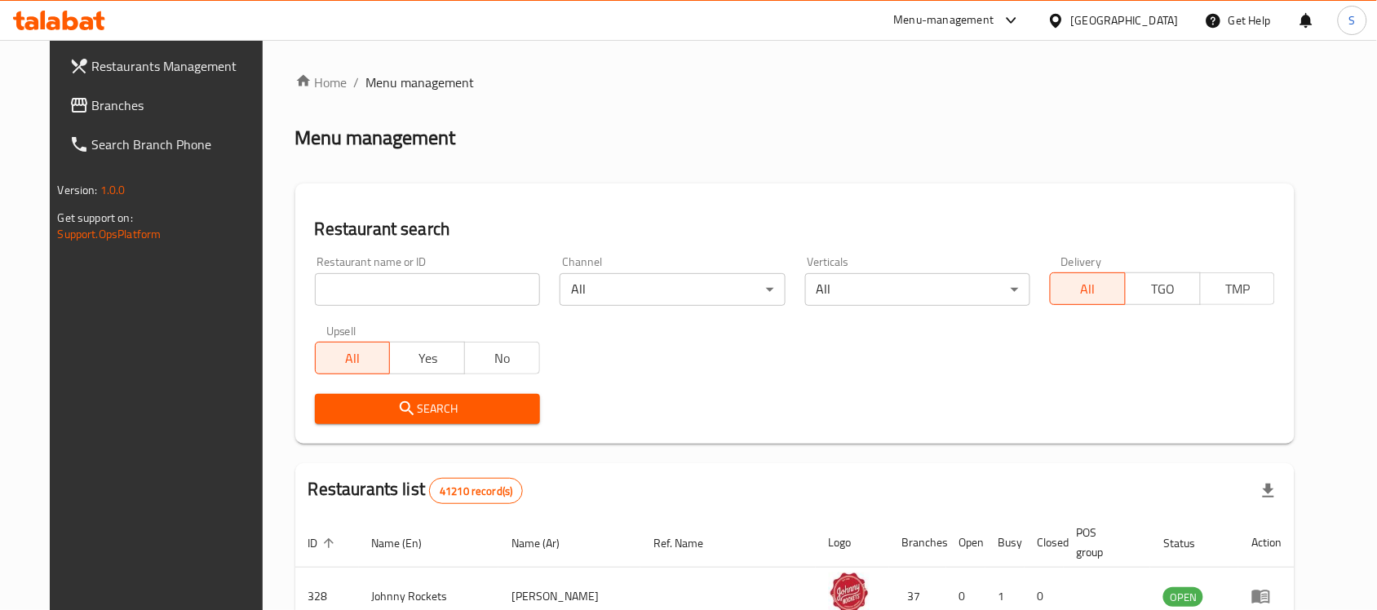
click at [1095, 12] on div "United Arab Emirates" at bounding box center [1125, 20] width 108 height 18
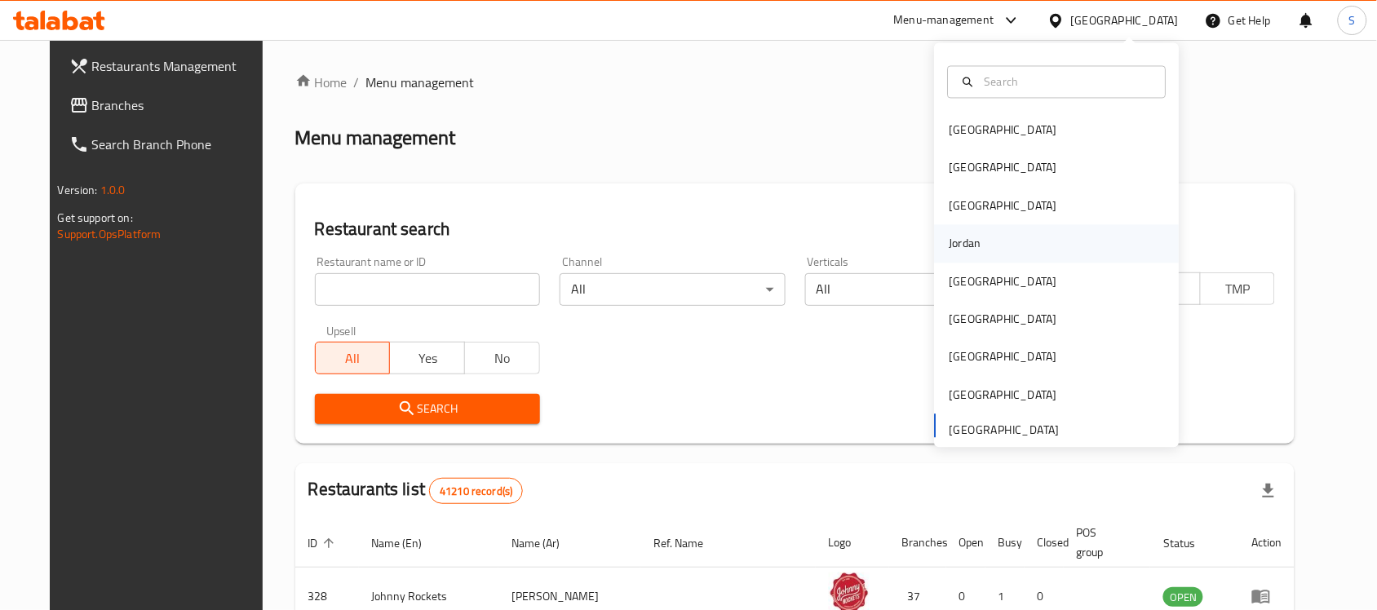
click at [975, 238] on div "Jordan" at bounding box center [966, 244] width 58 height 38
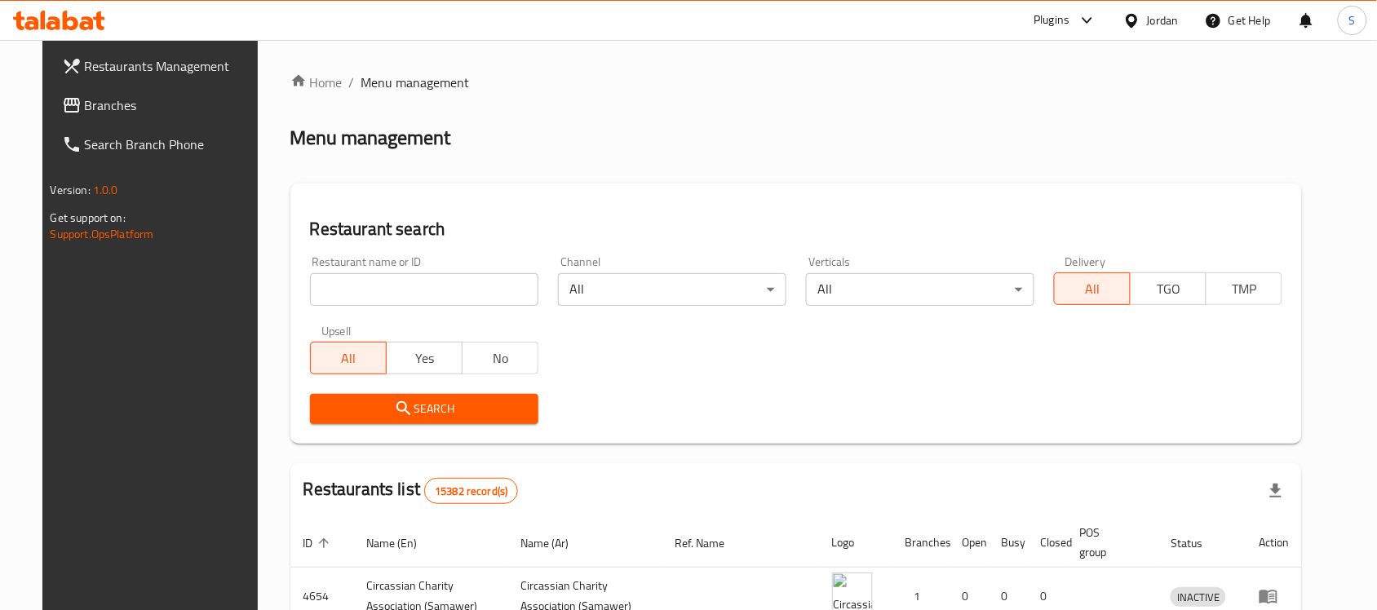
click at [459, 288] on input "search" at bounding box center [424, 289] width 228 height 33
paste input "Gorilla Grip Coffee House"
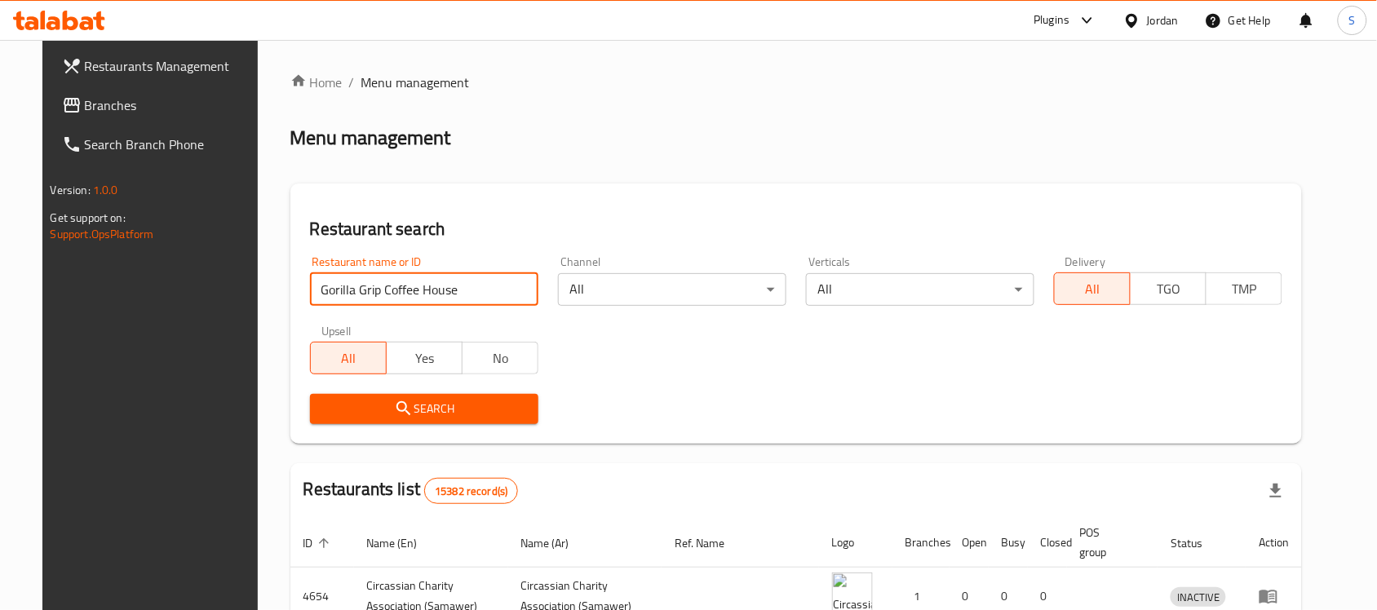
type input "Gorilla Grip Coffee House"
click button "Search" at bounding box center [424, 409] width 228 height 30
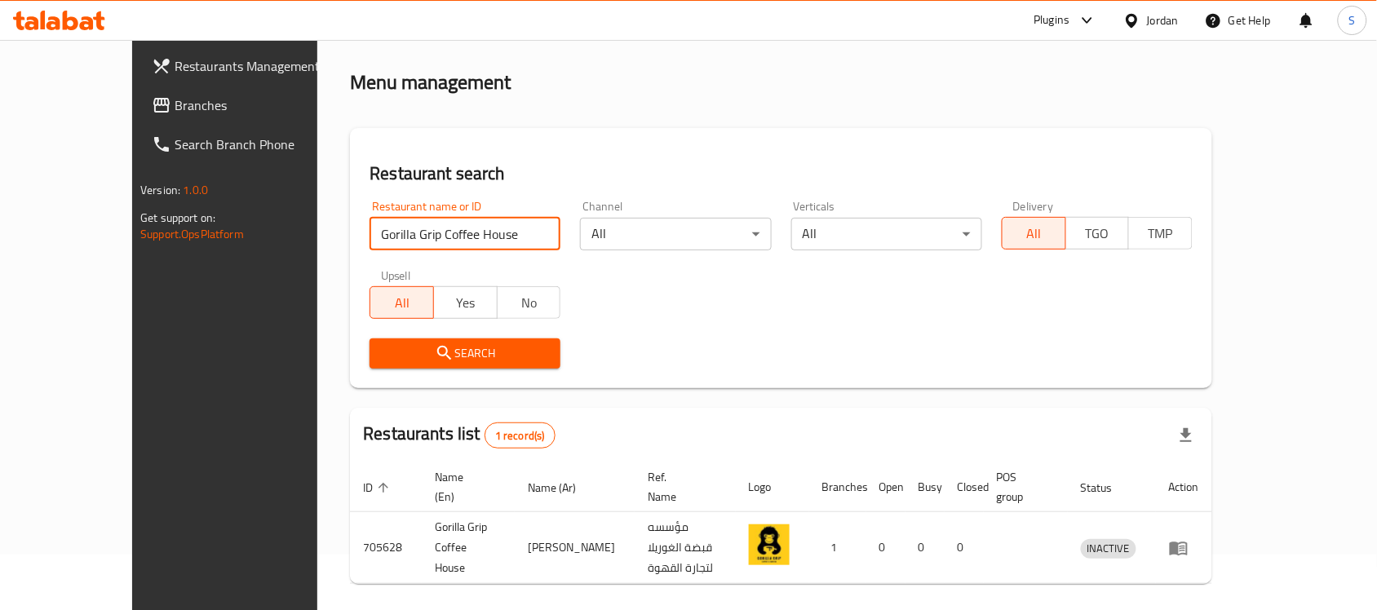
scroll to position [86, 0]
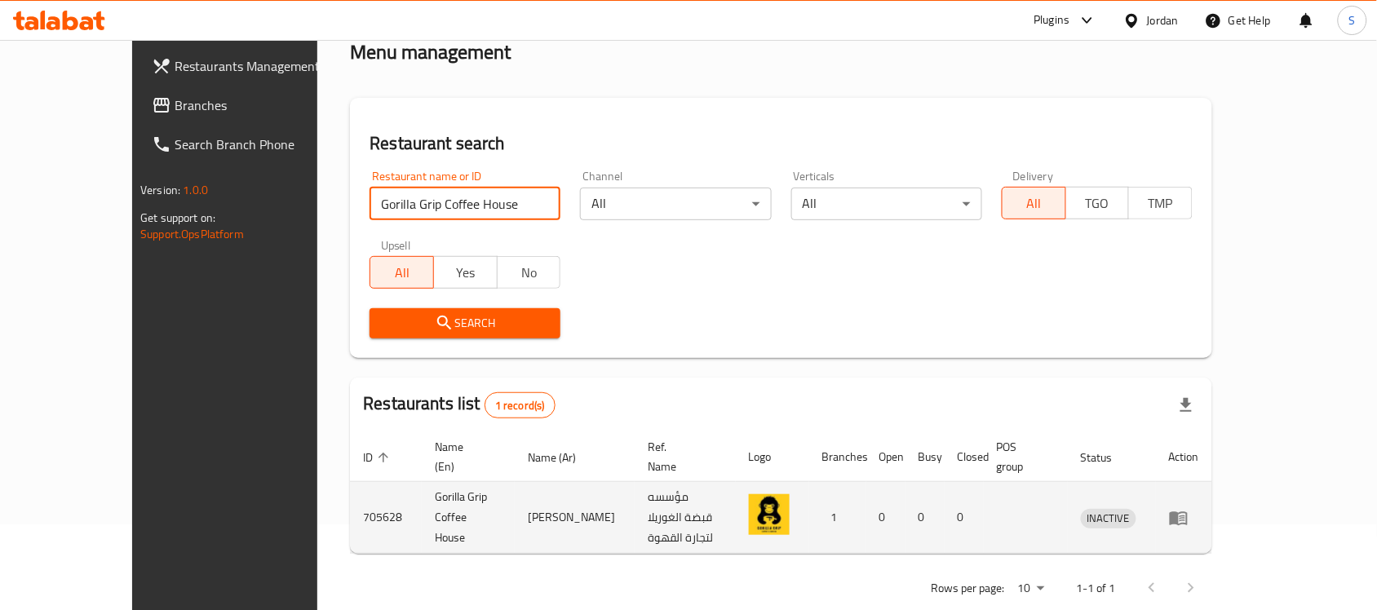
click at [1096, 512] on icon "enhanced table" at bounding box center [1179, 519] width 18 height 14
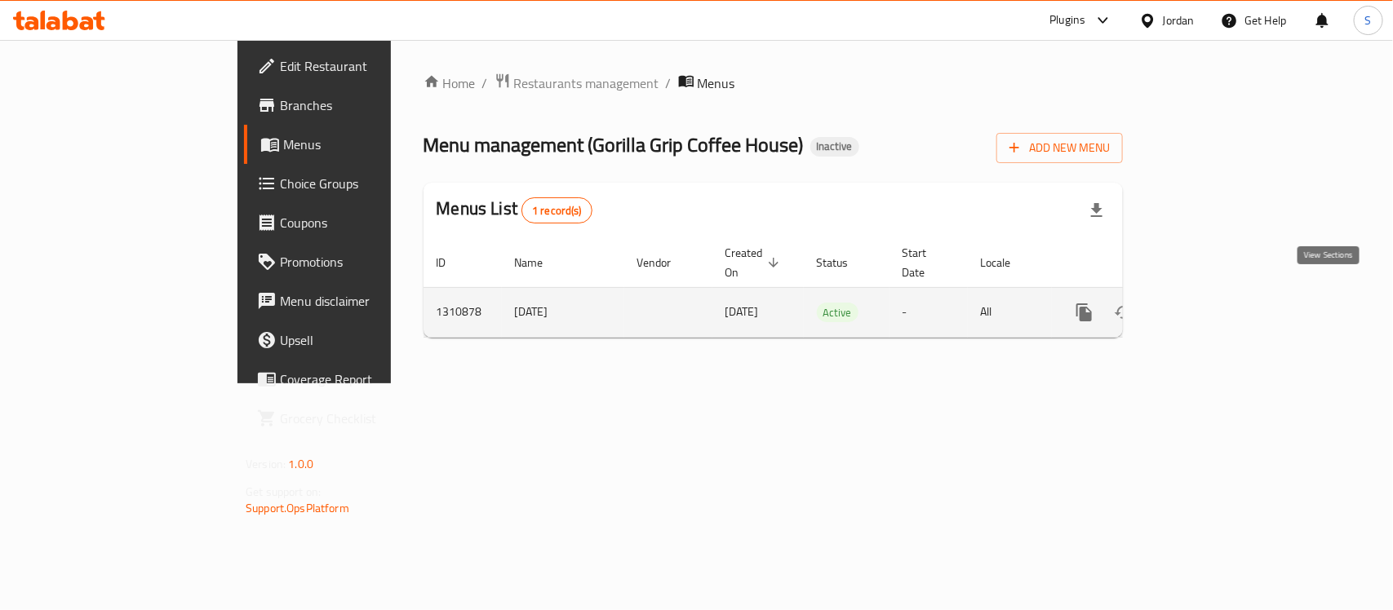
click at [1096, 304] on link "enhanced table" at bounding box center [1201, 312] width 39 height 39
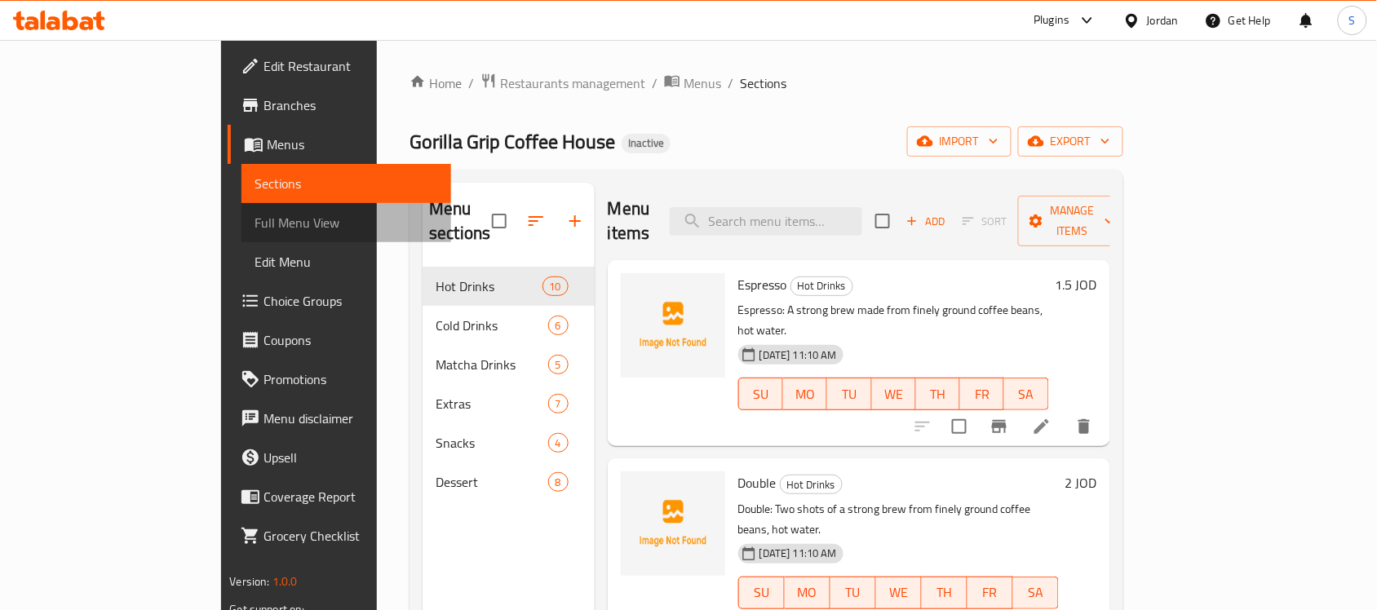
click at [255, 218] on span "Full Menu View" at bounding box center [347, 223] width 184 height 20
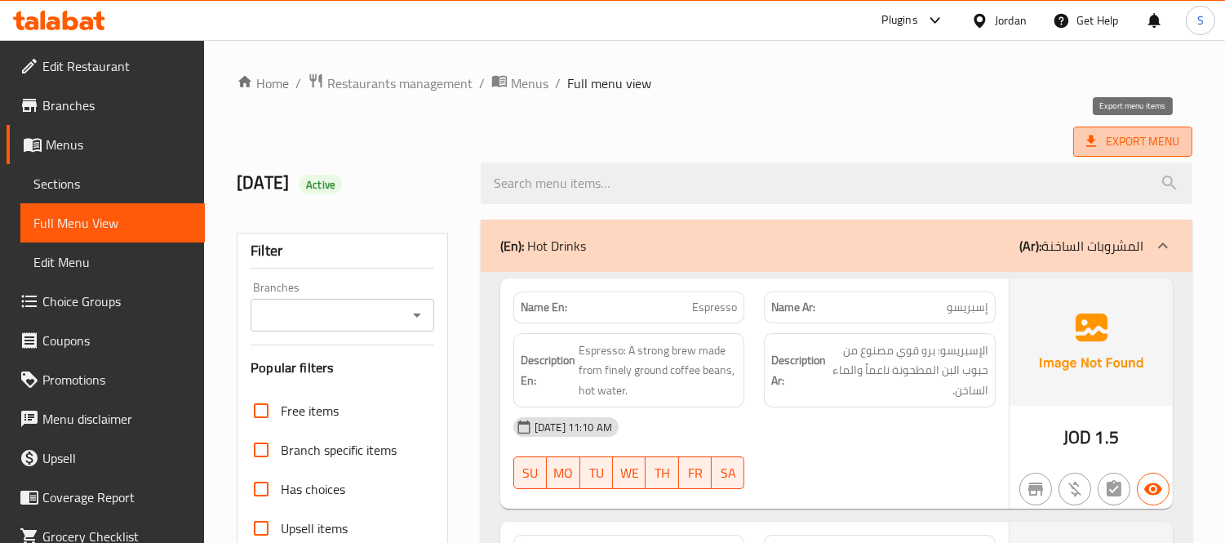
click at [1096, 140] on span "Export Menu" at bounding box center [1132, 141] width 93 height 20
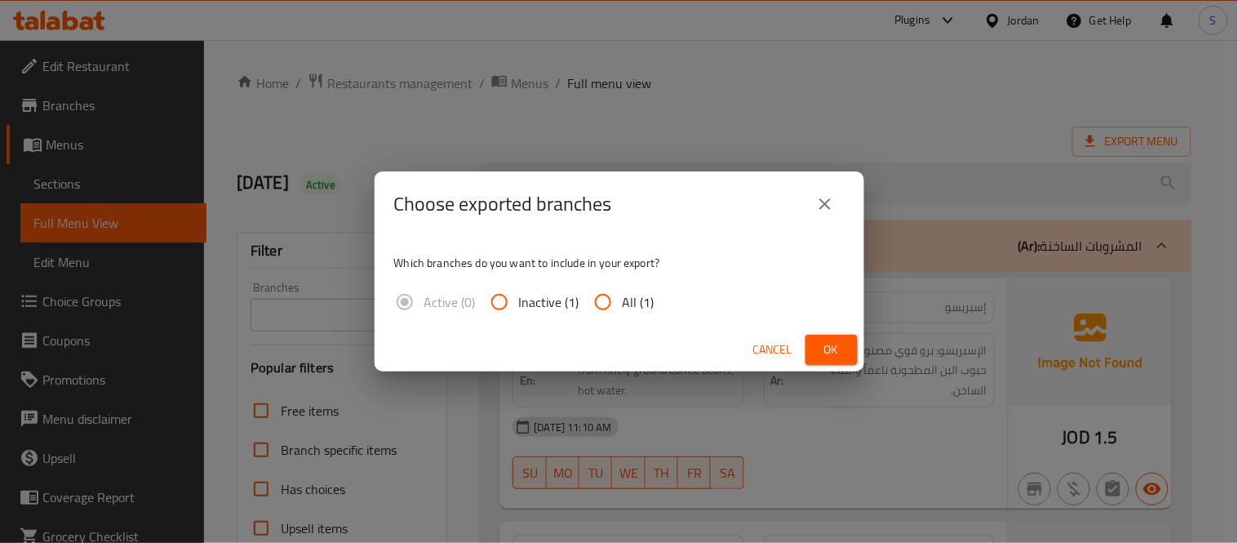
click at [630, 312] on span "All (1)" at bounding box center [639, 302] width 32 height 20
click at [623, 312] on input "All (1)" at bounding box center [602, 301] width 39 height 39
radio input "true"
click at [813, 352] on button "Ok" at bounding box center [831, 350] width 52 height 30
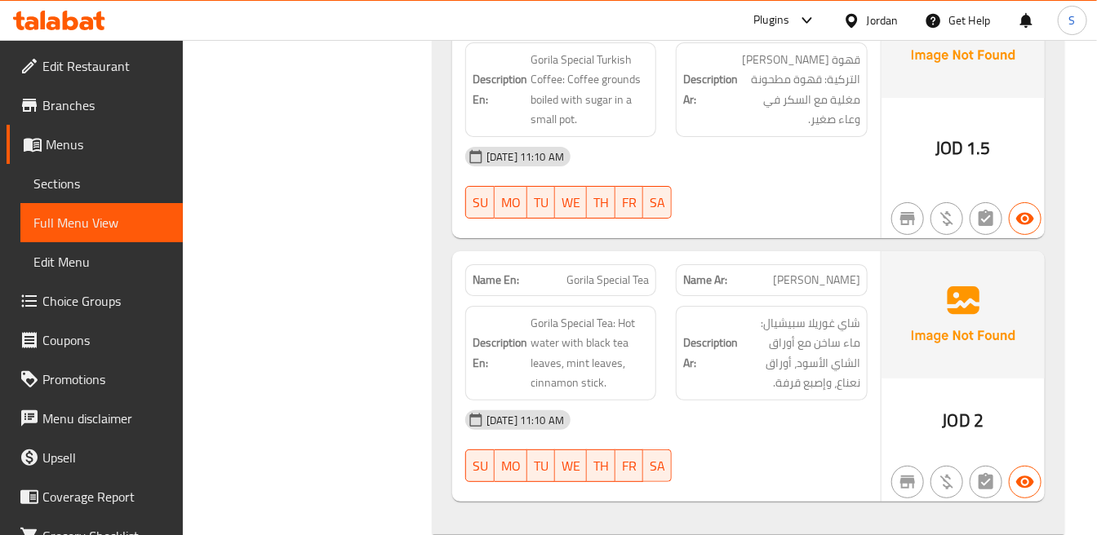
scroll to position [2538, 0]
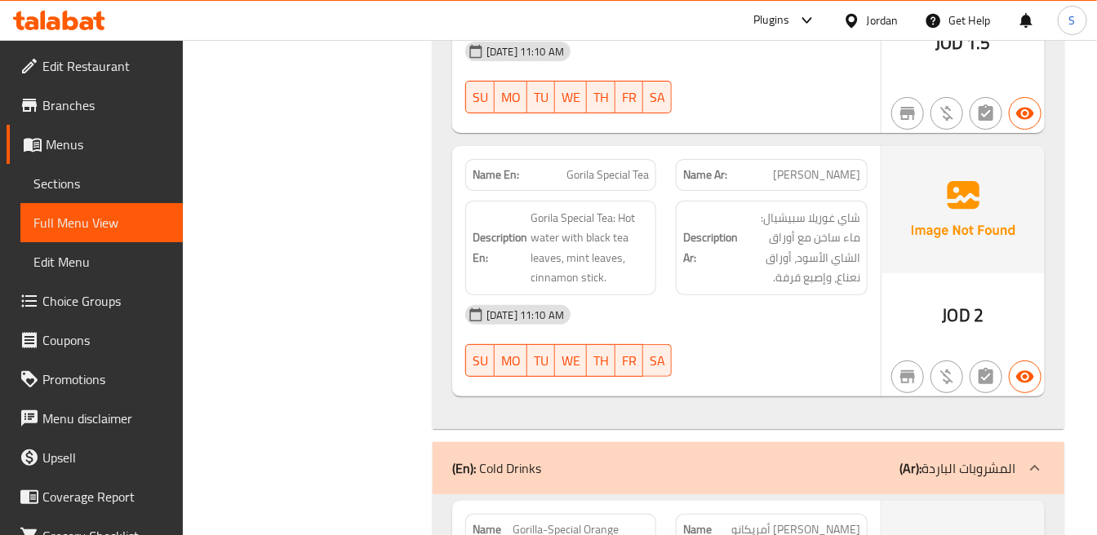
click at [991, 198] on img at bounding box center [962, 209] width 163 height 127
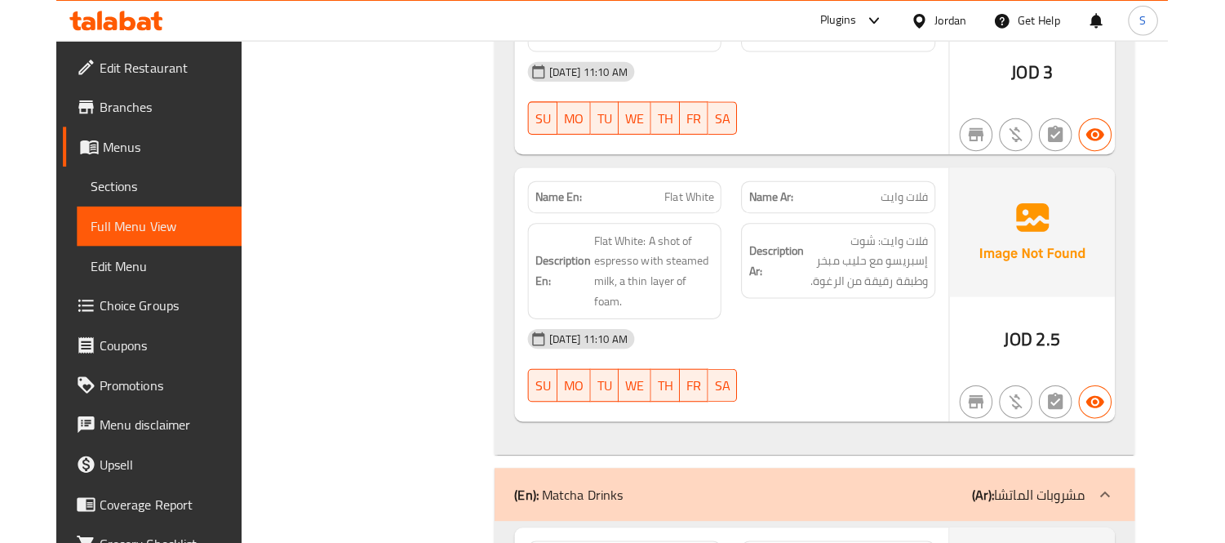
scroll to position [4142, 0]
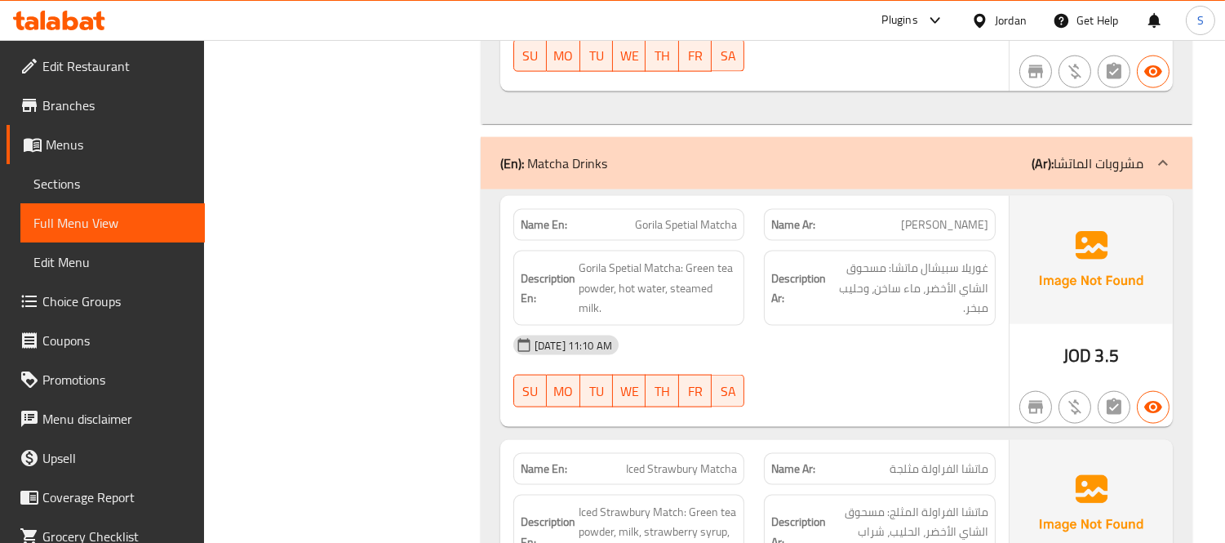
click at [884, 153] on div "(En): Matcha Drinks (Ar): مشروبات الماتشا" at bounding box center [821, 163] width 643 height 20
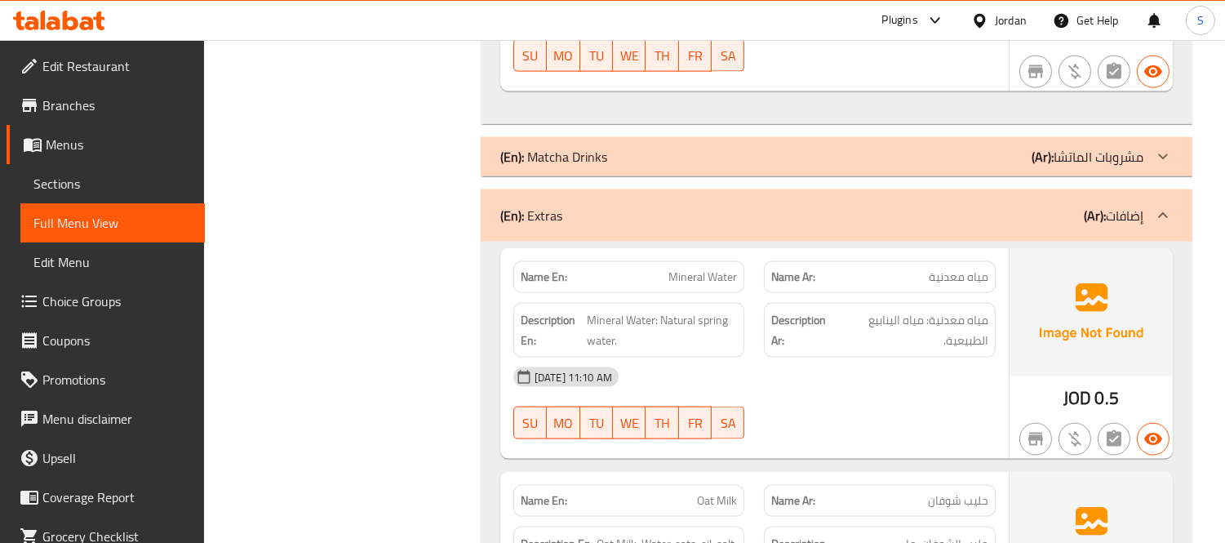
click at [845, 206] on div "(En): Extras (Ar): إضافات" at bounding box center [821, 216] width 643 height 20
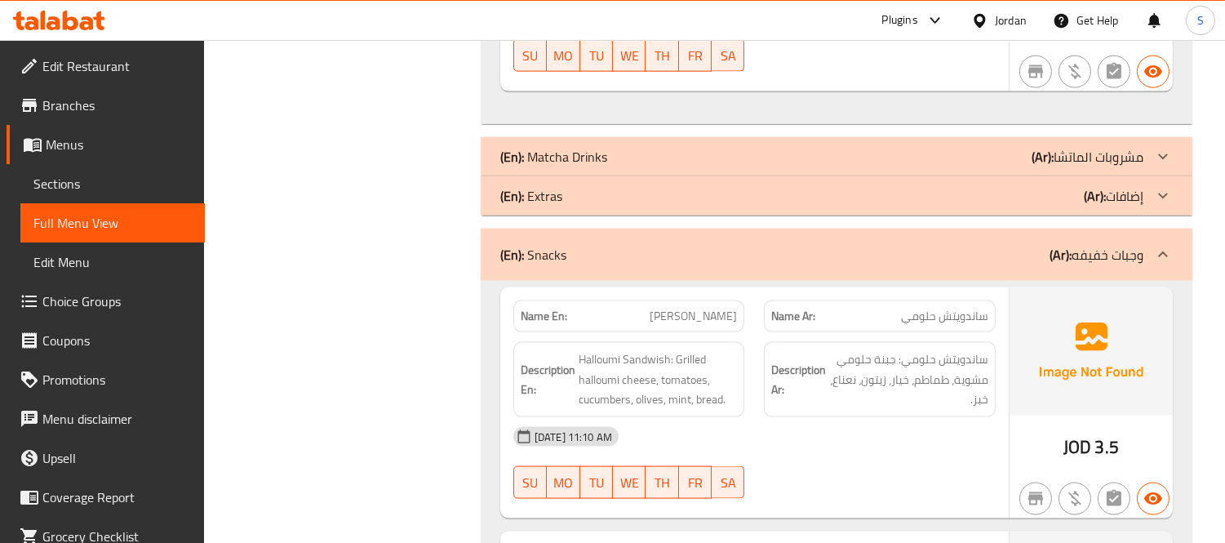
click at [836, 249] on div "(En): Snacks (Ar): وجبات خفيفه" at bounding box center [836, 254] width 711 height 52
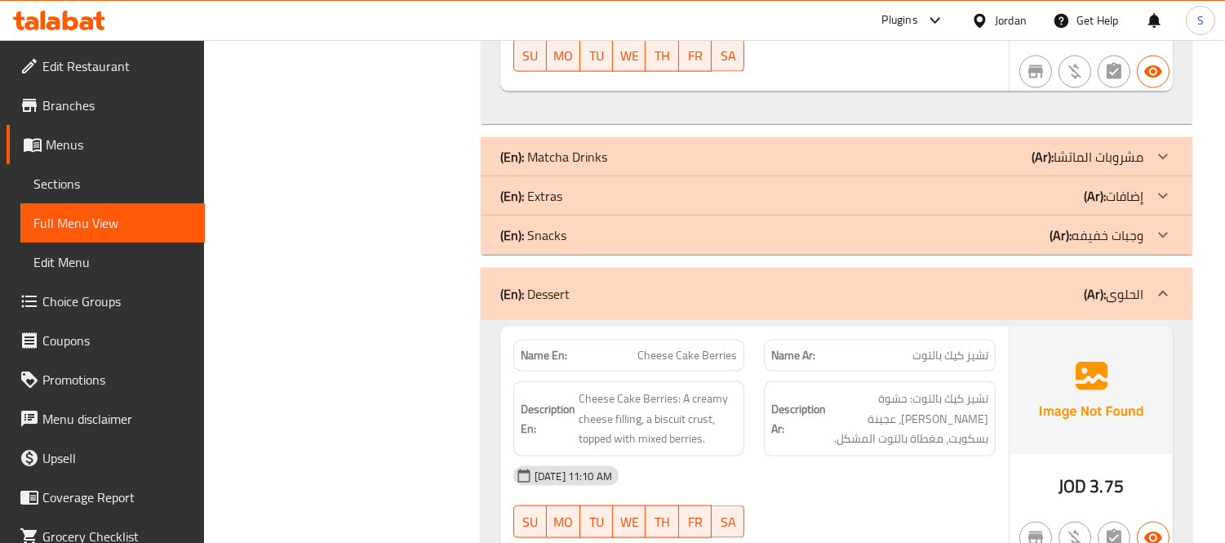
click at [838, 284] on div "(En): Dessert (Ar): الحلوى" at bounding box center [821, 294] width 643 height 20
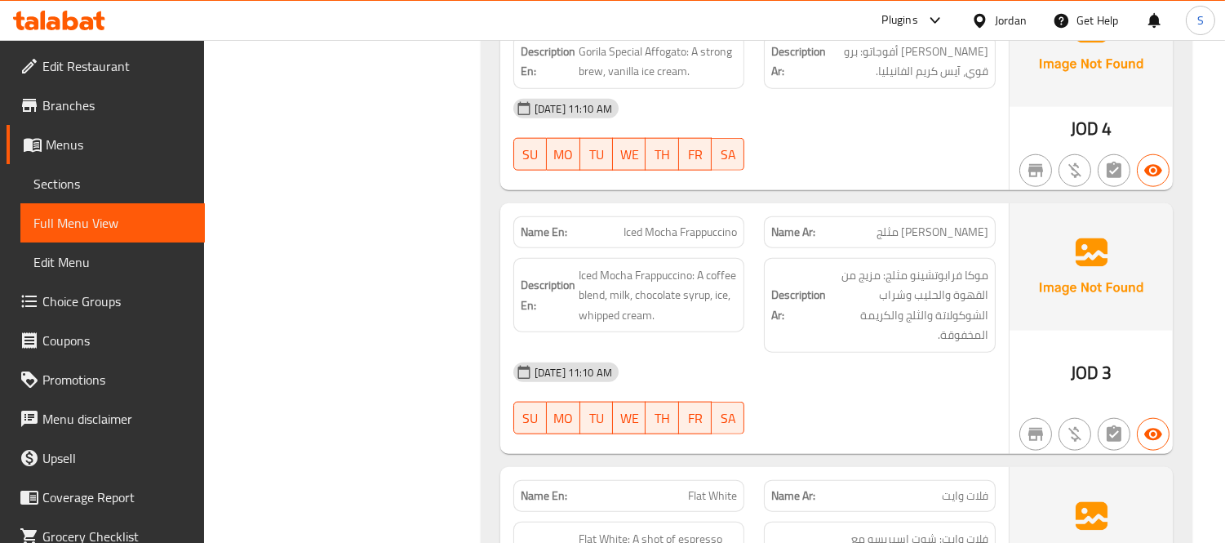
scroll to position [3727, 0]
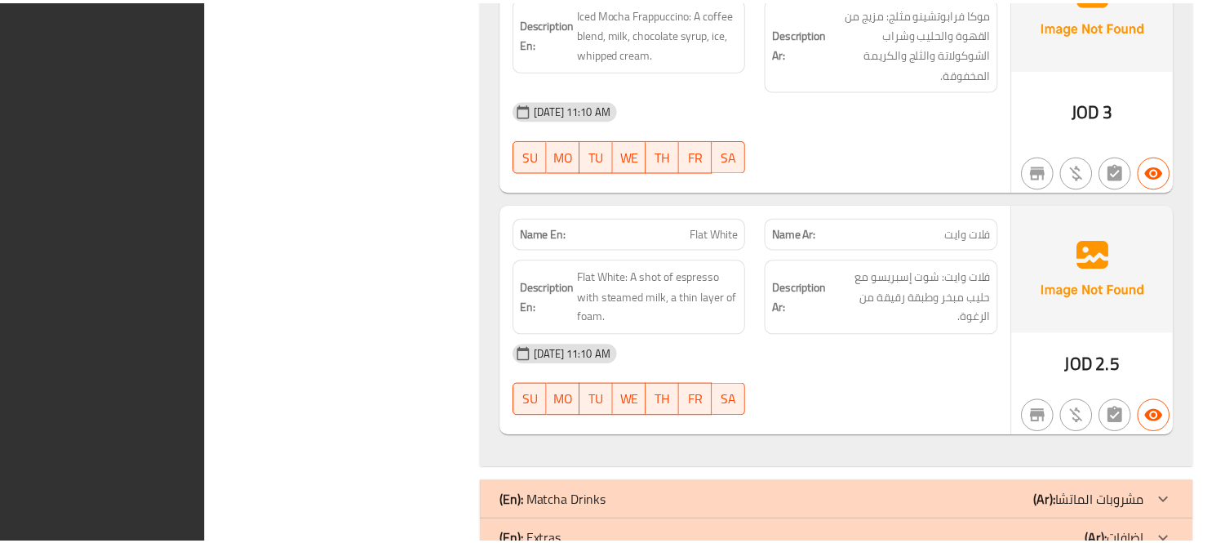
scroll to position [3909, 0]
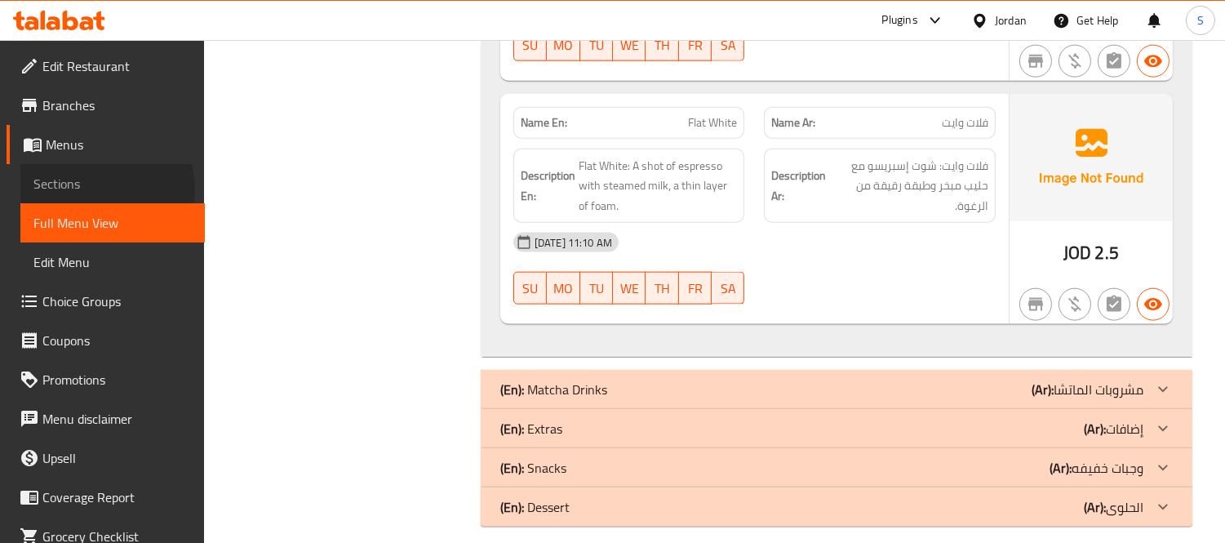
click at [91, 190] on span "Sections" at bounding box center [112, 184] width 158 height 20
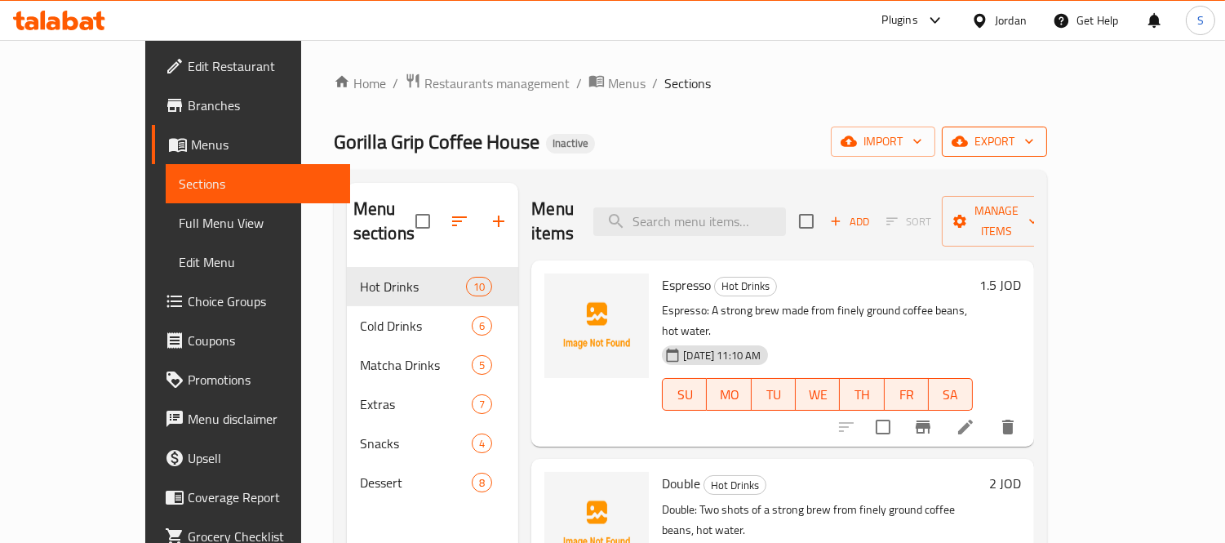
click at [1034, 147] on span "export" at bounding box center [994, 141] width 79 height 20
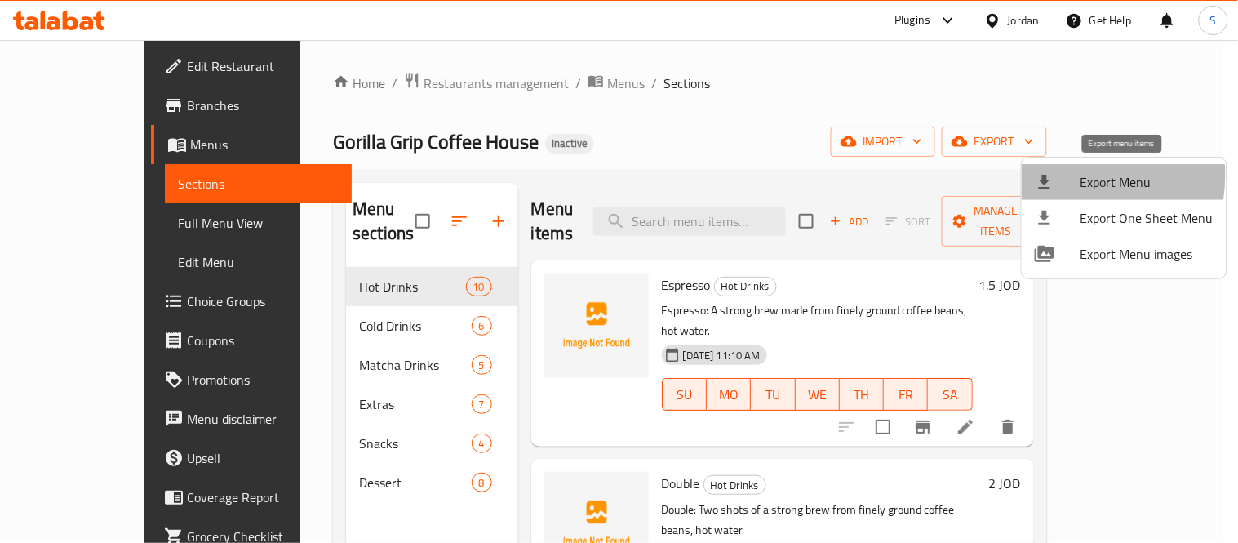
click at [1062, 175] on div at bounding box center [1058, 182] width 46 height 20
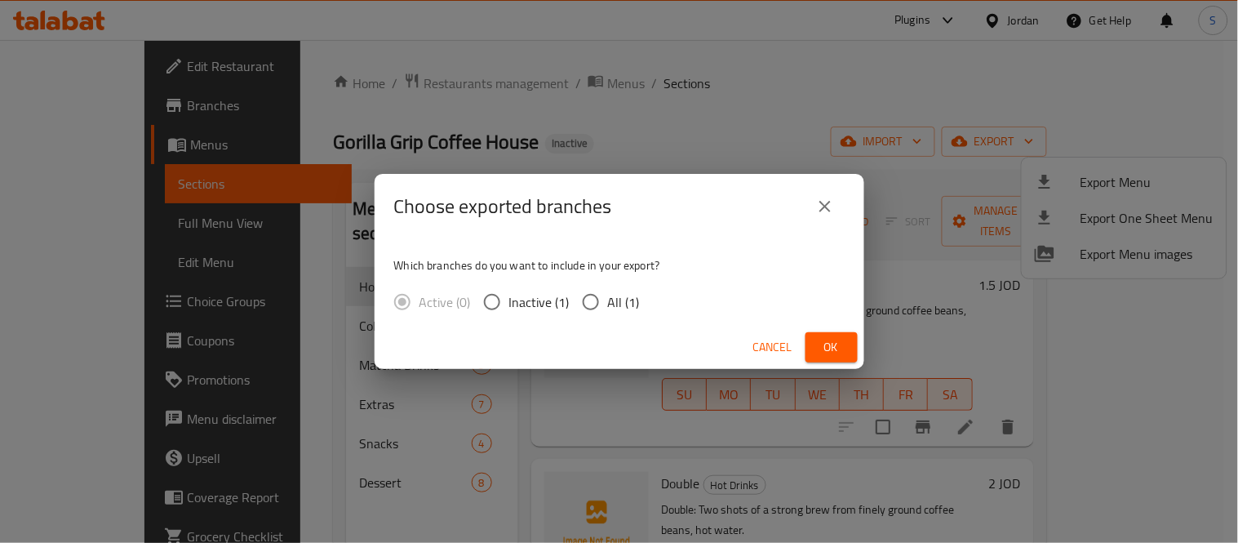
click at [630, 314] on label "All (1)" at bounding box center [607, 302] width 66 height 34
click at [608, 314] on input "All (1)" at bounding box center [591, 302] width 34 height 34
radio input "true"
click at [831, 344] on span "Ok" at bounding box center [831, 347] width 26 height 20
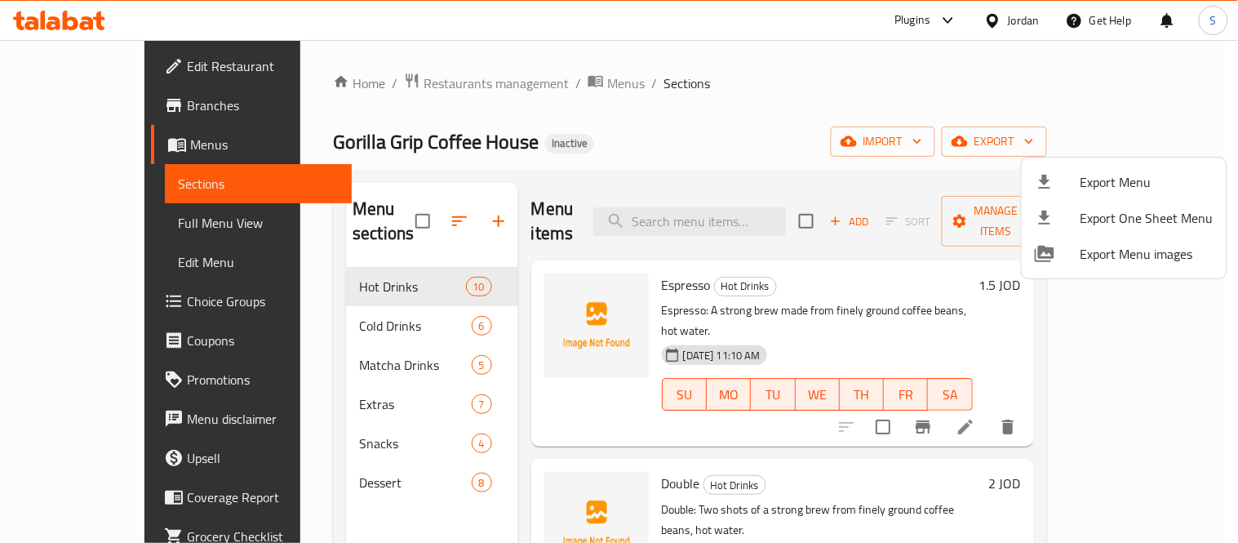
click at [80, 228] on div at bounding box center [619, 271] width 1238 height 543
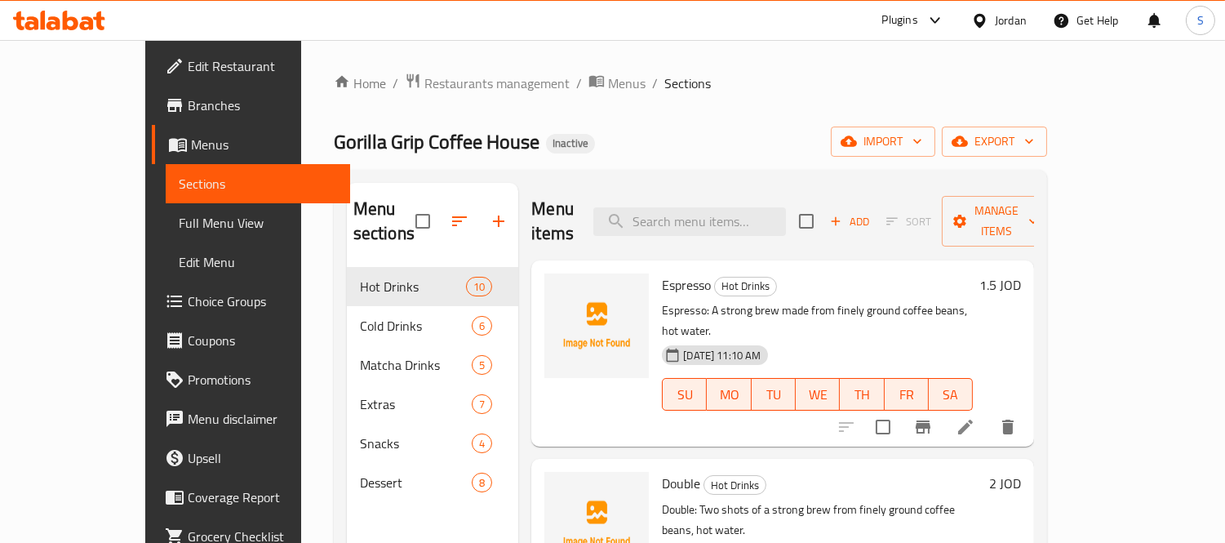
click at [179, 217] on span "Full Menu View" at bounding box center [258, 223] width 158 height 20
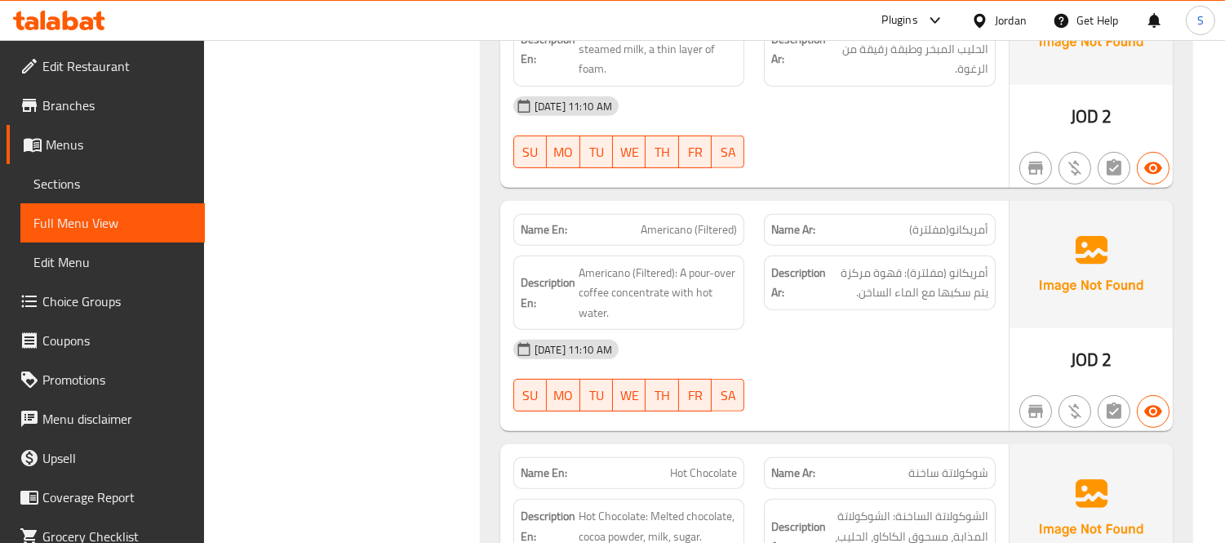
scroll to position [1269, 0]
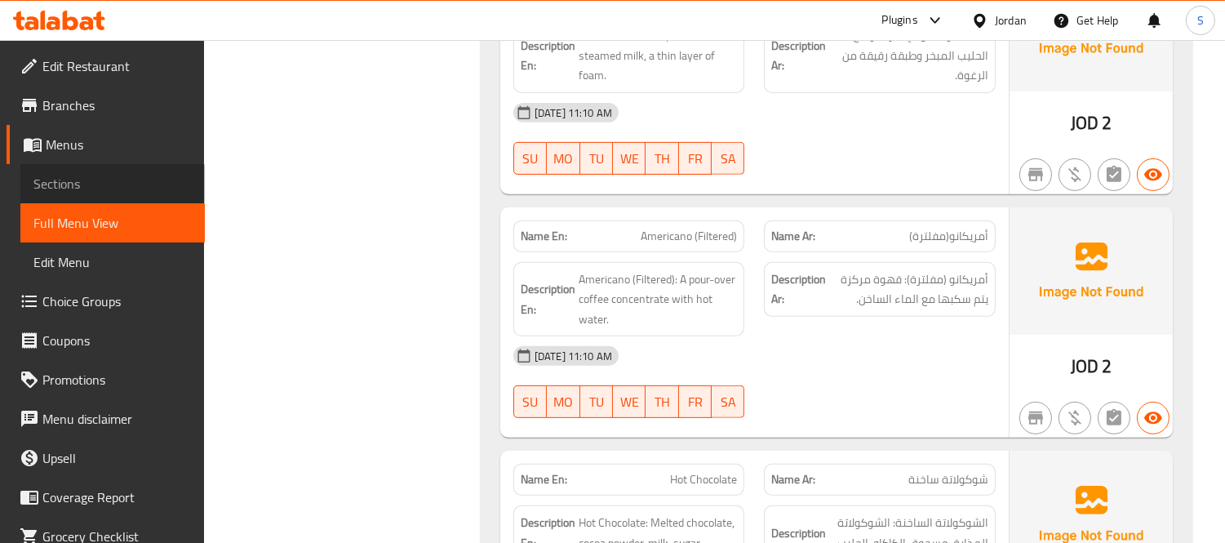
click at [112, 184] on span "Sections" at bounding box center [112, 184] width 158 height 20
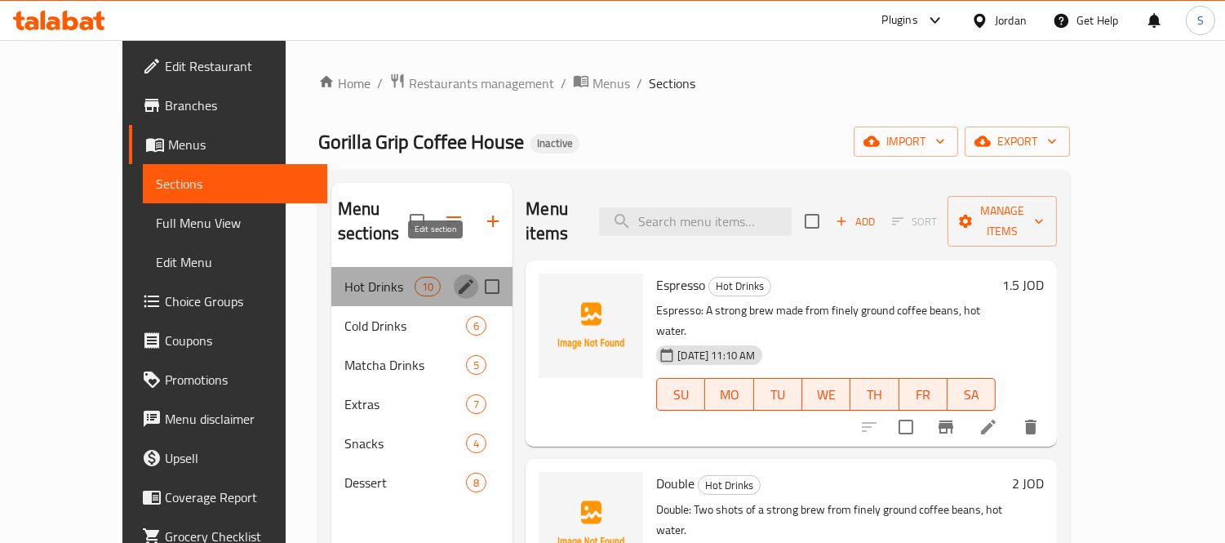
click at [456, 277] on icon "edit" at bounding box center [466, 287] width 20 height 20
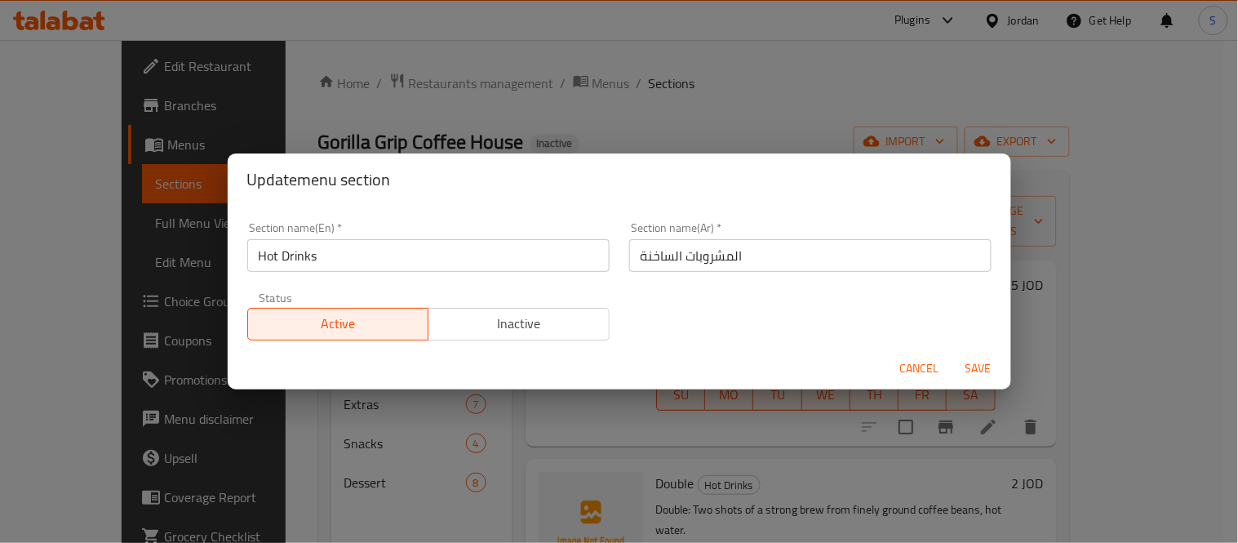
click at [569, 254] on input "Hot Drinks" at bounding box center [428, 255] width 362 height 33
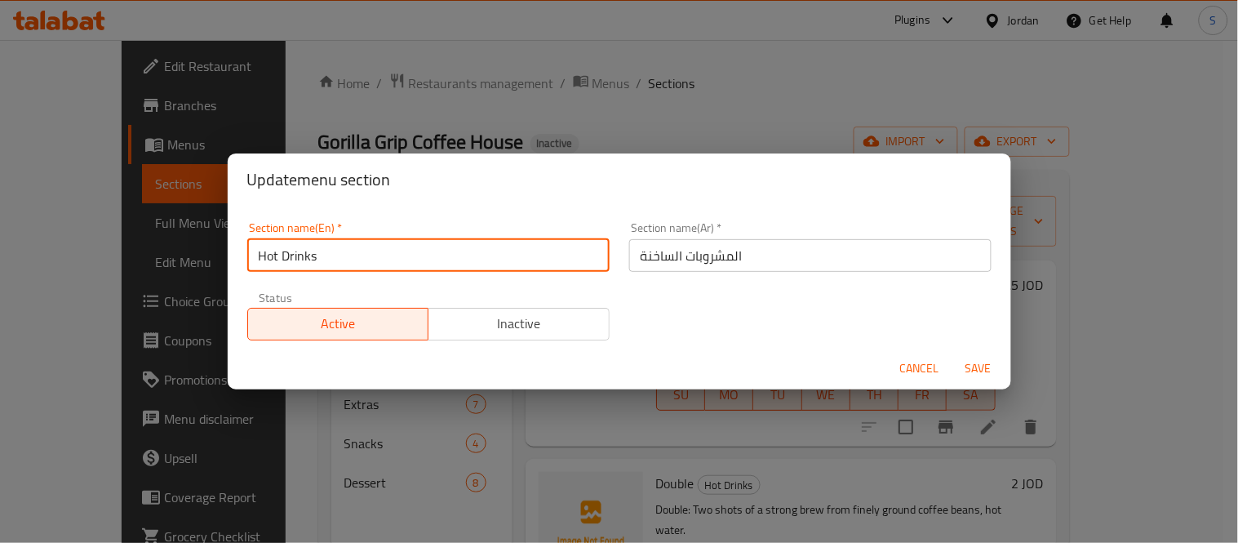
click at [569, 254] on input "Hot Drinks" at bounding box center [428, 255] width 362 height 33
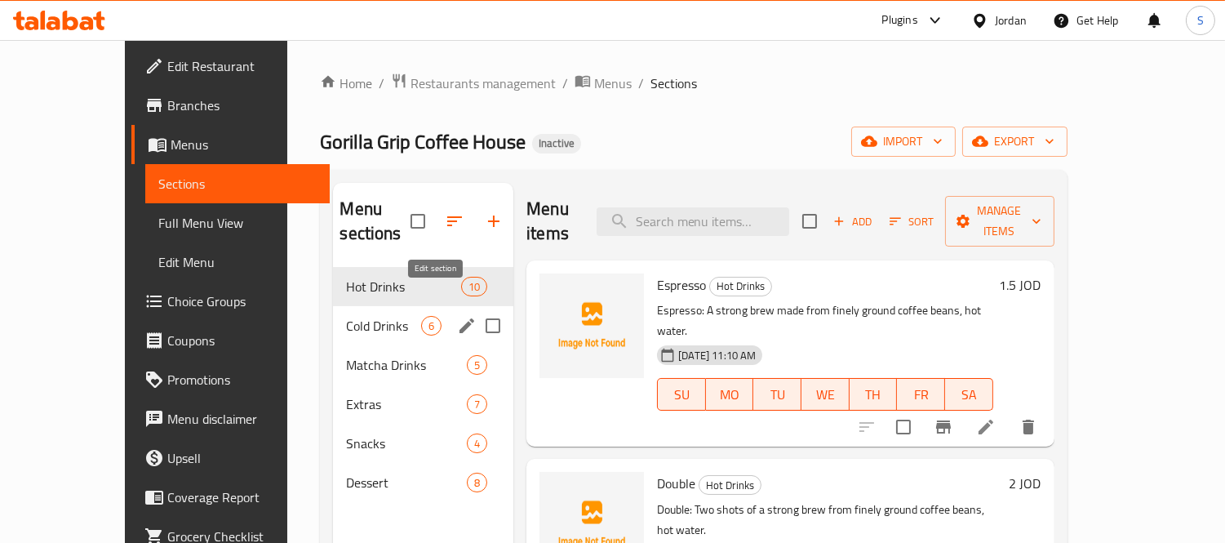
click at [459, 318] on icon "edit" at bounding box center [466, 325] width 15 height 15
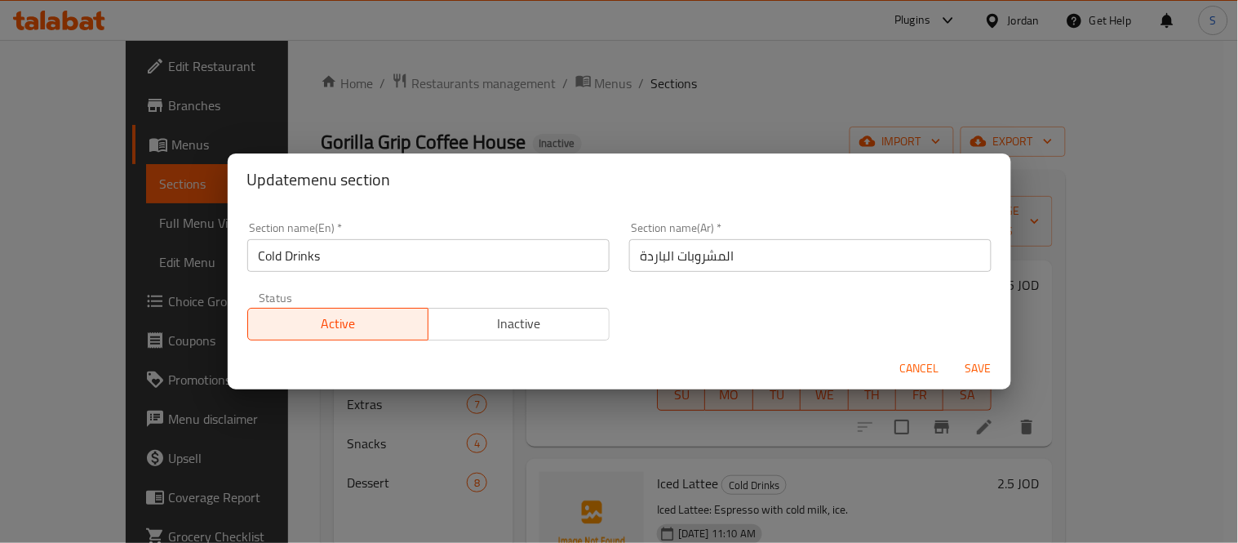
click at [476, 262] on input "Cold Drinks" at bounding box center [428, 255] width 362 height 33
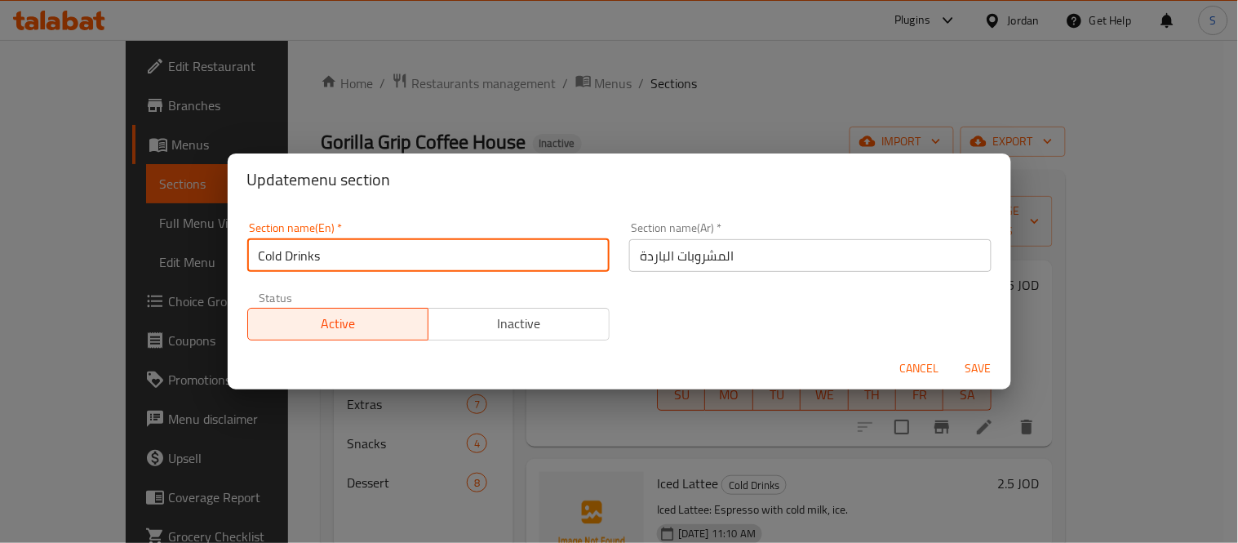
click at [476, 262] on input "Cold Drinks" at bounding box center [428, 255] width 362 height 33
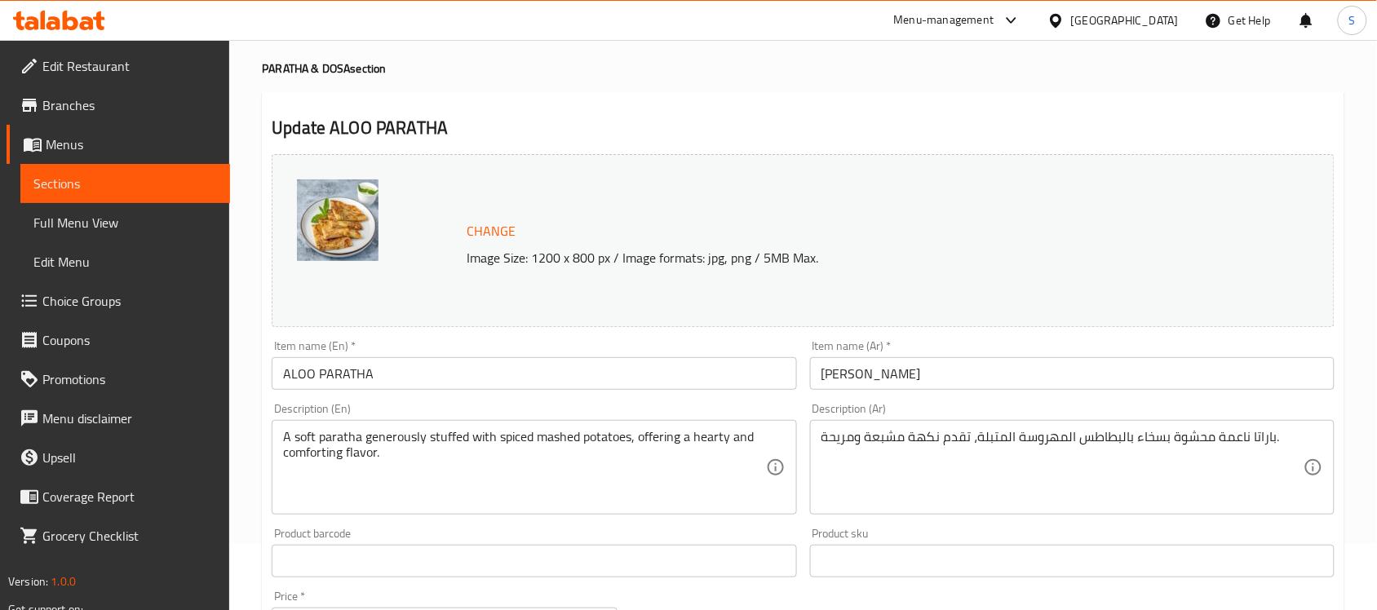
scroll to position [102, 0]
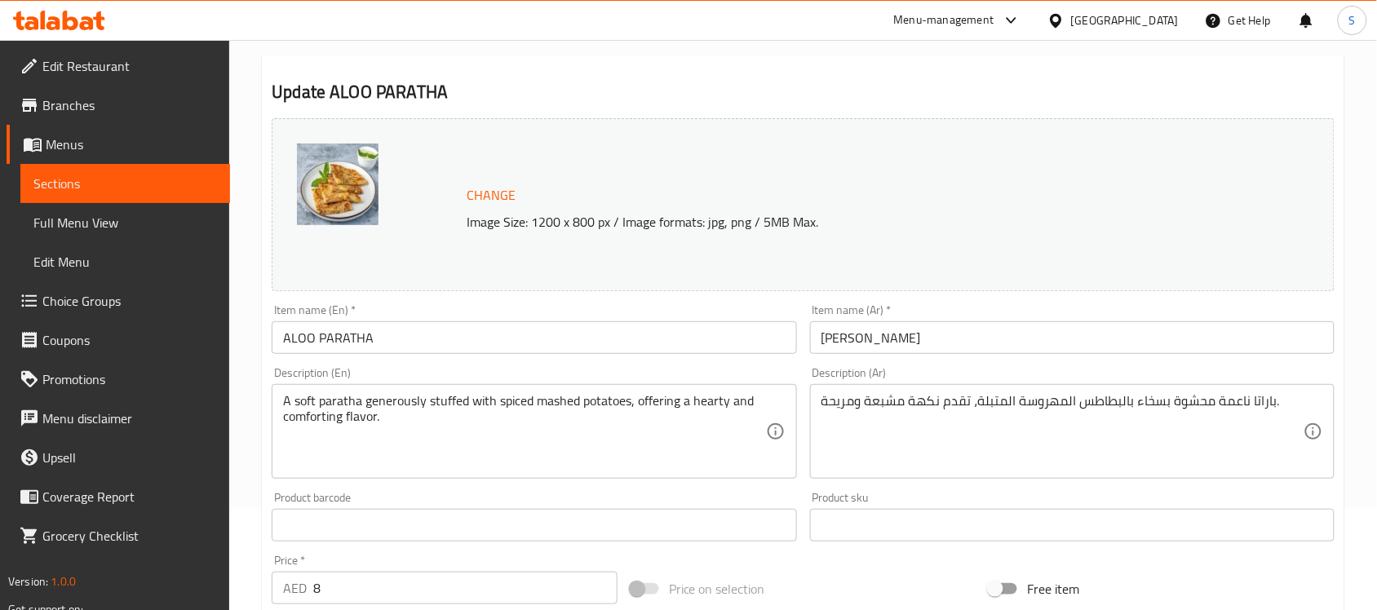
drag, startPoint x: 633, startPoint y: 401, endPoint x: 655, endPoint y: 472, distance: 74.3
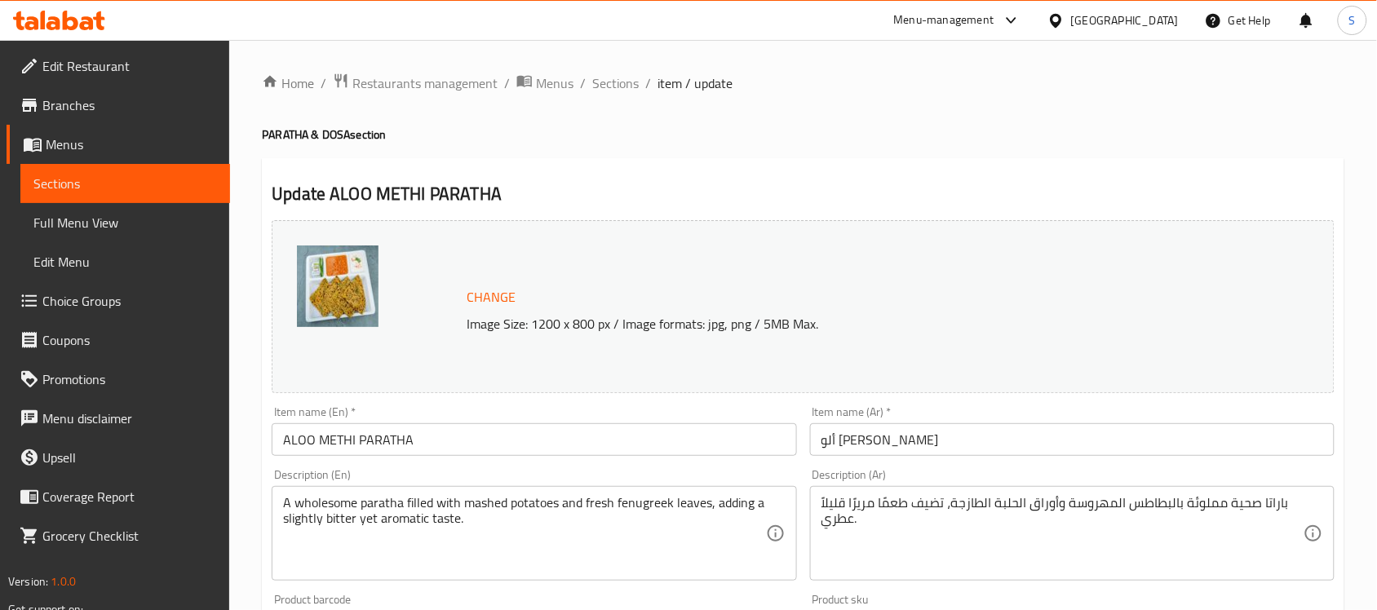
scroll to position [102, 0]
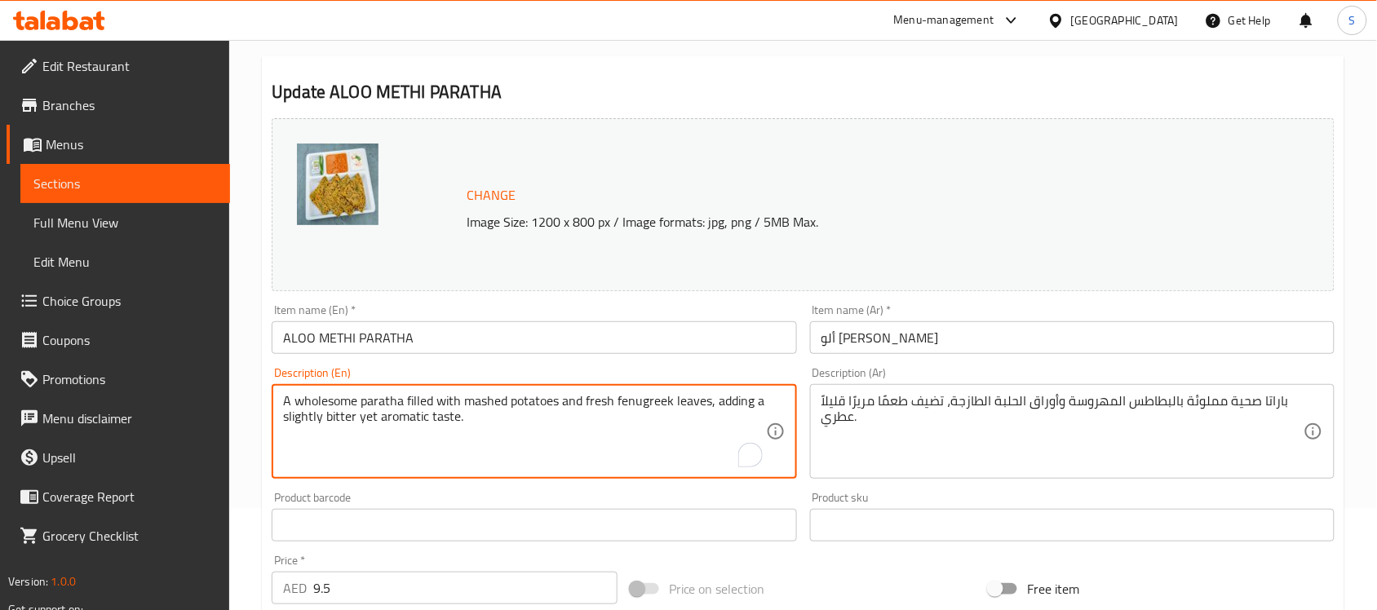
drag, startPoint x: 714, startPoint y: 394, endPoint x: 719, endPoint y: 439, distance: 45.1
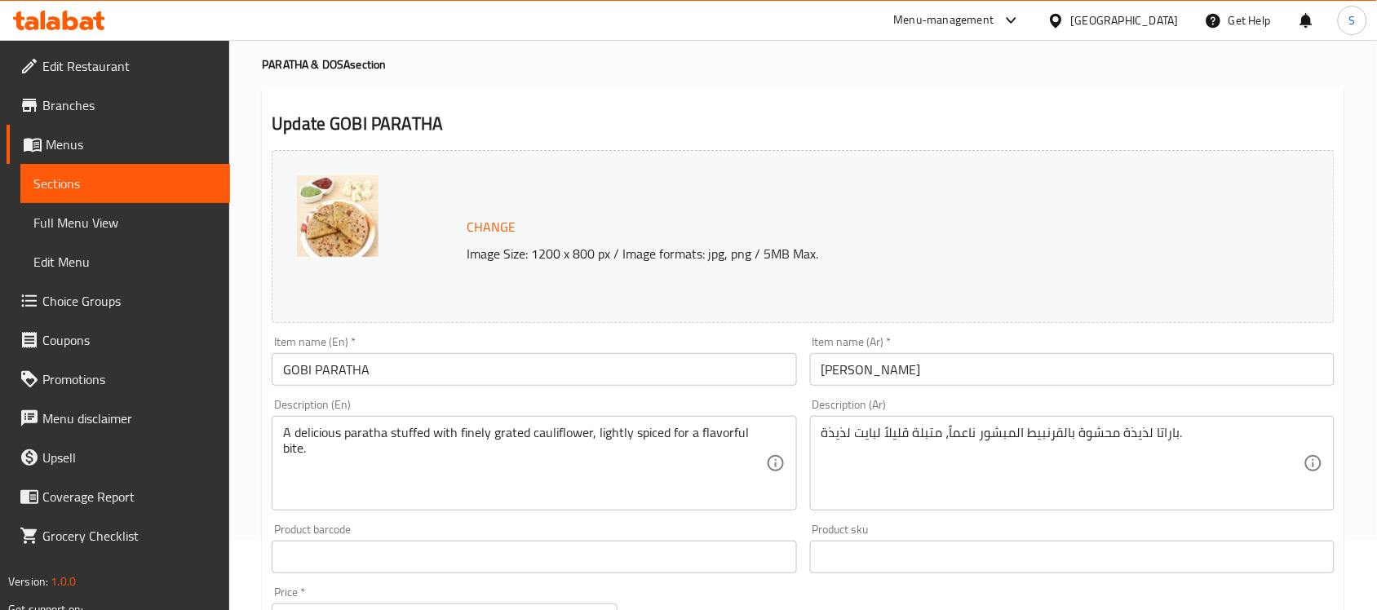
scroll to position [102, 0]
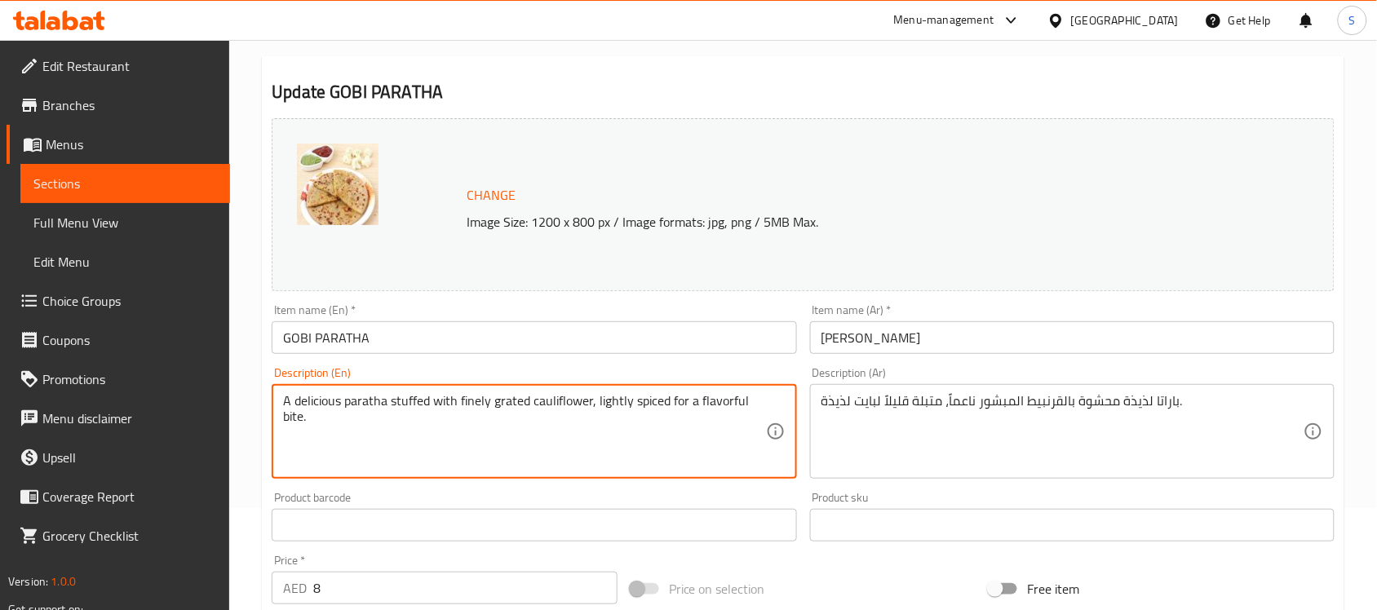
drag, startPoint x: 666, startPoint y: 396, endPoint x: 686, endPoint y: 429, distance: 39.2
type textarea "A delicious paratha stuffed with finely grated cauliflower, lightly spiced"
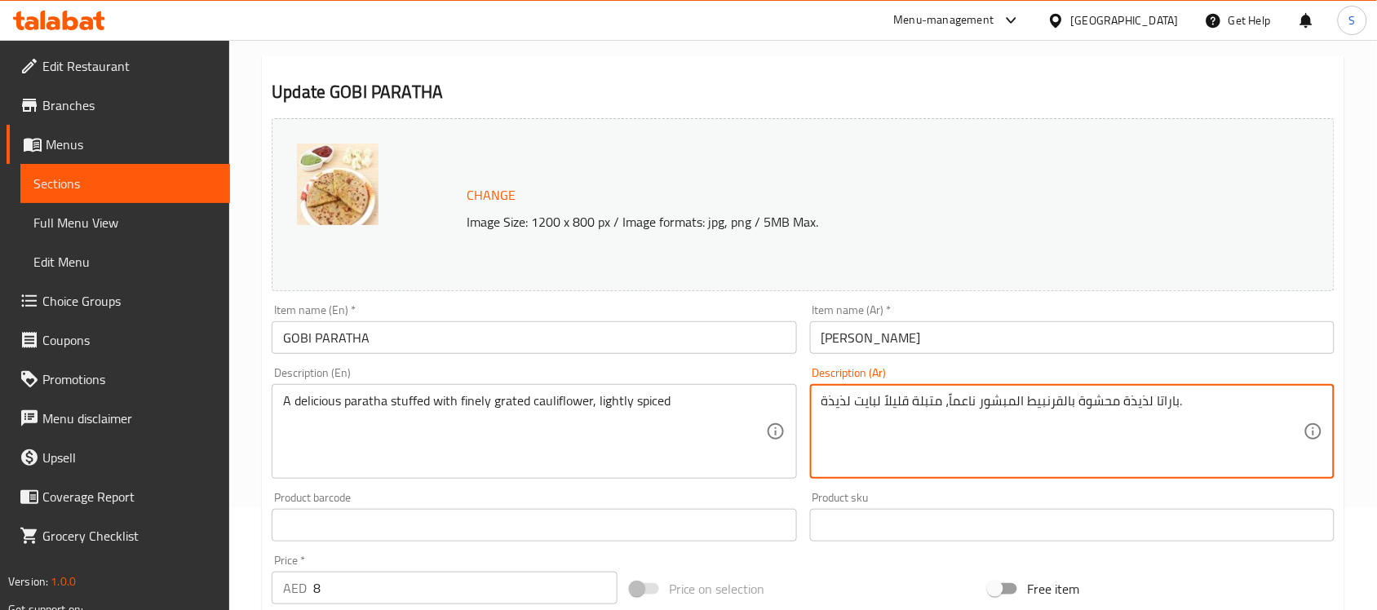
drag, startPoint x: 896, startPoint y: 400, endPoint x: 818, endPoint y: 408, distance: 77.9
click at [911, 441] on textarea "باراتا لذيذة محشوة بالقرنبيط المبشور ناعماً، متبلة قليلاً لبايت لذيذة." at bounding box center [1063, 432] width 482 height 78
drag, startPoint x: 881, startPoint y: 401, endPoint x: 798, endPoint y: 400, distance: 83.2
click at [798, 400] on div "Change Image Size: 1200 x 800 px / Image formats: jpg, png / 5MB Max. Item name…" at bounding box center [803, 475] width 1076 height 727
type textarea "باراتا لذيذة محشوة بالقرنبيط المبشور ناعماً، متبلة قليلاً ."
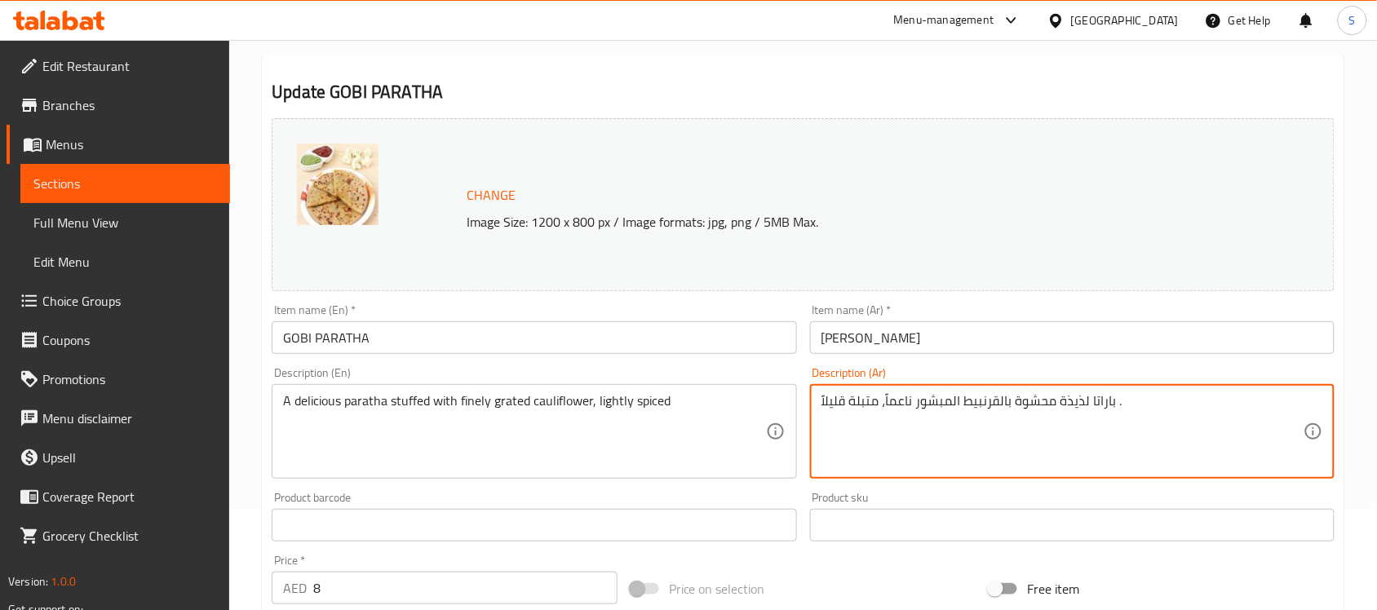
click at [716, 335] on input "GOBI PARATHA" at bounding box center [534, 337] width 525 height 33
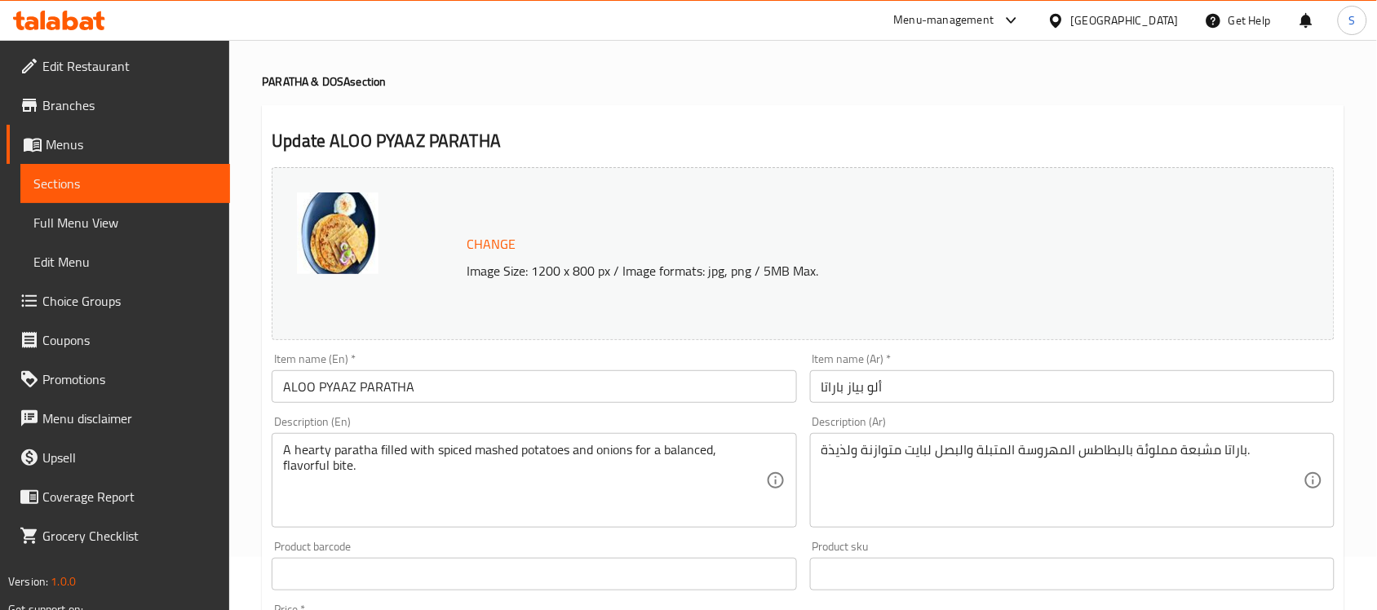
scroll to position [102, 0]
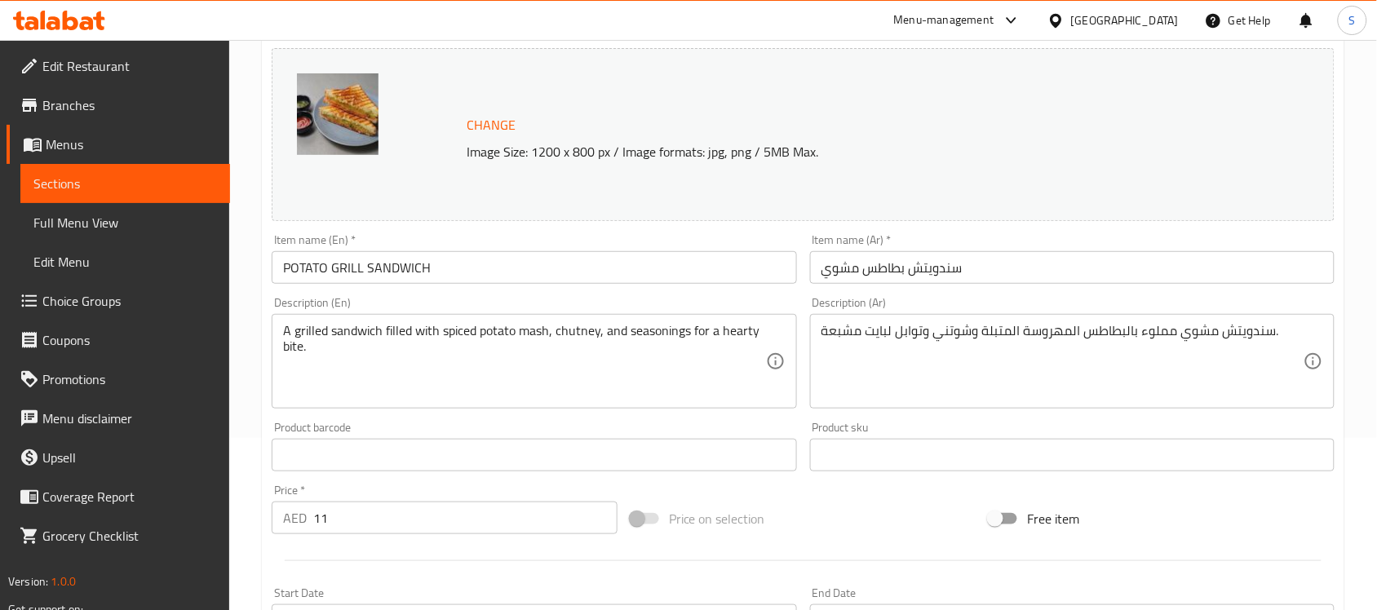
scroll to position [204, 0]
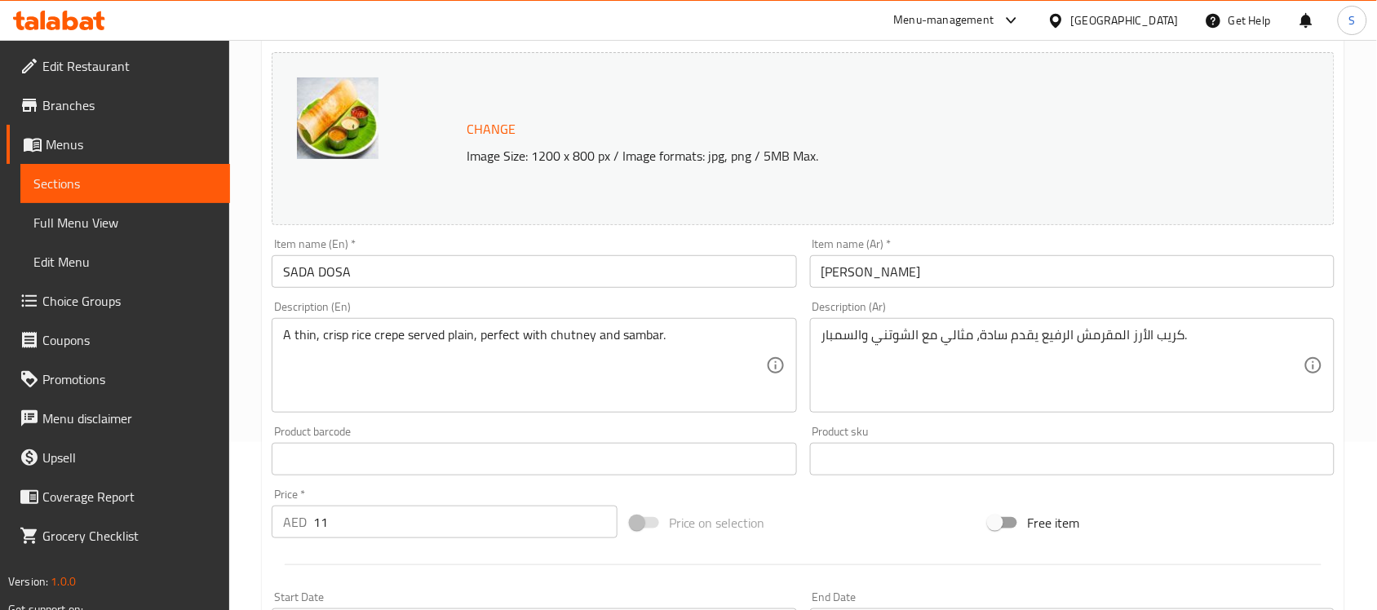
scroll to position [204, 0]
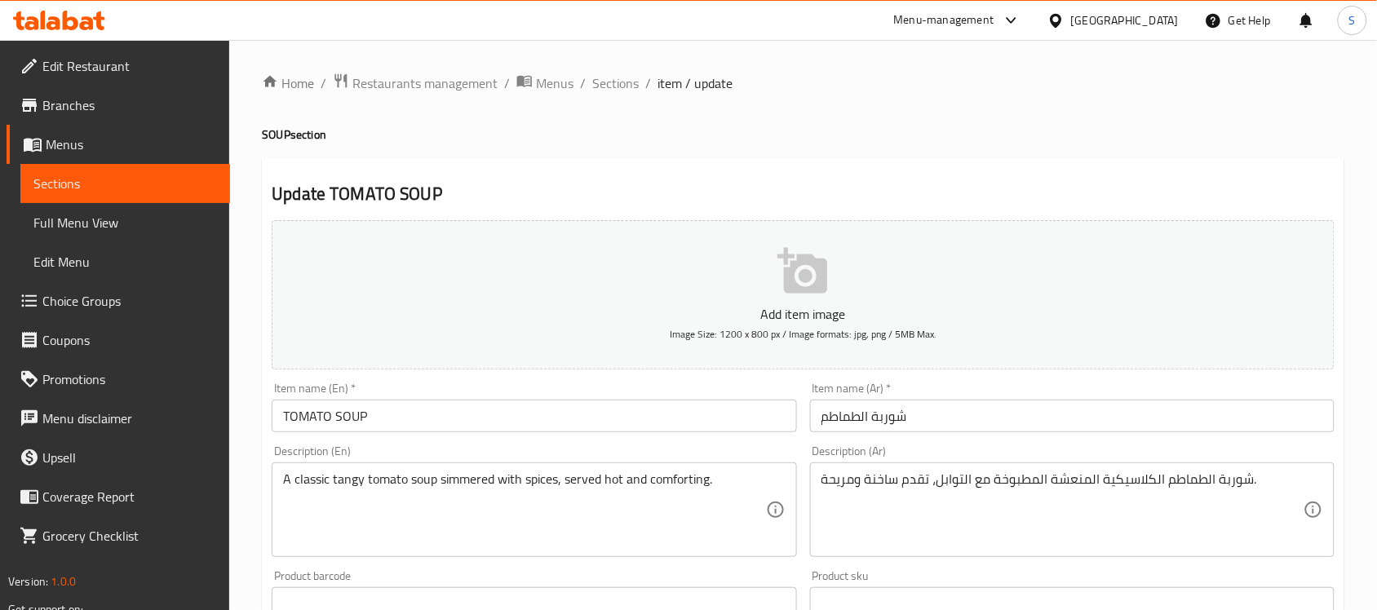
click at [724, 434] on div "Item name (En)   * TOMATO SOUP Item name (En) *" at bounding box center [534, 407] width 538 height 63
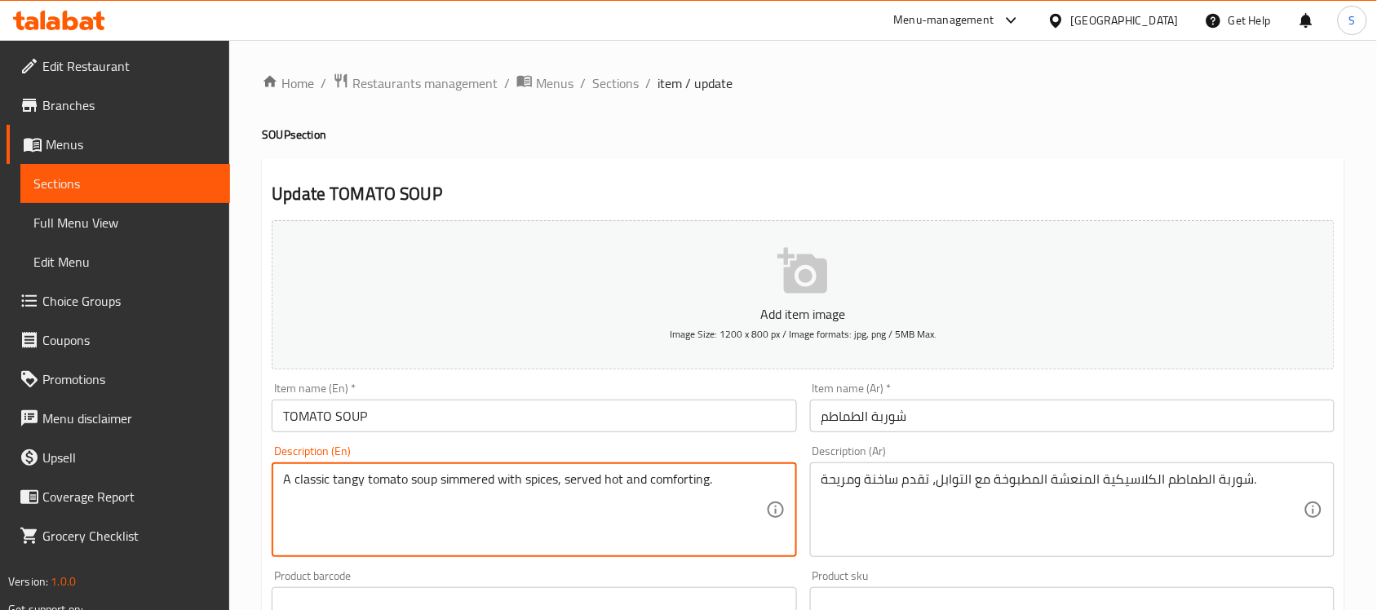
drag, startPoint x: 723, startPoint y: 498, endPoint x: 574, endPoint y: 475, distance: 151.1
type textarea "A classic tangy tomato soup simmered with spices,"
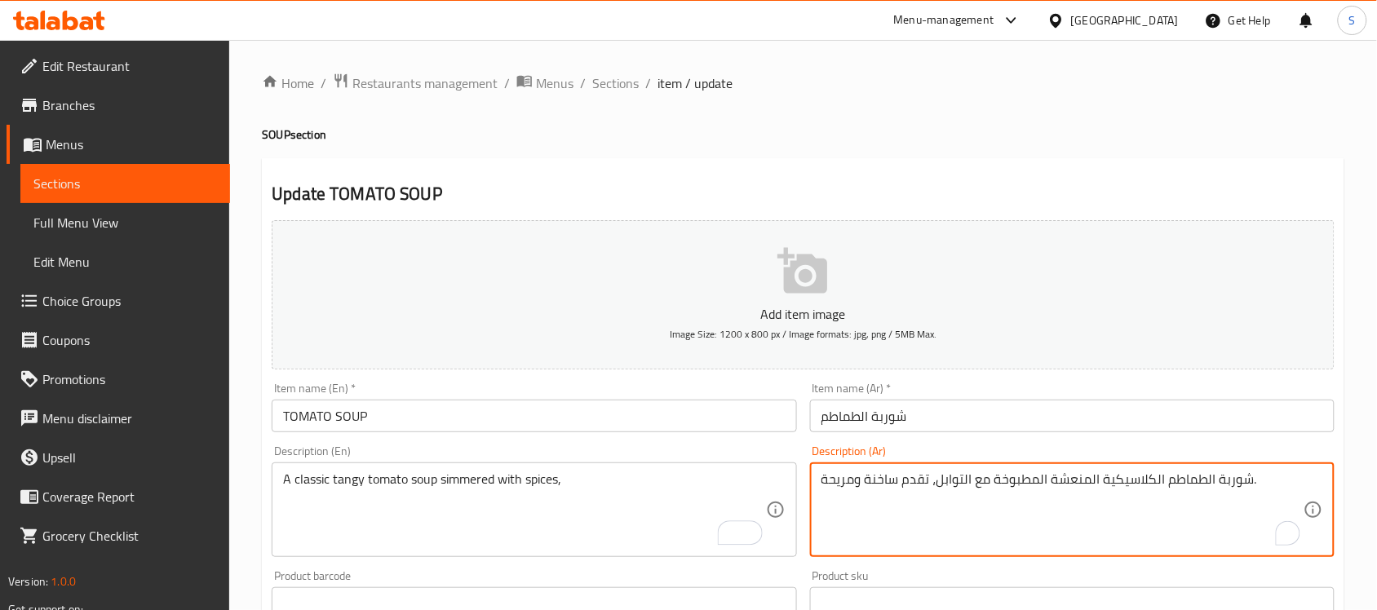
drag, startPoint x: 926, startPoint y: 486, endPoint x: 824, endPoint y: 476, distance: 102.5
drag, startPoint x: 833, startPoint y: 486, endPoint x: 793, endPoint y: 543, distance: 69.1
click at [793, 543] on div "Add item image Image Size: 1200 x 800 px / Image formats: jpg, png / 5MB Max. I…" at bounding box center [803, 565] width 1076 height 703
type textarea "شوربة الطماطم الكلاسيكية المنعشة المطبوخة مع التوابل،."
click at [785, 402] on input "TOMATO SOUP" at bounding box center [534, 416] width 525 height 33
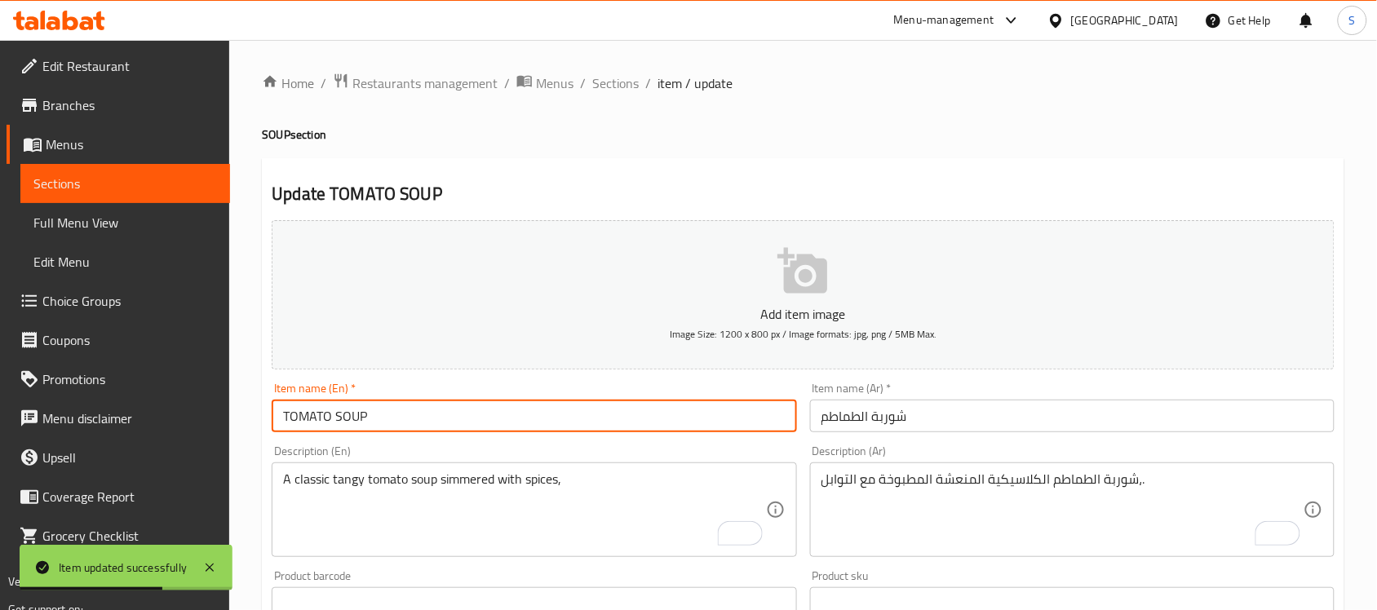
click at [67, 67] on span "Edit Restaurant" at bounding box center [129, 66] width 175 height 20
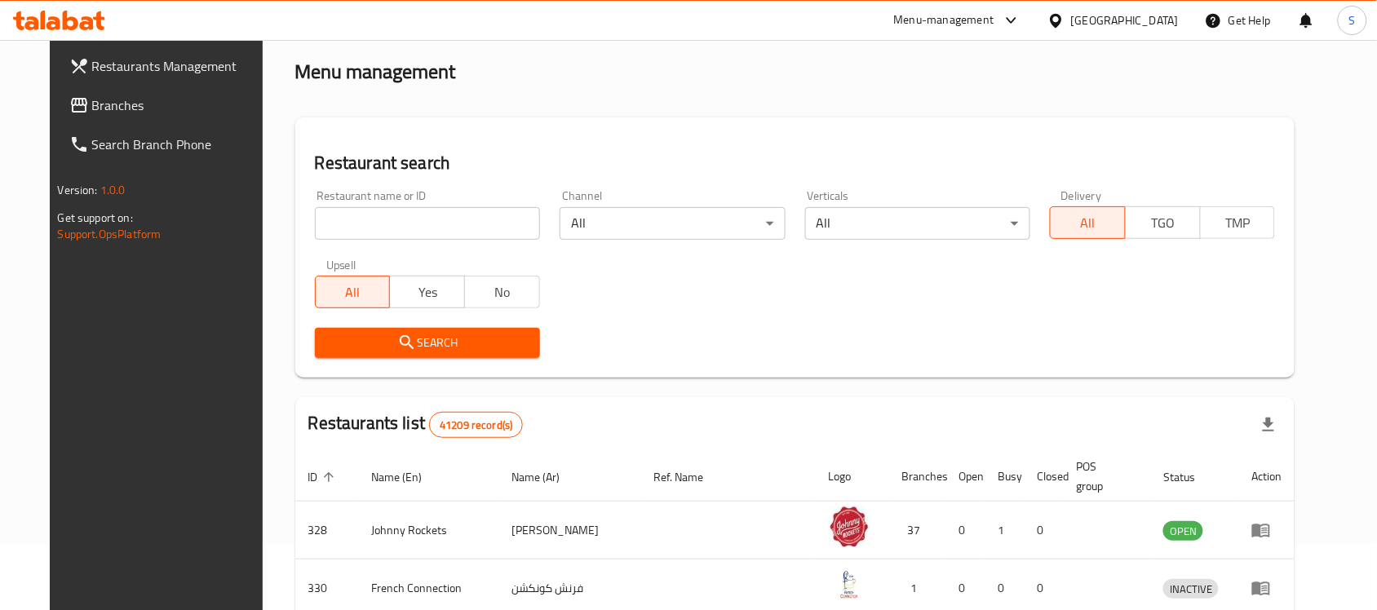
scroll to position [102, 0]
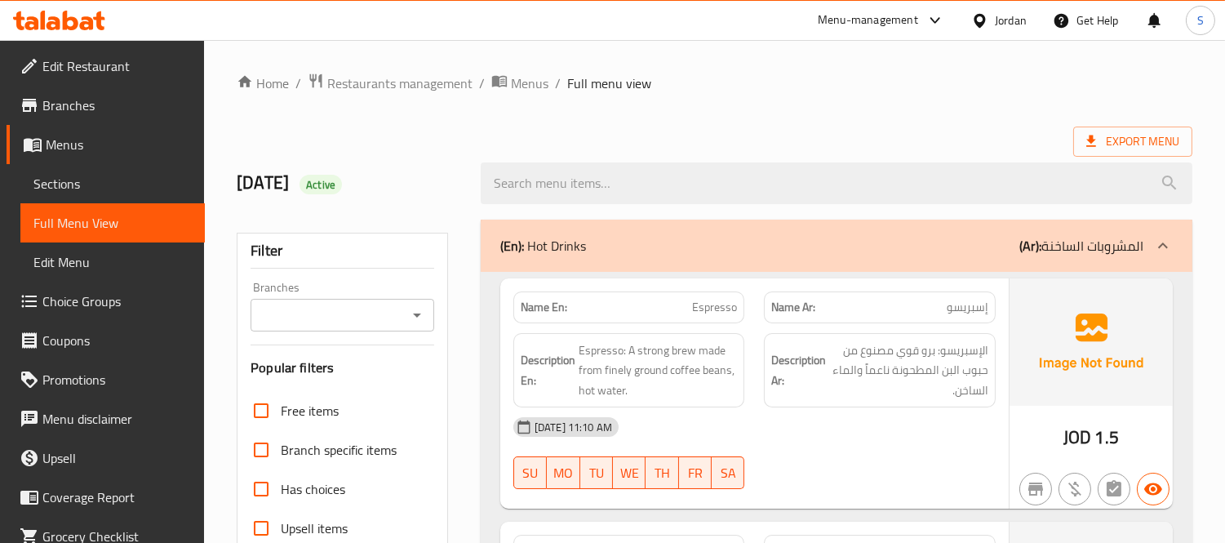
click at [95, 63] on span "Edit Restaurant" at bounding box center [116, 66] width 149 height 20
